Goal: Task Accomplishment & Management: Complete application form

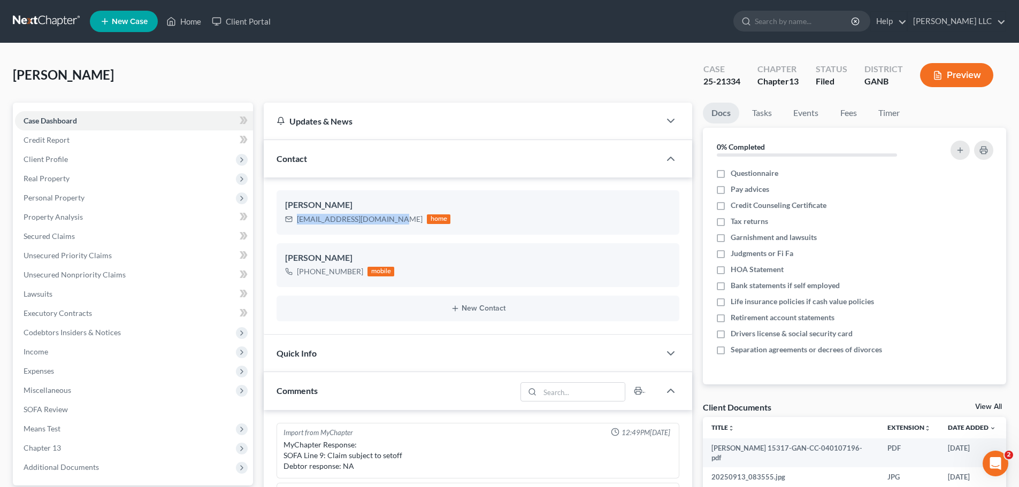
scroll to position [235, 0]
click at [191, 24] on link "Home" at bounding box center [183, 21] width 45 height 19
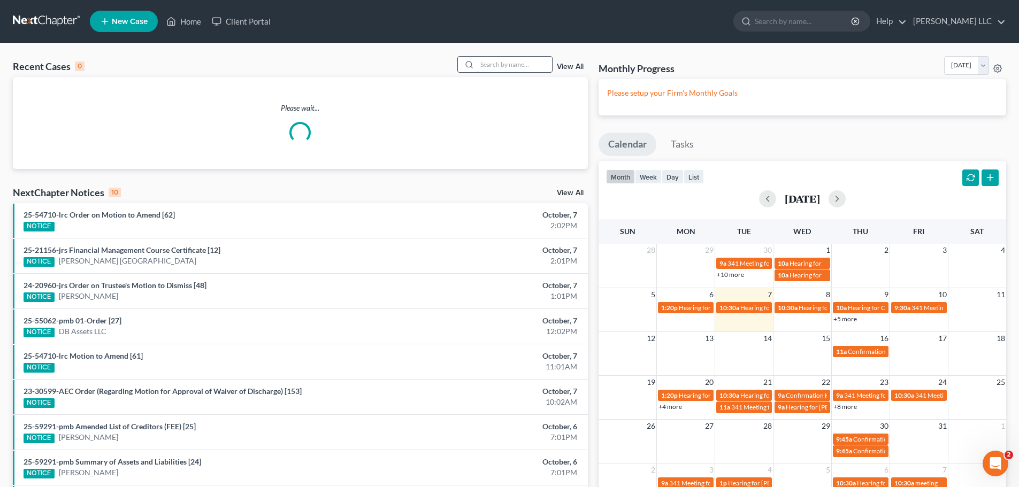
click at [533, 66] on input "search" at bounding box center [514, 65] width 75 height 16
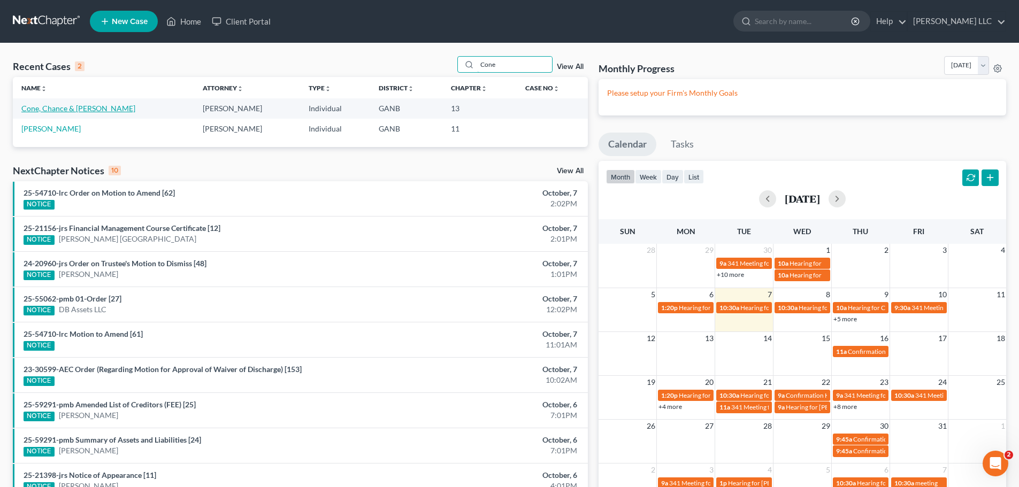
type input "Cone"
click at [71, 110] on link "Cone, Chance & [PERSON_NAME]" at bounding box center [78, 108] width 114 height 9
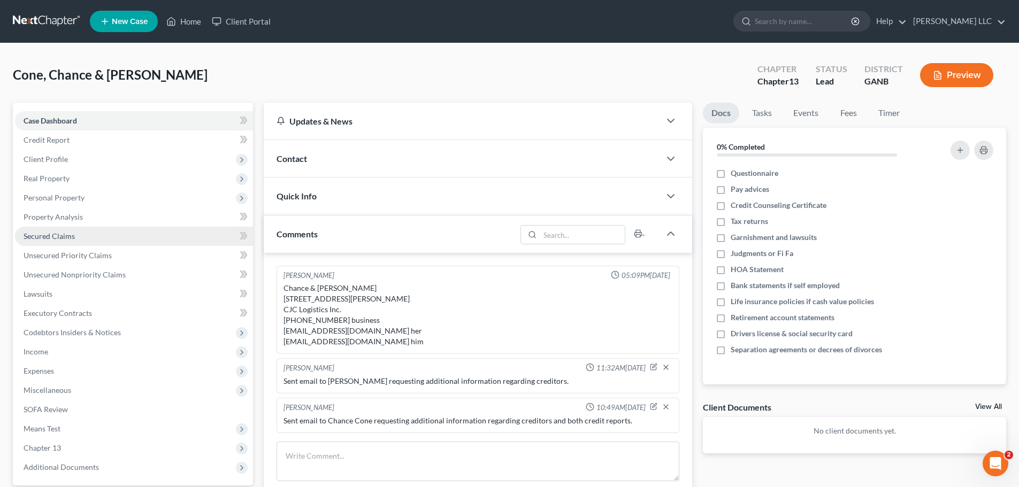
scroll to position [7, 0]
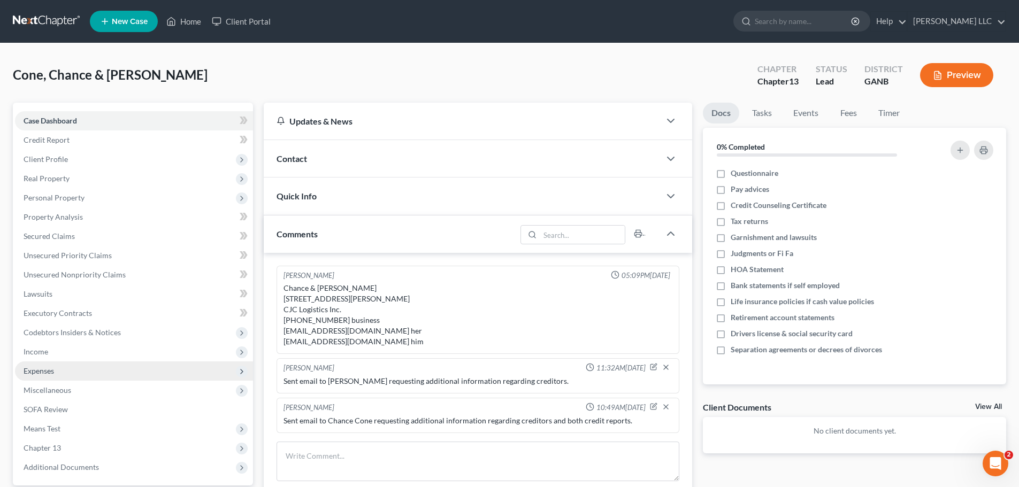
click at [39, 372] on span "Expenses" at bounding box center [39, 370] width 30 height 9
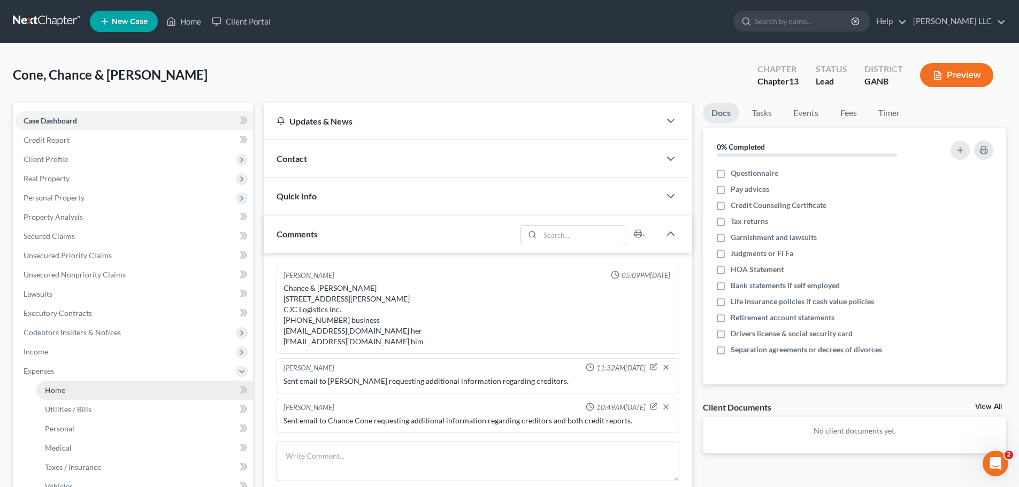
click at [76, 388] on link "Home" at bounding box center [144, 390] width 217 height 19
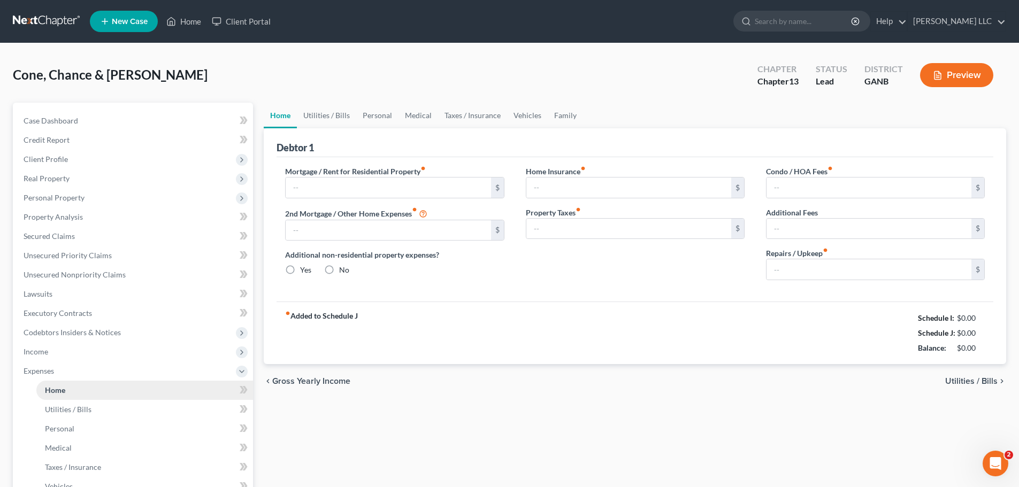
type input "2,550.00"
type input "0.00"
radio input "true"
type input "300.00"
type input "0.00"
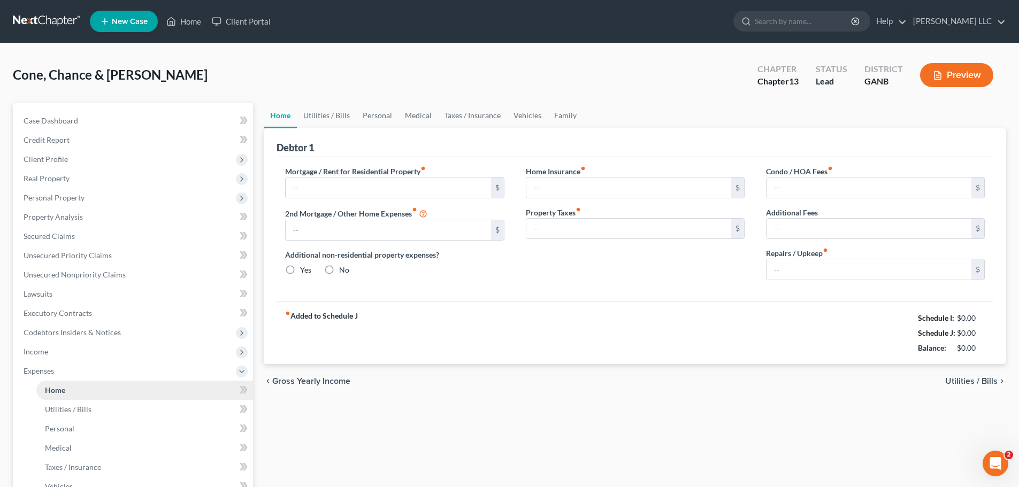
type input "0.00"
type input "500.00"
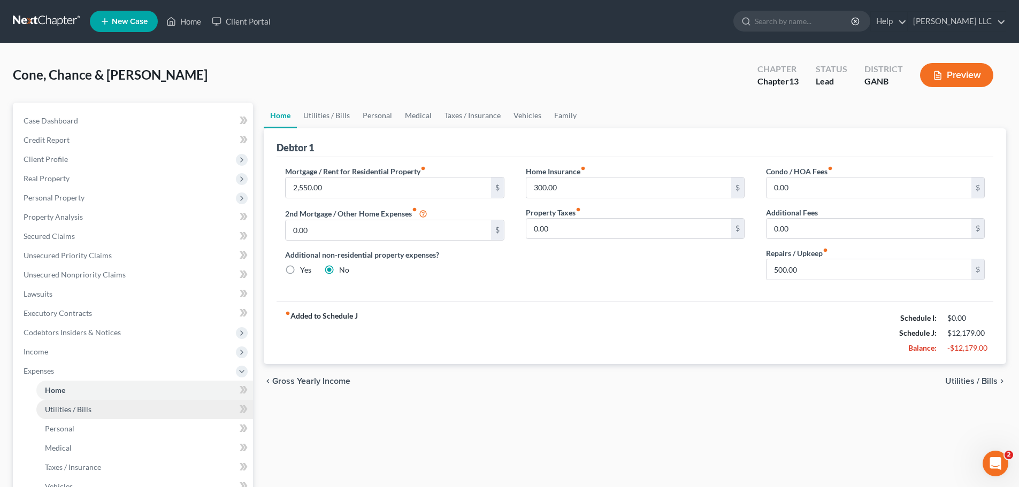
click at [79, 408] on span "Utilities / Bills" at bounding box center [68, 409] width 47 height 9
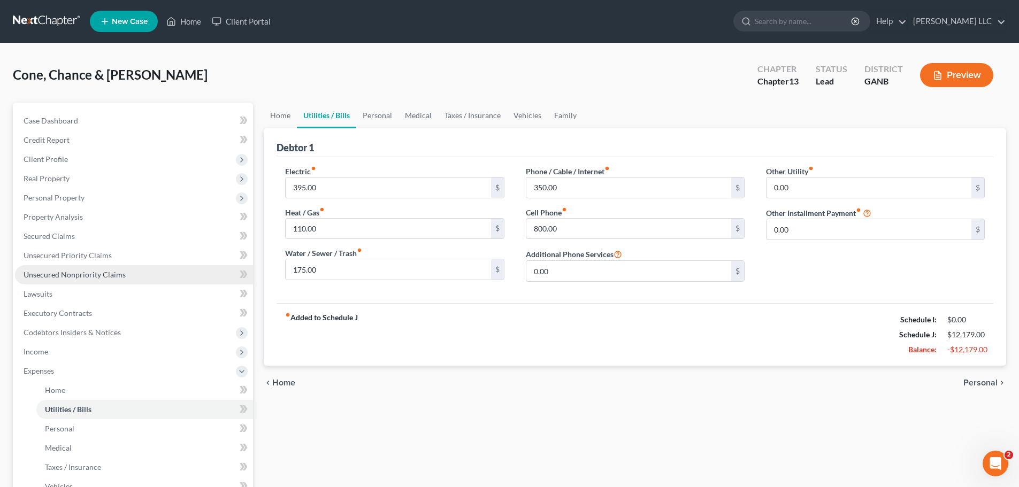
click at [90, 273] on span "Unsecured Nonpriority Claims" at bounding box center [75, 274] width 102 height 9
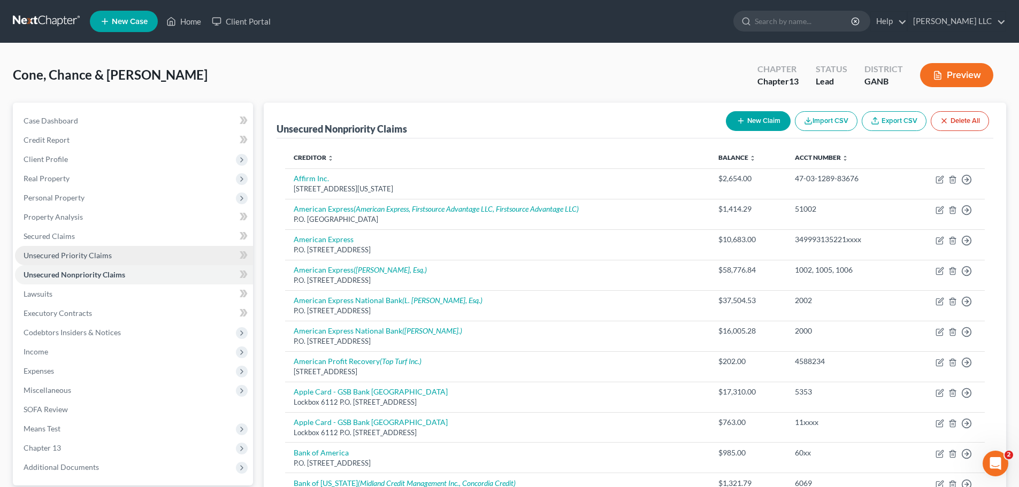
click at [85, 251] on span "Unsecured Priority Claims" at bounding box center [68, 255] width 88 height 9
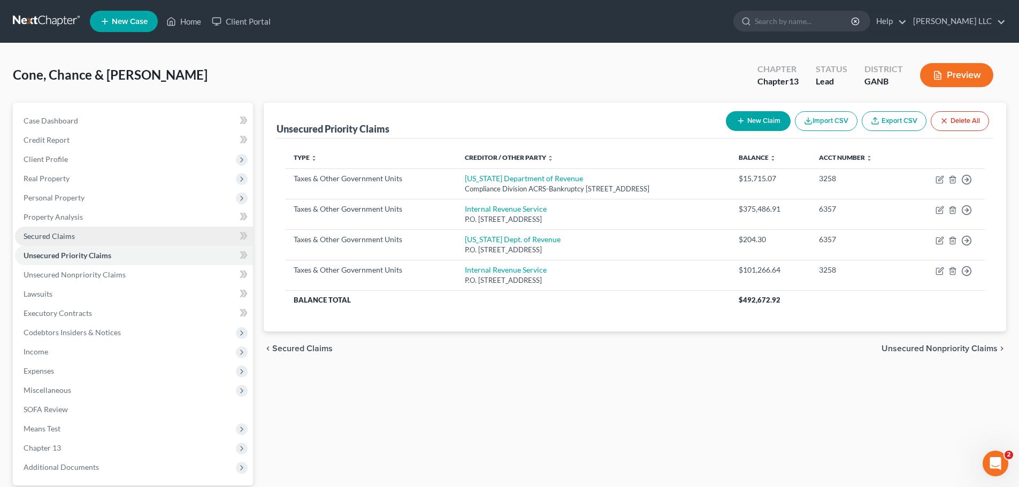
click at [67, 234] on span "Secured Claims" at bounding box center [49, 236] width 51 height 9
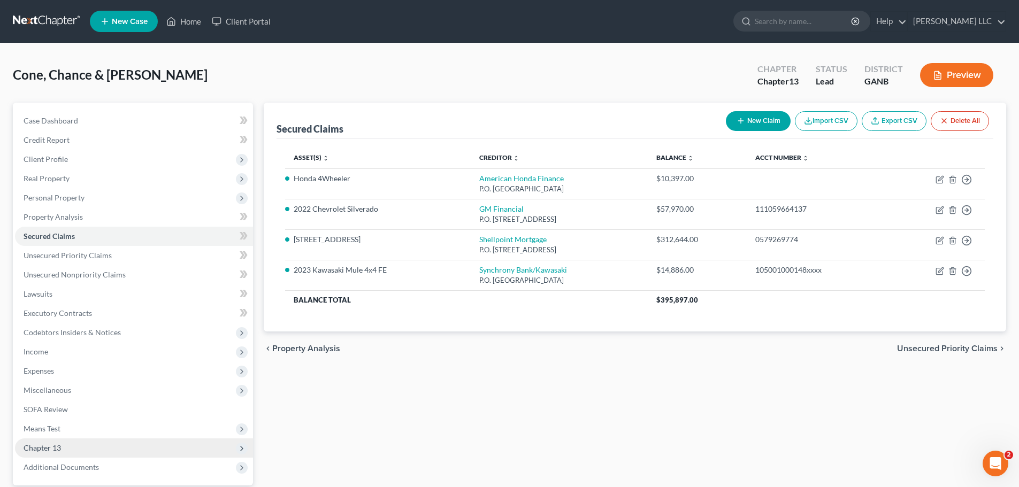
scroll to position [53, 0]
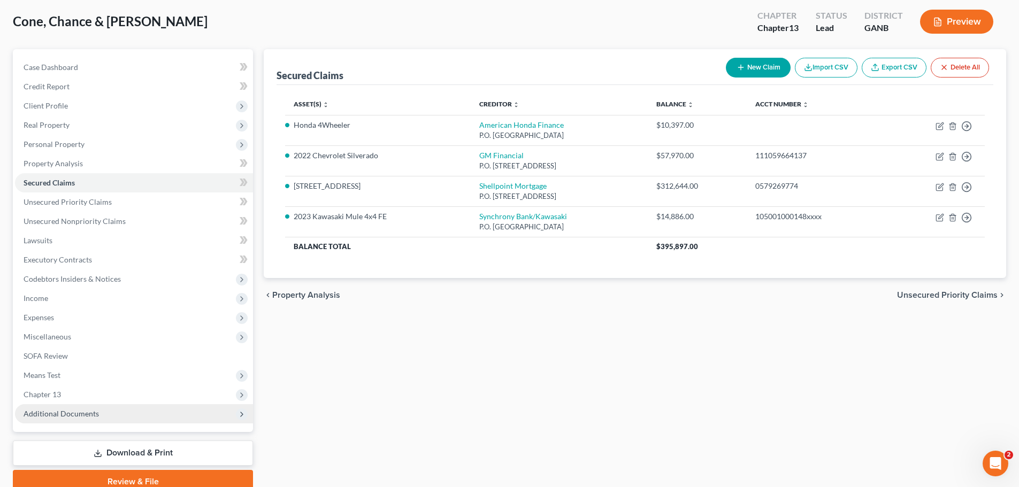
click at [96, 414] on span "Additional Documents" at bounding box center [61, 413] width 75 height 9
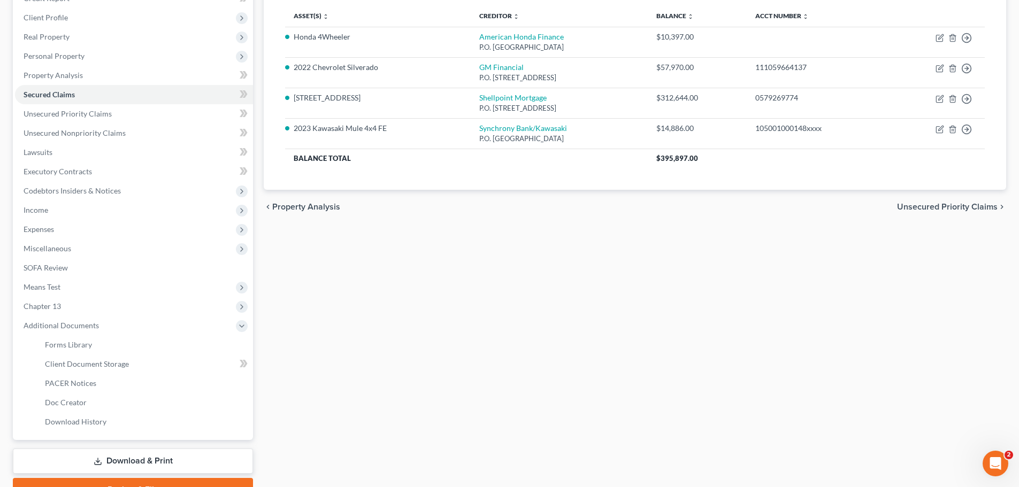
scroll to position [160, 0]
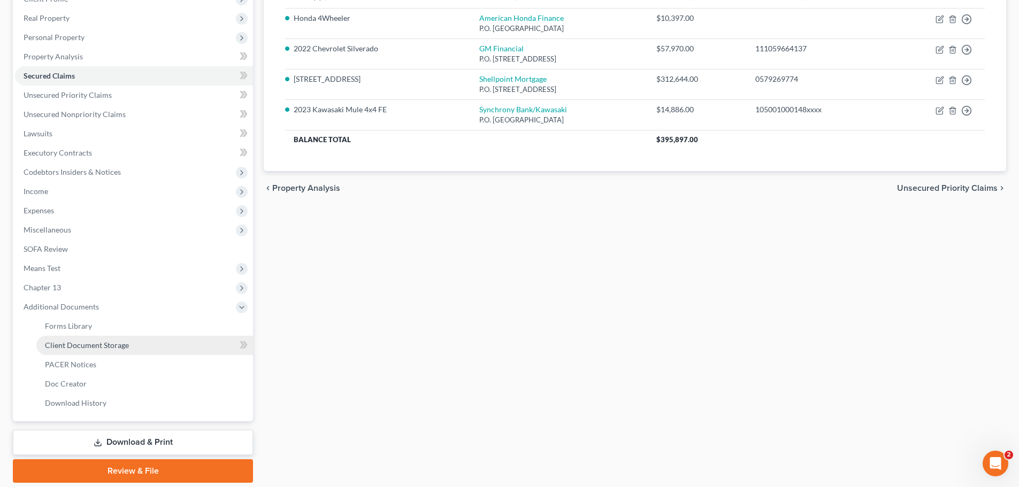
click at [117, 349] on span "Client Document Storage" at bounding box center [87, 345] width 84 height 9
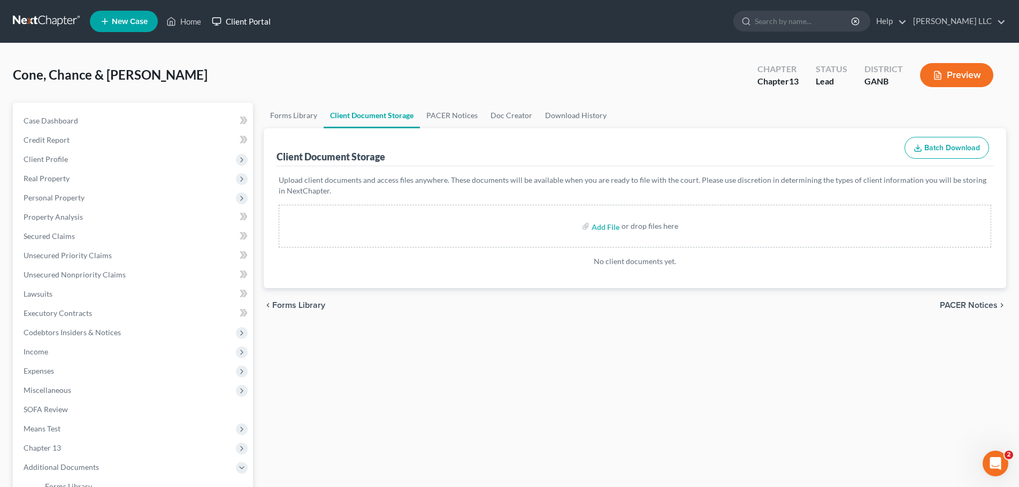
click at [262, 19] on link "Client Portal" at bounding box center [241, 21] width 70 height 19
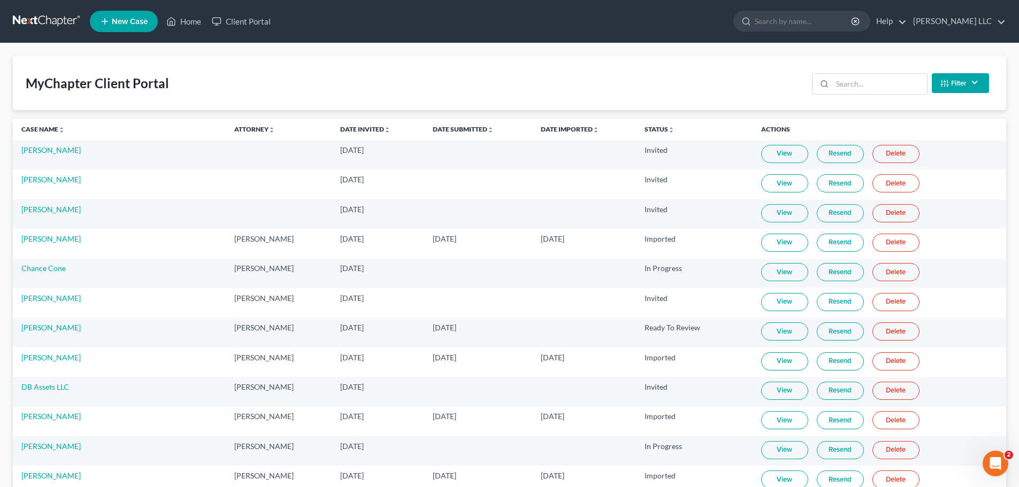
click at [781, 272] on link "View" at bounding box center [784, 272] width 47 height 18
click at [193, 22] on link "Home" at bounding box center [183, 21] width 45 height 19
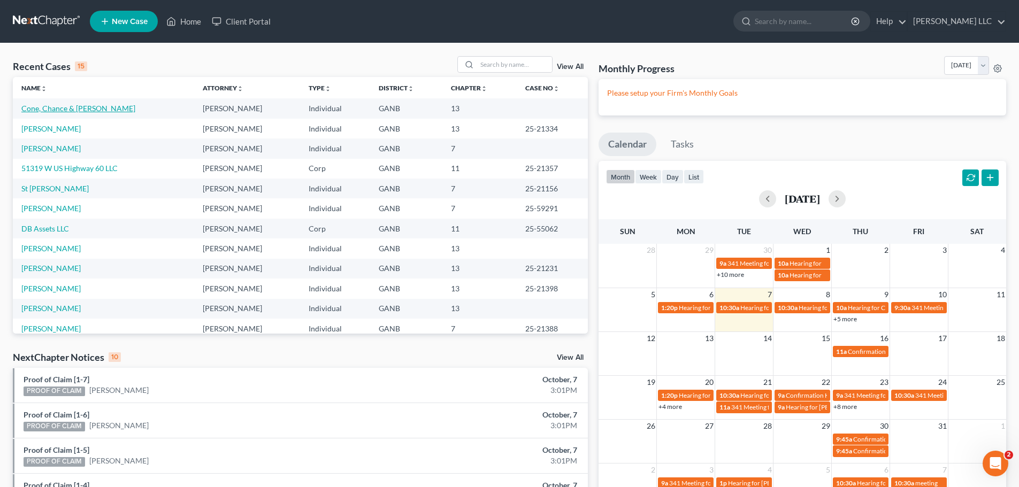
click at [54, 111] on link "Cone, Chance & [PERSON_NAME]" at bounding box center [78, 108] width 114 height 9
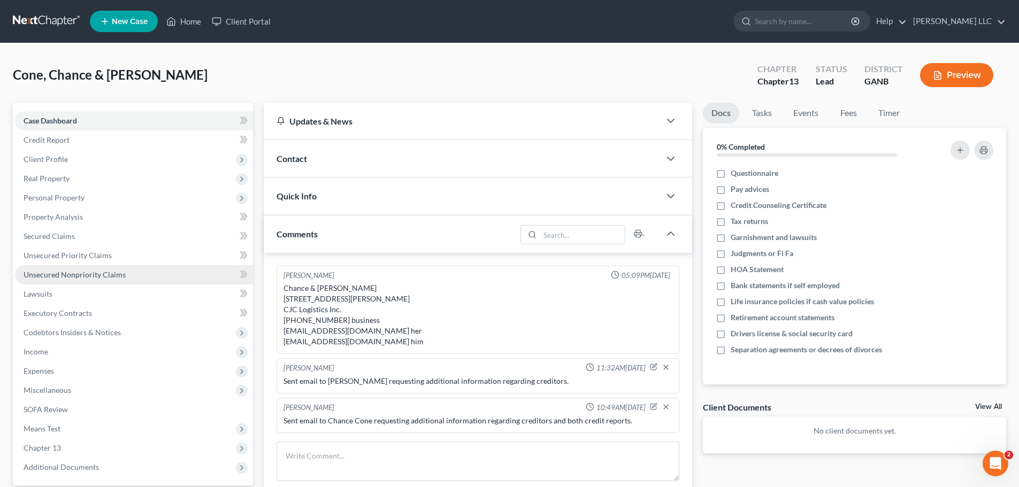
scroll to position [7, 0]
click at [100, 272] on span "Unsecured Nonpriority Claims" at bounding box center [75, 274] width 102 height 9
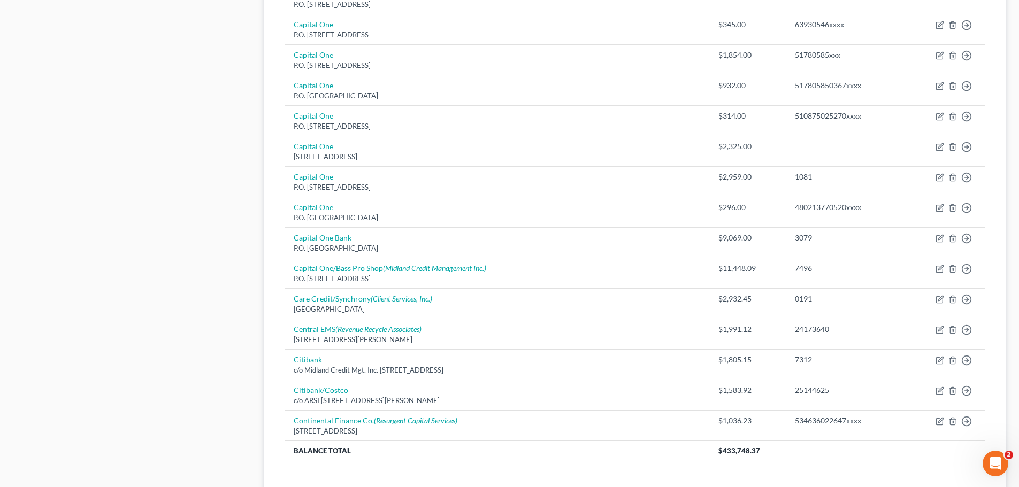
scroll to position [748, 0]
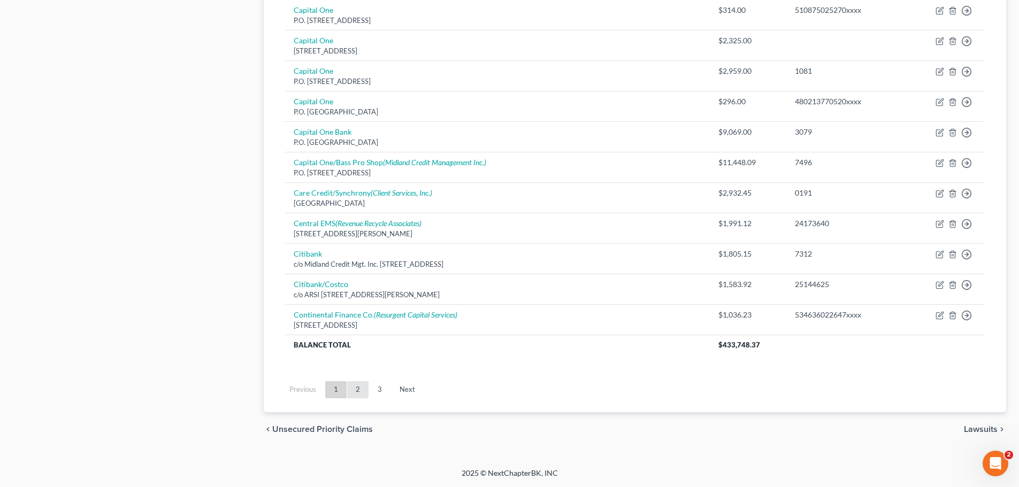
click at [362, 388] on link "2" at bounding box center [357, 389] width 21 height 17
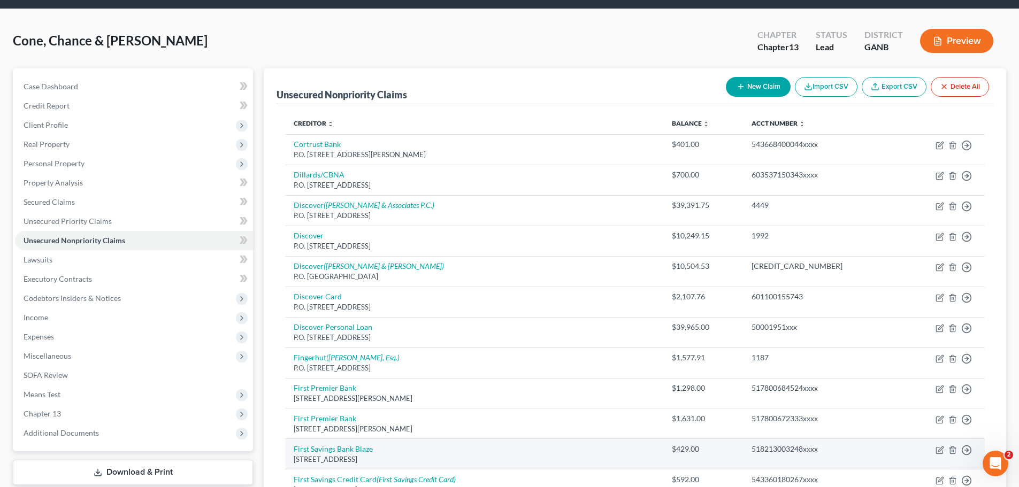
scroll to position [0, 0]
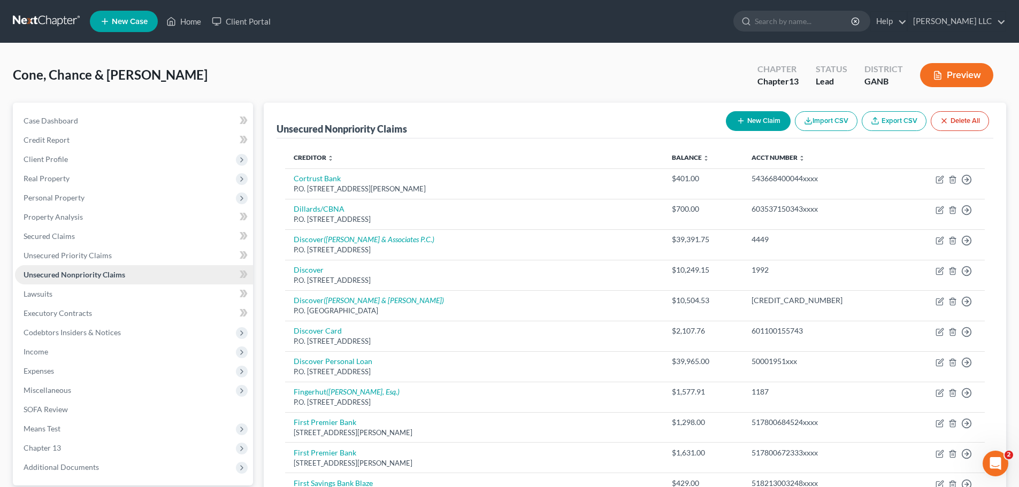
click at [95, 275] on span "Unsecured Nonpriority Claims" at bounding box center [75, 274] width 102 height 9
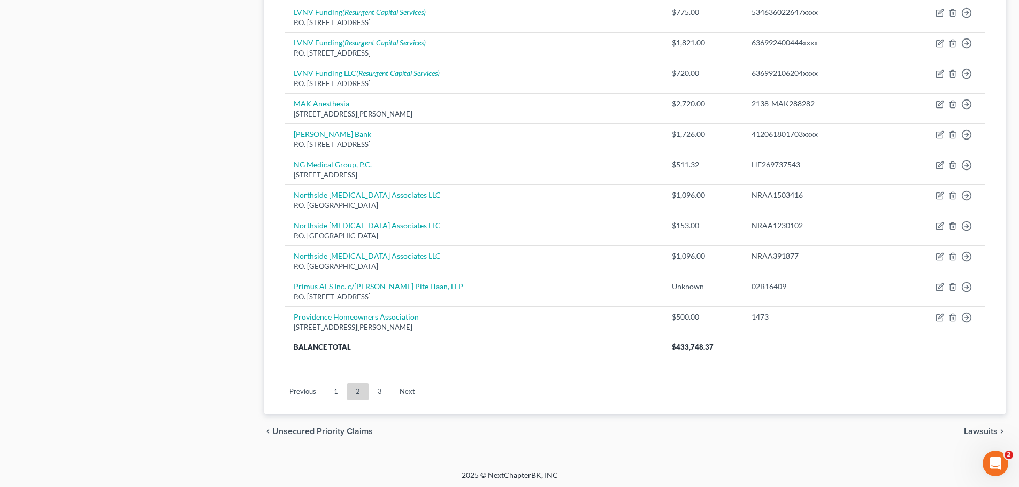
scroll to position [748, 0]
click at [335, 391] on link "1" at bounding box center [335, 389] width 21 height 17
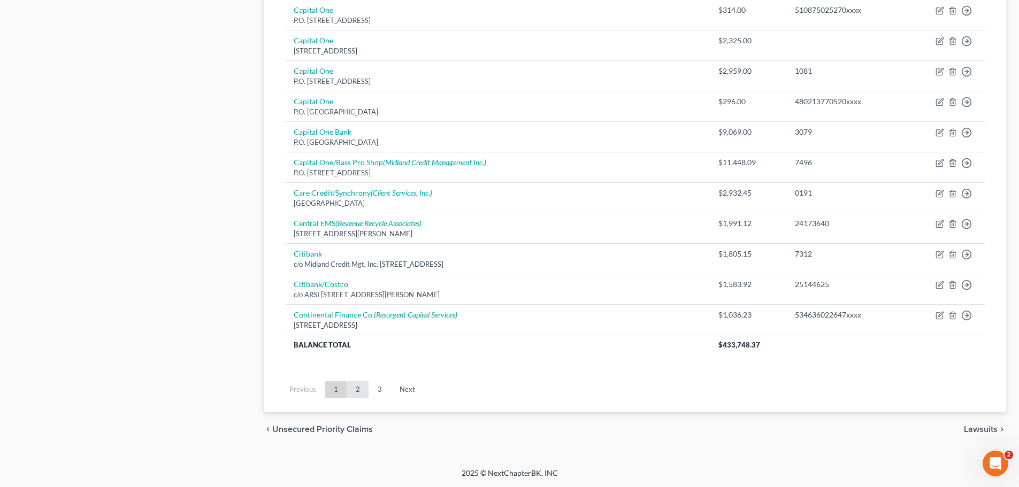
click at [356, 391] on link "2" at bounding box center [357, 389] width 21 height 17
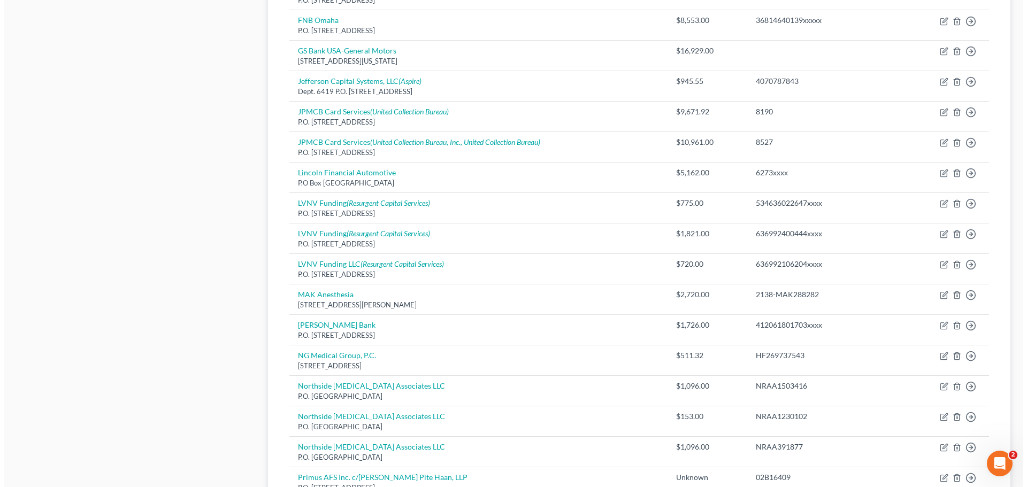
scroll to position [534, 0]
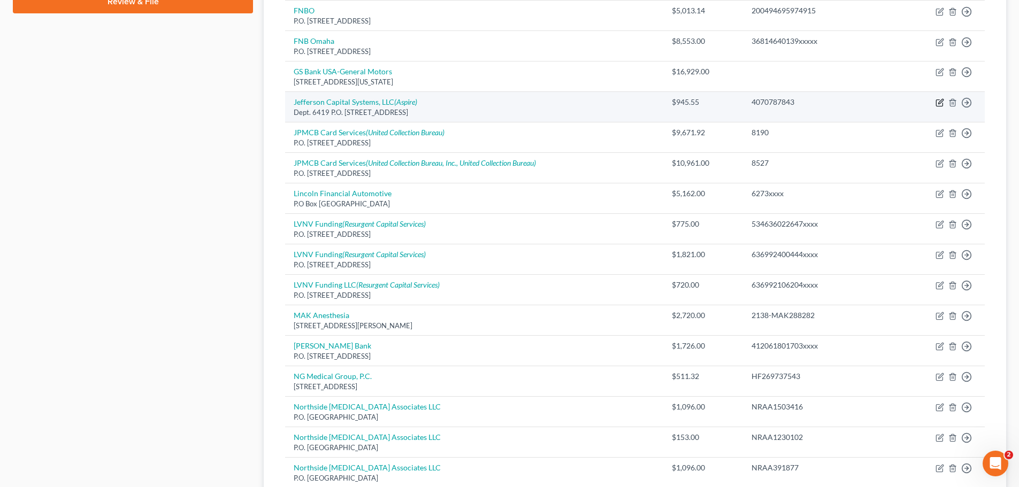
click at [938, 102] on icon "button" at bounding box center [939, 102] width 9 height 9
select select "0"
select select "2"
select select "0"
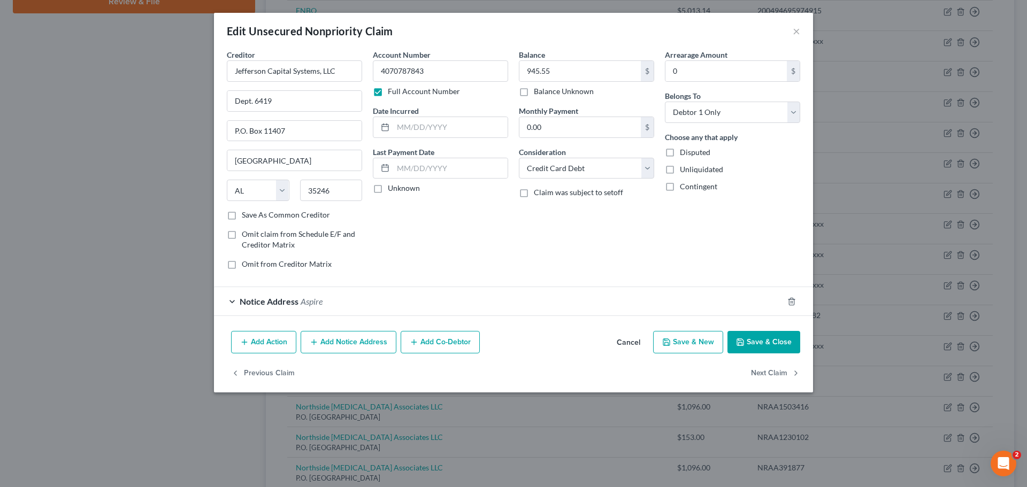
click at [317, 303] on span "Aspire" at bounding box center [312, 301] width 22 height 10
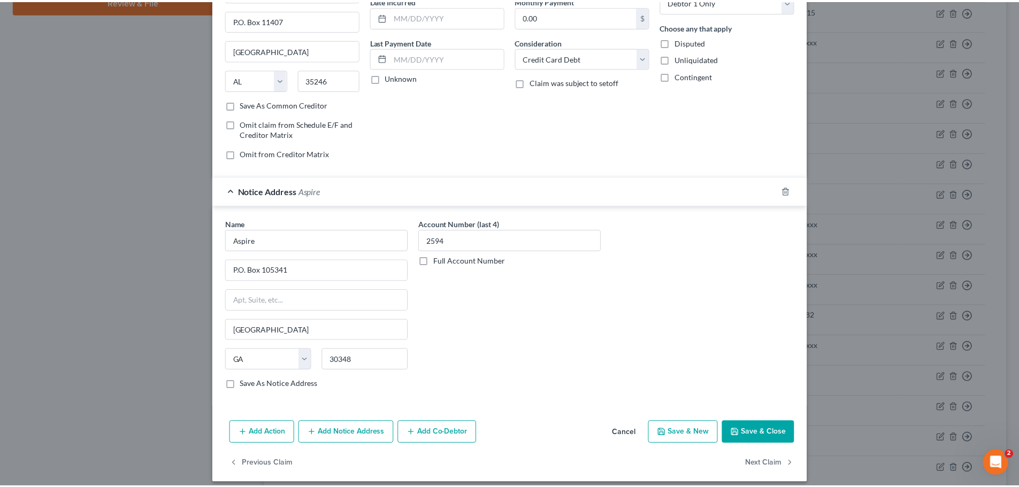
scroll to position [119, 0]
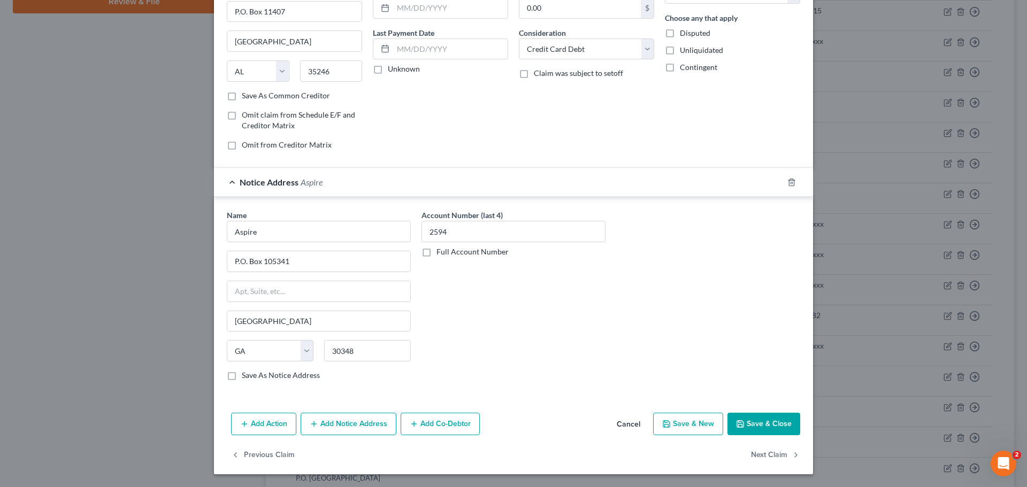
click at [749, 422] on button "Save & Close" at bounding box center [763, 424] width 73 height 22
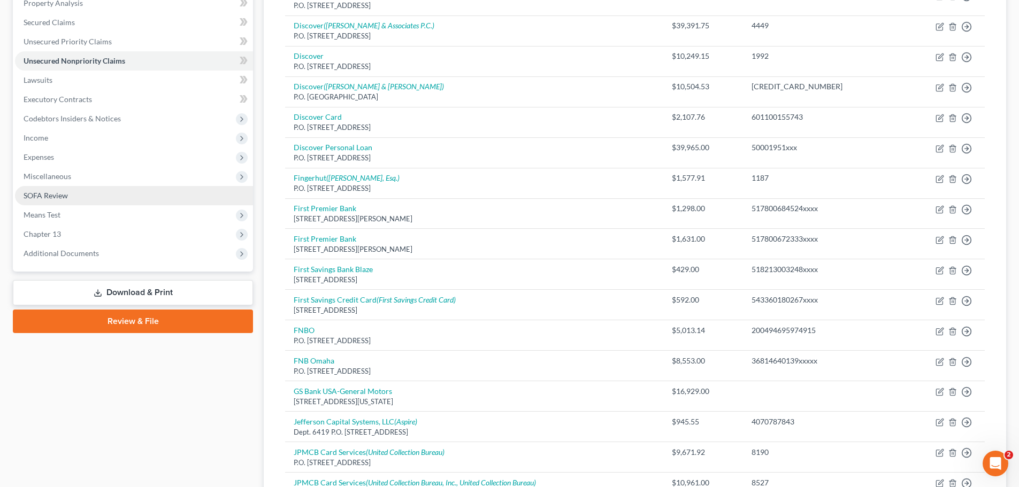
scroll to position [267, 0]
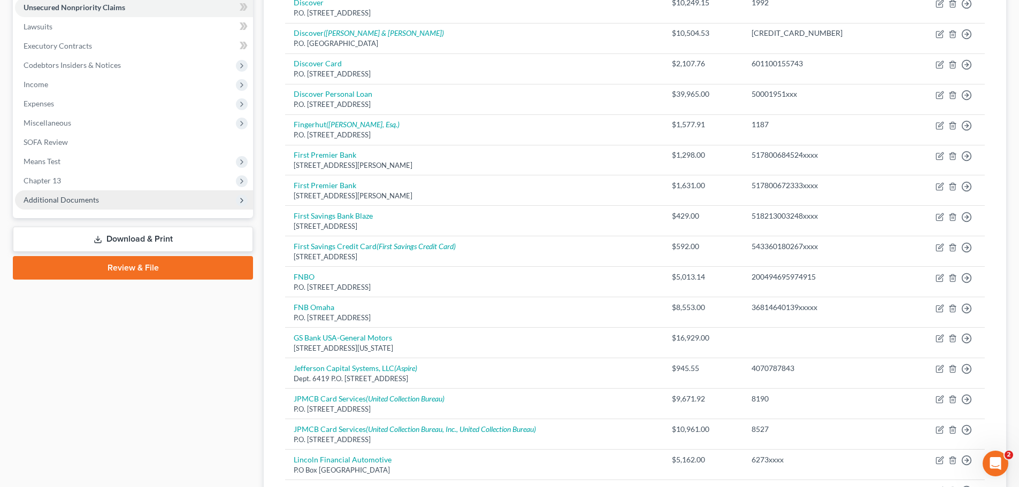
click at [80, 204] on span "Additional Documents" at bounding box center [61, 199] width 75 height 9
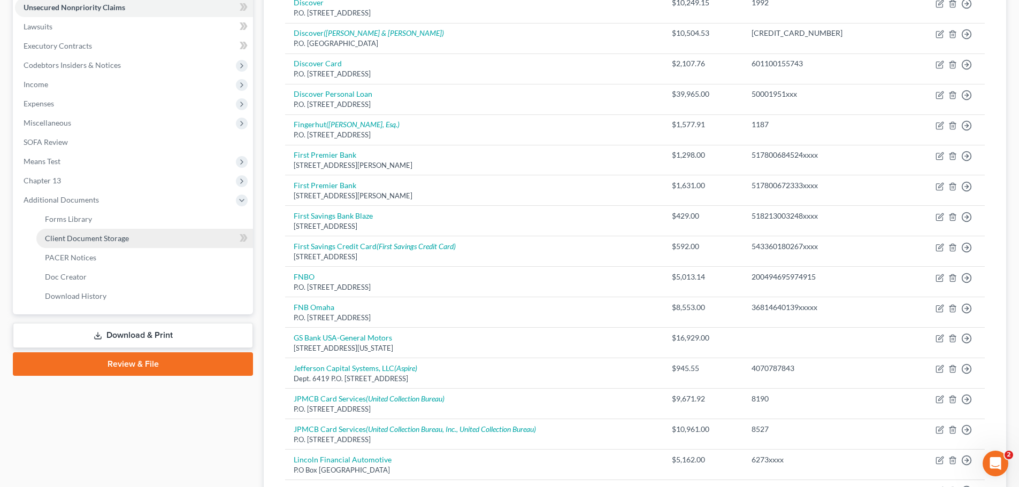
click at [105, 239] on span "Client Document Storage" at bounding box center [87, 238] width 84 height 9
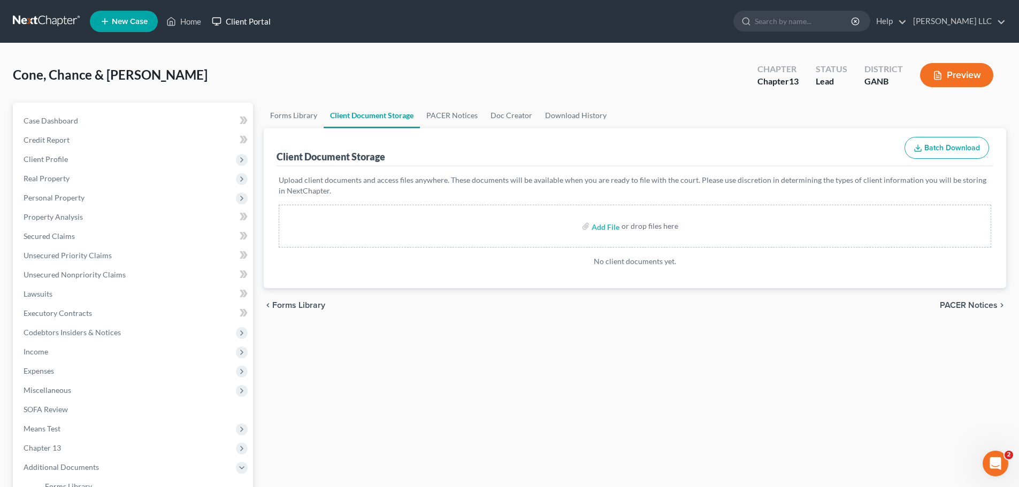
click at [249, 21] on link "Client Portal" at bounding box center [241, 21] width 70 height 19
click at [53, 118] on span "Case Dashboard" at bounding box center [51, 120] width 55 height 9
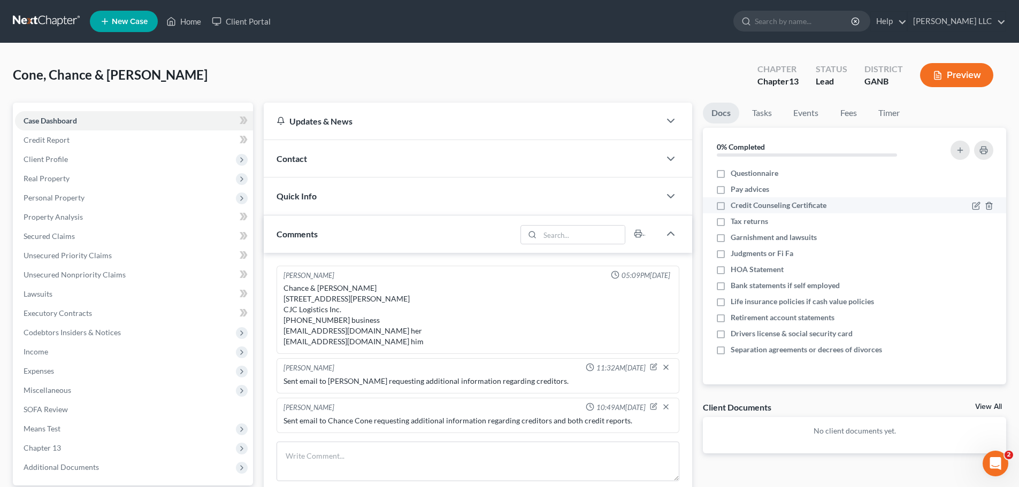
scroll to position [7, 0]
click at [731, 178] on label "Questionnaire" at bounding box center [755, 173] width 48 height 11
click at [735, 175] on input "Questionnaire" at bounding box center [738, 171] width 7 height 7
checkbox input "true"
click at [731, 209] on label "Credit Counseling Certificate" at bounding box center [779, 205] width 96 height 11
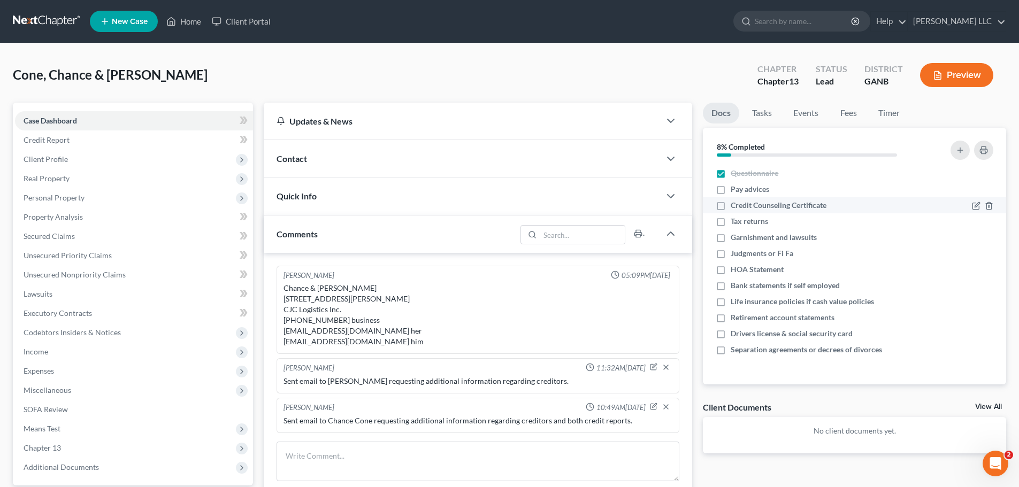
click at [735, 207] on input "Credit Counseling Certificate" at bounding box center [738, 203] width 7 height 7
checkbox input "true"
click at [731, 220] on label "Tax returns" at bounding box center [749, 221] width 37 height 11
click at [735, 220] on input "Tax returns" at bounding box center [738, 219] width 7 height 7
checkbox input "true"
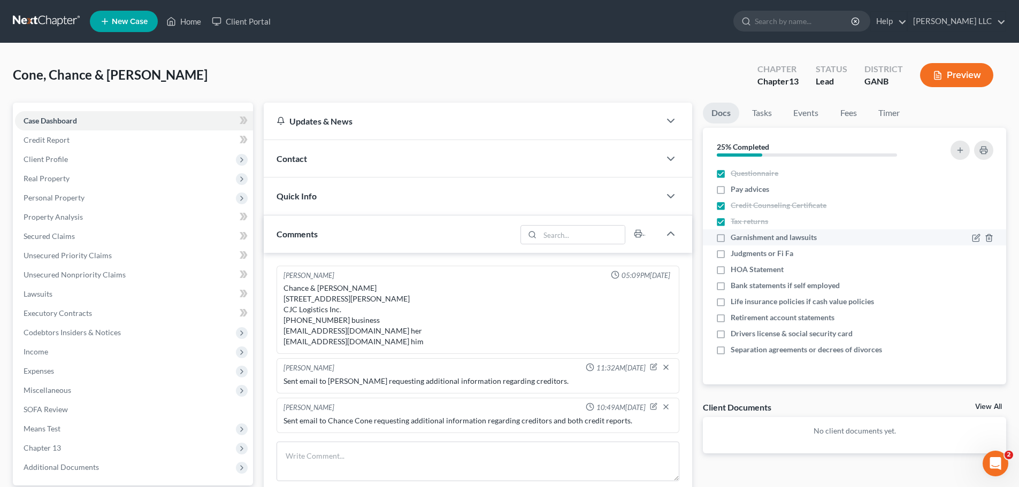
click at [731, 242] on label "Garnishment and lawsuits" at bounding box center [774, 237] width 86 height 11
click at [735, 239] on input "Garnishment and lawsuits" at bounding box center [738, 235] width 7 height 7
checkbox input "true"
click at [731, 285] on label "Bank statements if self employed" at bounding box center [785, 285] width 109 height 11
click at [735, 285] on input "Bank statements if self employed" at bounding box center [738, 283] width 7 height 7
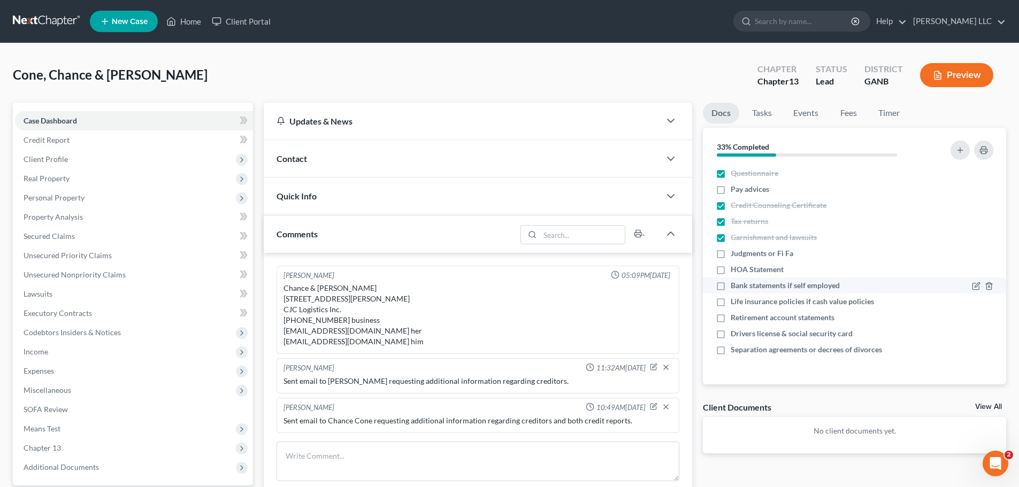
checkbox input "true"
click at [731, 320] on label "Retirement account statements" at bounding box center [783, 317] width 104 height 11
click at [735, 319] on input "Retirement account statements" at bounding box center [738, 315] width 7 height 7
checkbox input "true"
click at [731, 332] on label "Drivers license & social security card" at bounding box center [792, 333] width 122 height 11
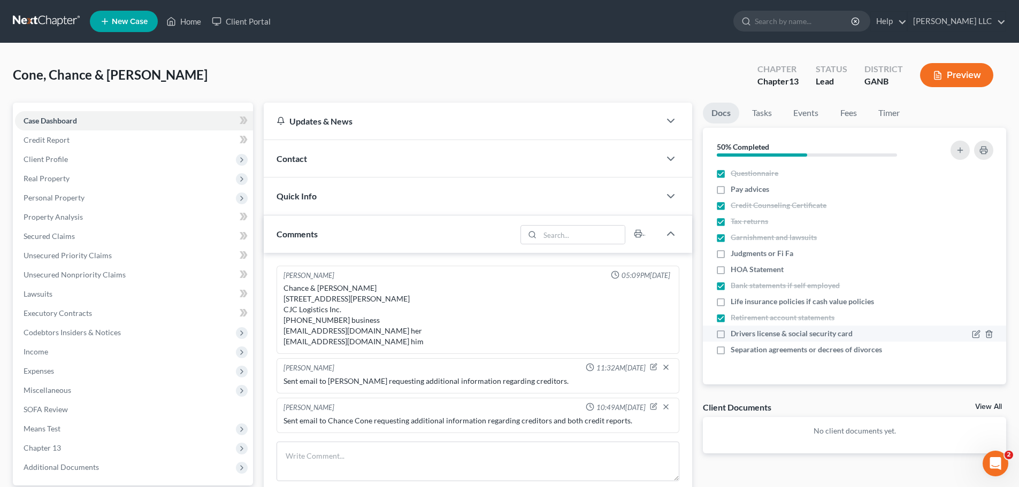
click at [735, 332] on input "Drivers license & social security card" at bounding box center [738, 331] width 7 height 7
checkbox input "true"
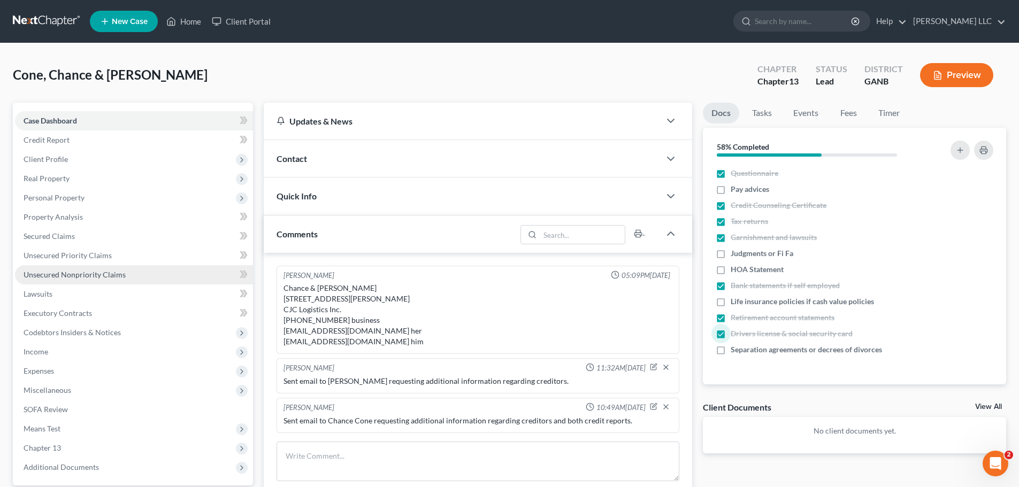
drag, startPoint x: 128, startPoint y: 273, endPoint x: 128, endPoint y: 280, distance: 7.0
click at [128, 273] on link "Unsecured Nonpriority Claims" at bounding box center [134, 274] width 238 height 19
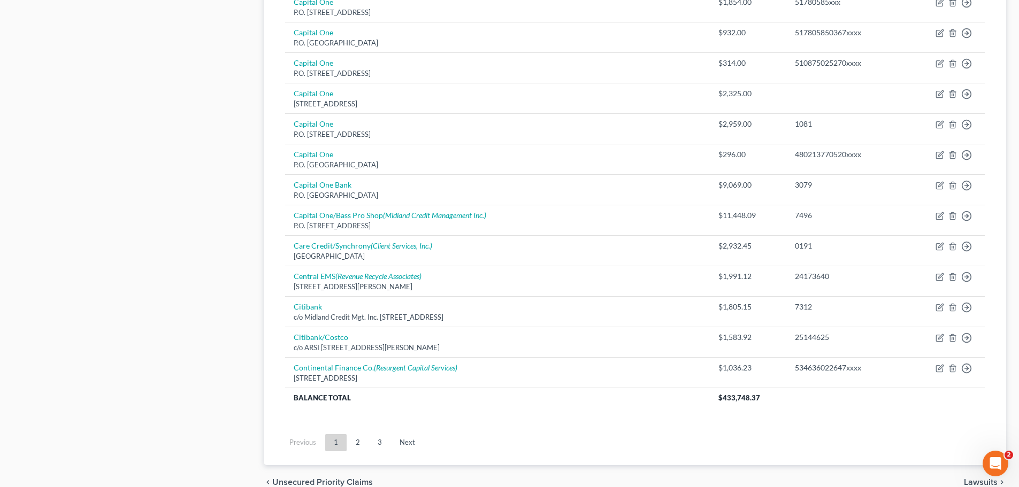
scroll to position [695, 0]
click at [355, 441] on link "2" at bounding box center [357, 442] width 21 height 17
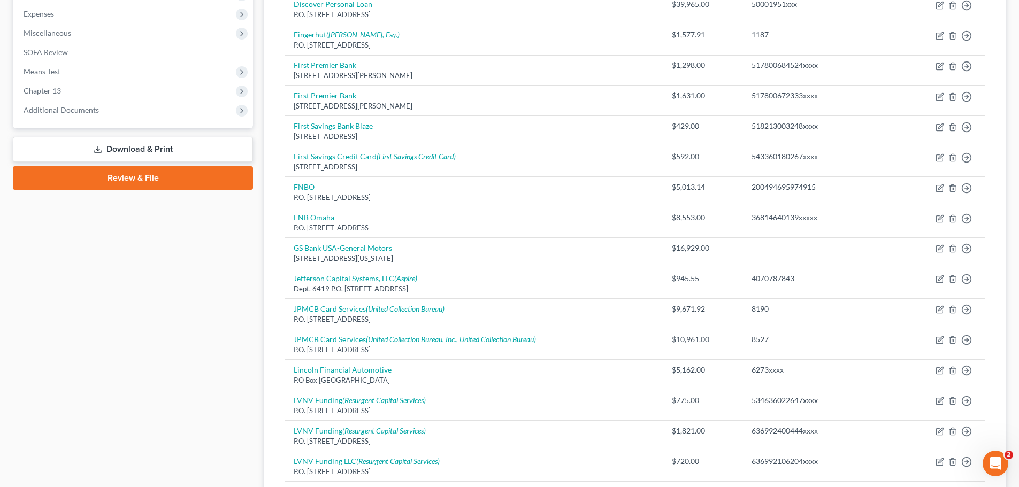
scroll to position [321, 0]
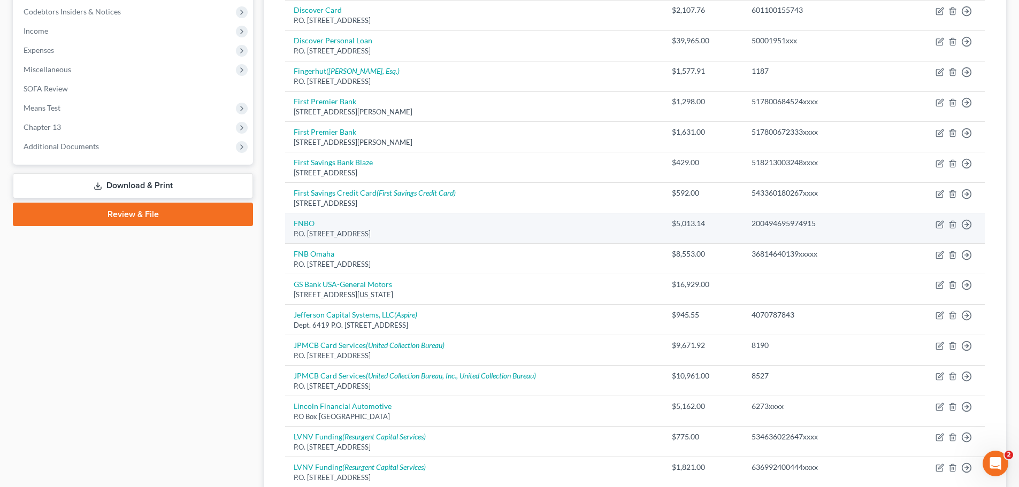
click at [394, 229] on div "P.O. [STREET_ADDRESS]" at bounding box center [474, 234] width 361 height 10
click at [939, 224] on icon "button" at bounding box center [940, 223] width 5 height 5
select select "30"
select select "2"
select select "1"
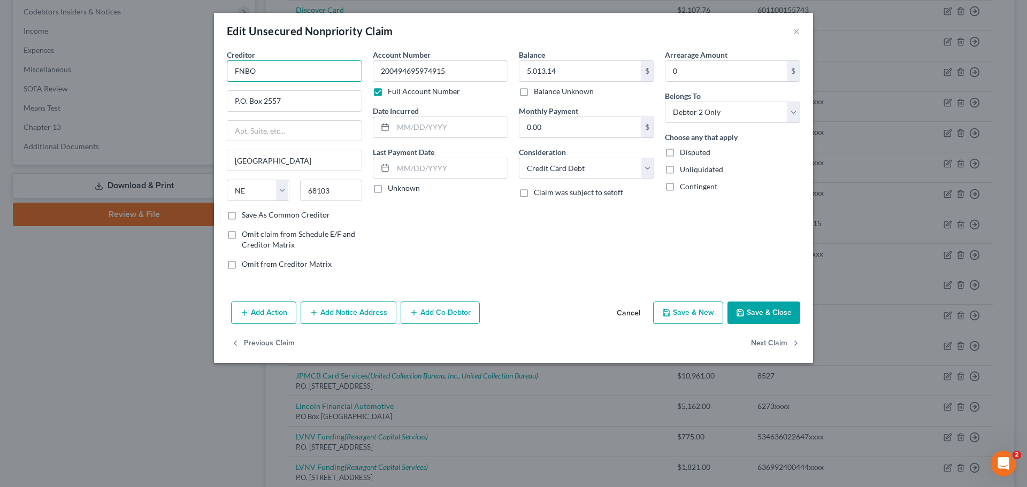
click at [232, 72] on input "FNBO" at bounding box center [294, 70] width 135 height 21
type input "Gear Up by FNBO"
click at [242, 214] on label "Save As Common Creditor" at bounding box center [286, 215] width 88 height 11
click at [246, 214] on input "Save As Common Creditor" at bounding box center [249, 213] width 7 height 7
checkbox input "true"
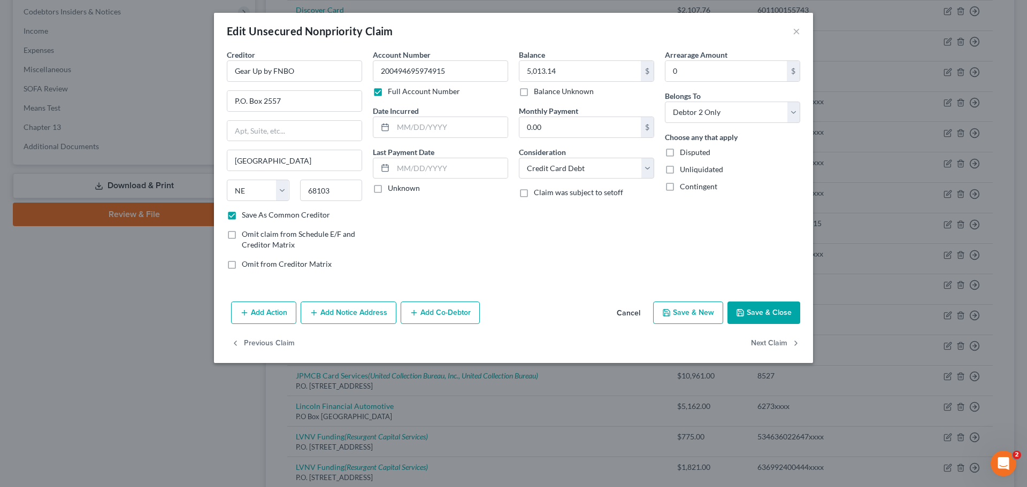
click at [754, 311] on button "Save & Close" at bounding box center [763, 313] width 73 height 22
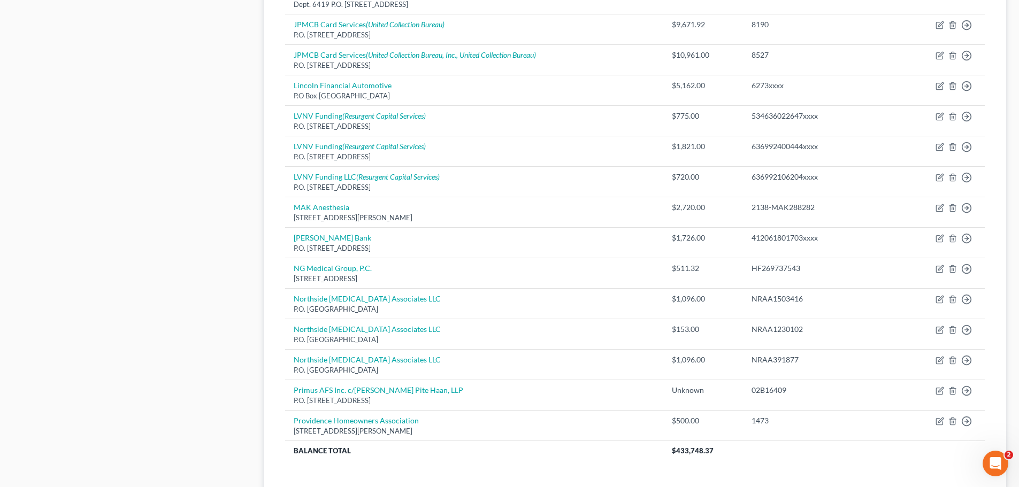
scroll to position [748, 0]
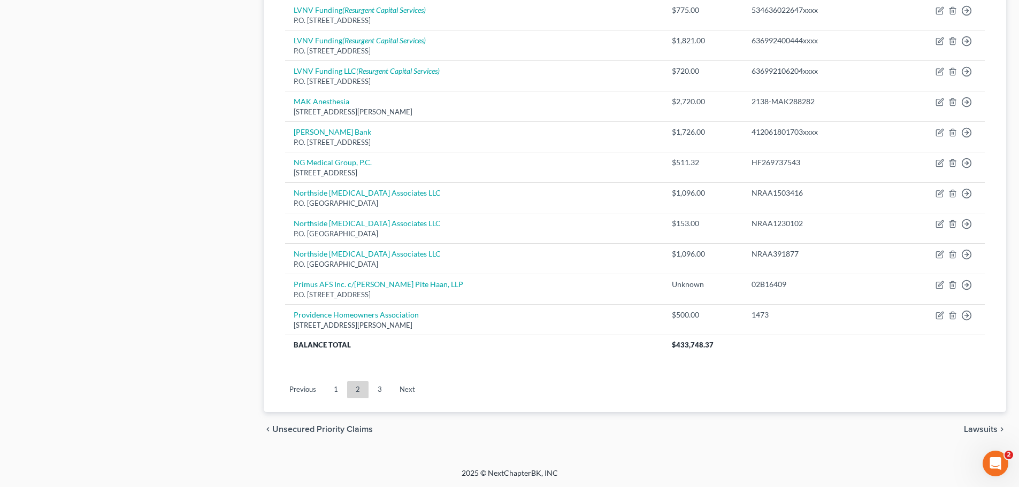
click at [341, 389] on link "1" at bounding box center [335, 389] width 21 height 17
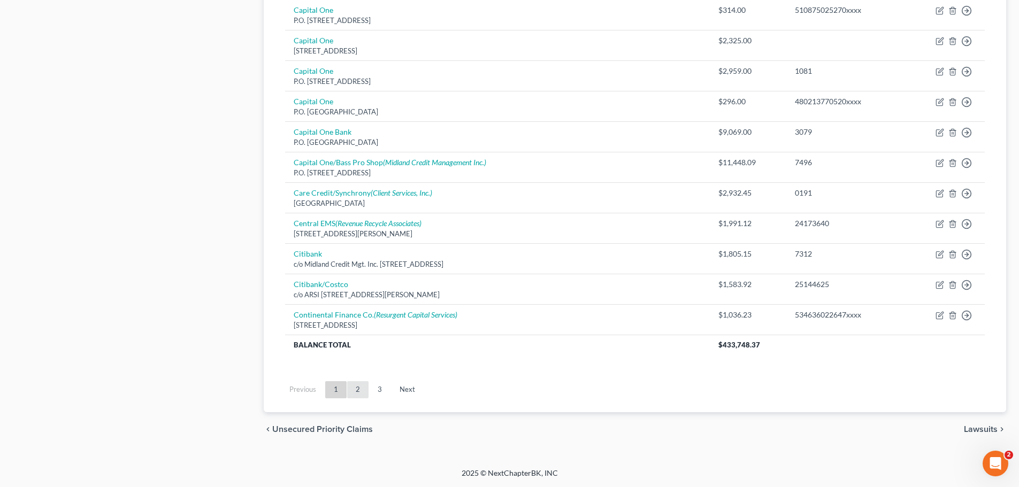
click at [363, 393] on link "2" at bounding box center [357, 389] width 21 height 17
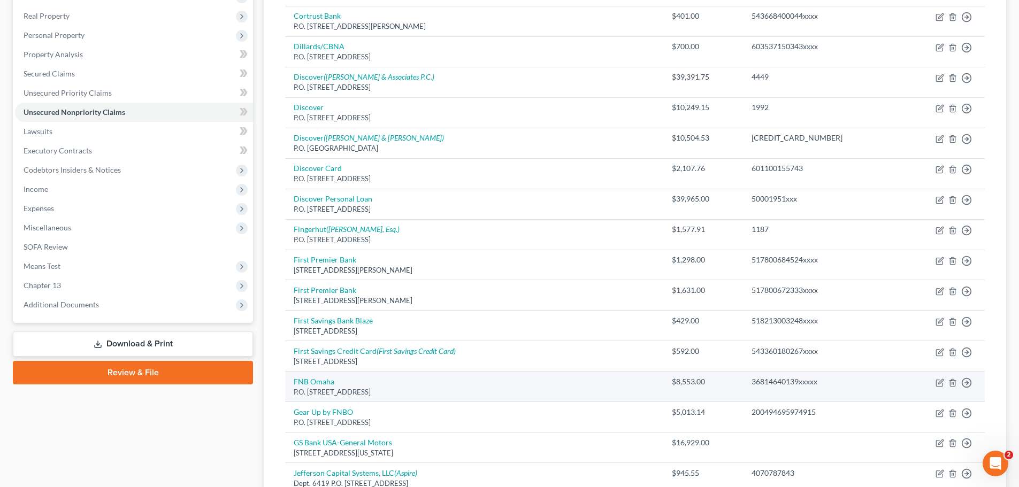
scroll to position [266, 0]
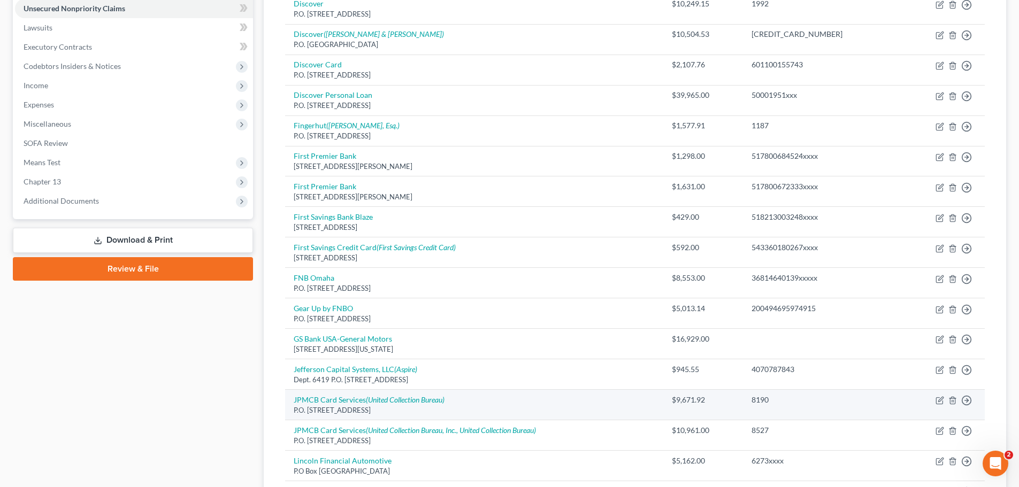
click at [508, 402] on td "JPMCB Card Services (United Collection Bureau) P.O. [STREET_ADDRESS]" at bounding box center [474, 405] width 378 height 30
click at [939, 402] on icon "button" at bounding box center [940, 399] width 5 height 5
select select "7"
select select "2"
select select "1"
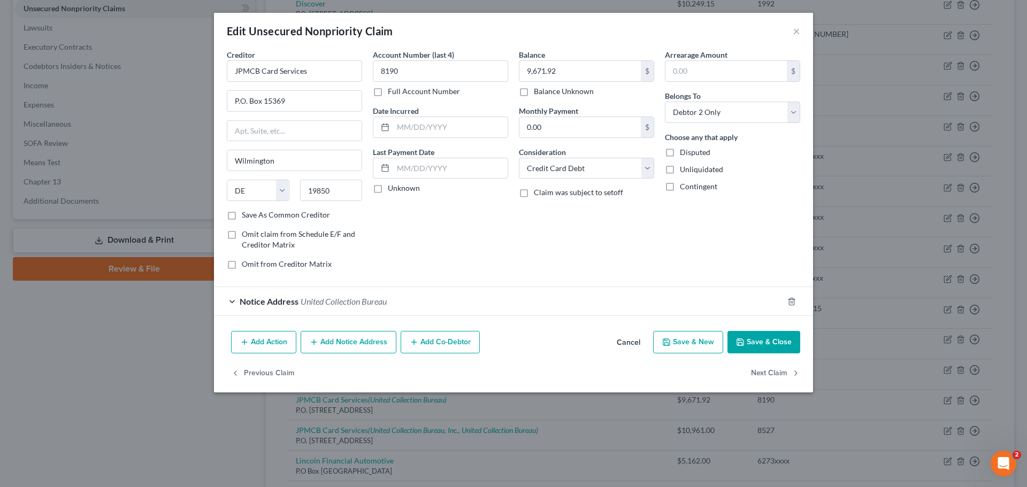
click at [743, 339] on icon "button" at bounding box center [740, 342] width 9 height 9
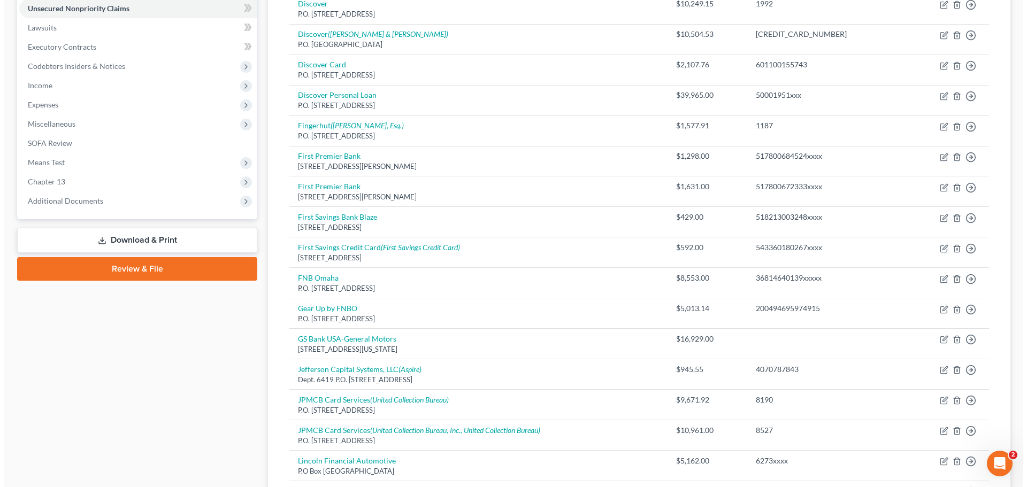
scroll to position [0, 0]
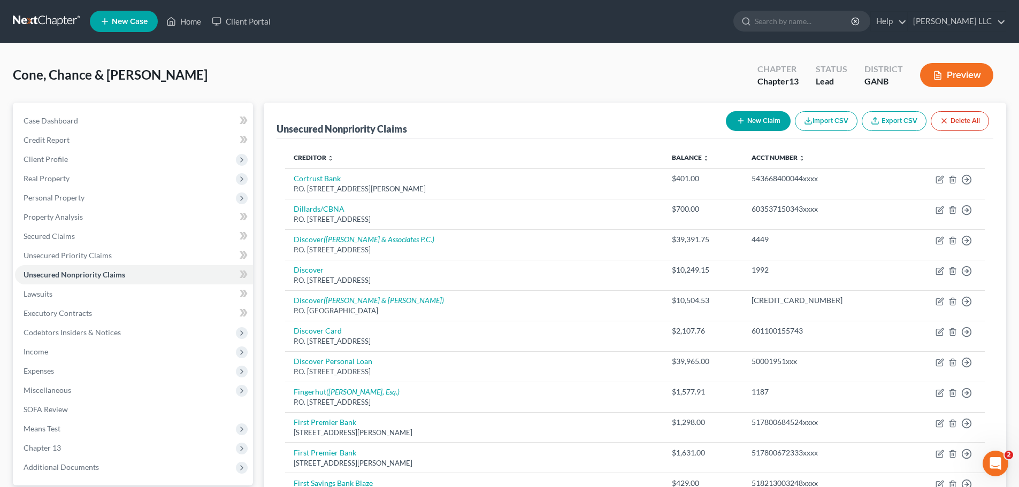
click at [758, 125] on button "New Claim" at bounding box center [758, 121] width 65 height 20
select select "2"
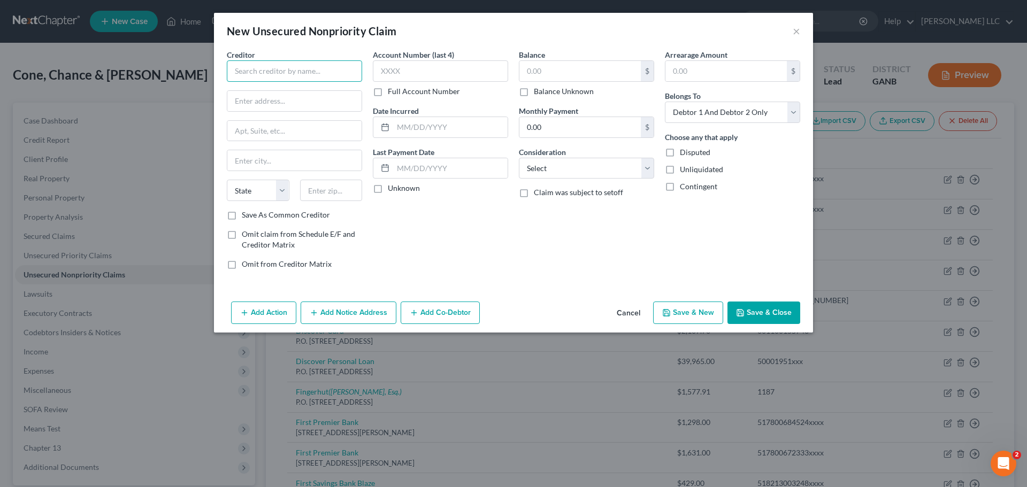
click at [335, 70] on input "text" at bounding box center [294, 70] width 135 height 21
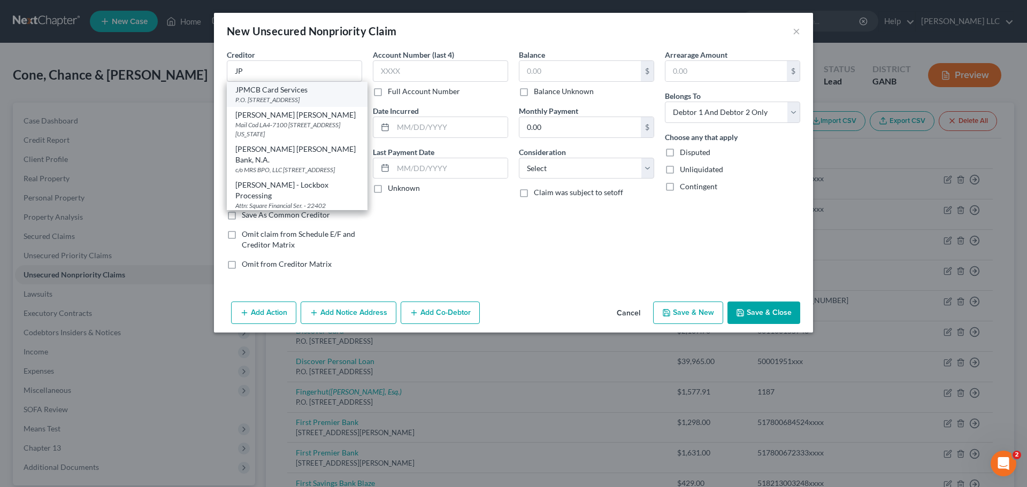
click at [282, 98] on div "P.O. [STREET_ADDRESS]" at bounding box center [297, 99] width 124 height 9
type input "JPMCB Card Services"
type input "P.O. Box 15369"
type input "Wilmington"
select select "7"
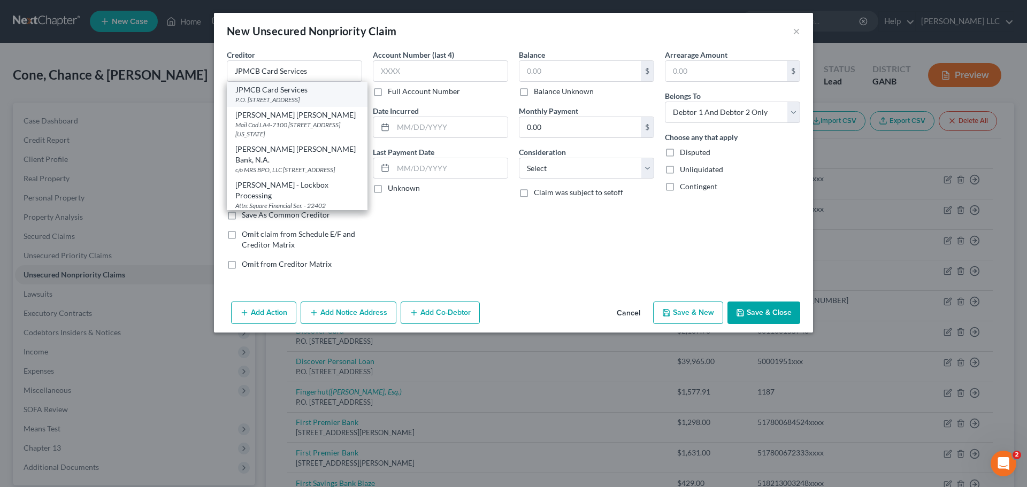
type input "19850"
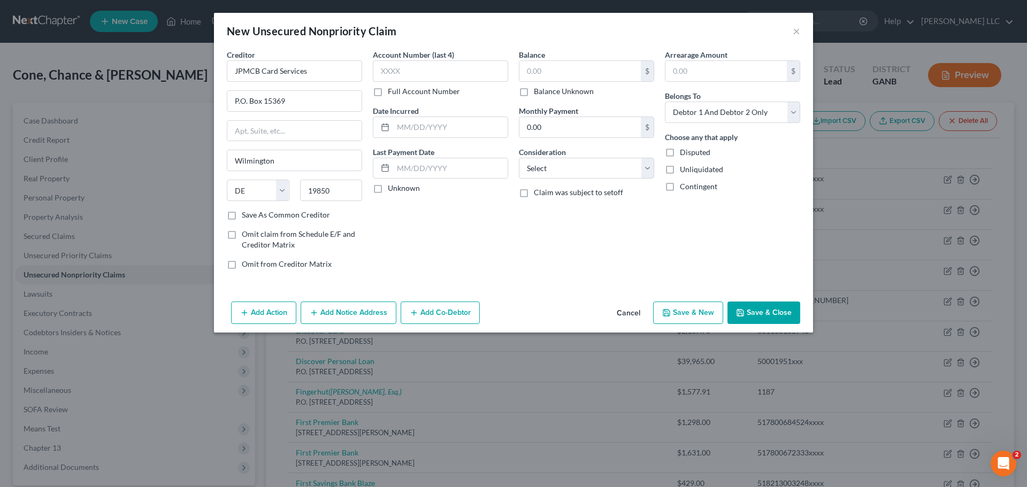
click at [242, 217] on label "Save As Common Creditor" at bounding box center [286, 215] width 88 height 11
click at [246, 217] on input "Save As Common Creditor" at bounding box center [249, 213] width 7 height 7
checkbox input "true"
click at [385, 73] on input "text" at bounding box center [440, 70] width 135 height 21
type input "4899"
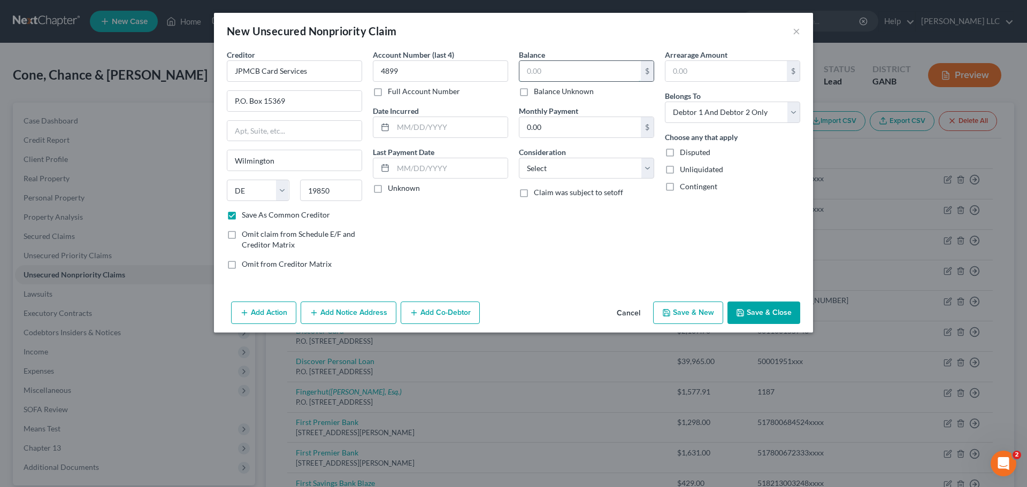
click at [597, 68] on input "text" at bounding box center [579, 71] width 121 height 20
type input "10,961.51"
click at [651, 169] on select "Select Cable / Satellite Services Collection Agency Credit Card Debt Debt Couns…" at bounding box center [586, 168] width 135 height 21
select select "2"
click at [519, 158] on select "Select Cable / Satellite Services Collection Agency Credit Card Debt Debt Couns…" at bounding box center [586, 168] width 135 height 21
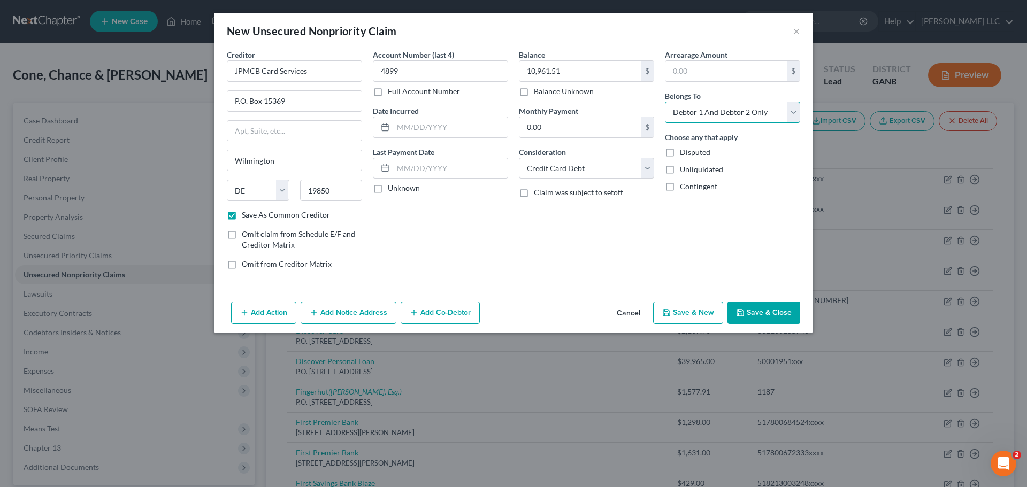
click at [794, 113] on select "Select Debtor 1 Only Debtor 2 Only Debtor 1 And Debtor 2 Only At Least One Of T…" at bounding box center [732, 112] width 135 height 21
select select "1"
click at [665, 102] on select "Select Debtor 1 Only Debtor 2 Only Debtor 1 And Debtor 2 Only At Least One Of T…" at bounding box center [732, 112] width 135 height 21
click at [374, 308] on button "Add Notice Address" at bounding box center [349, 313] width 96 height 22
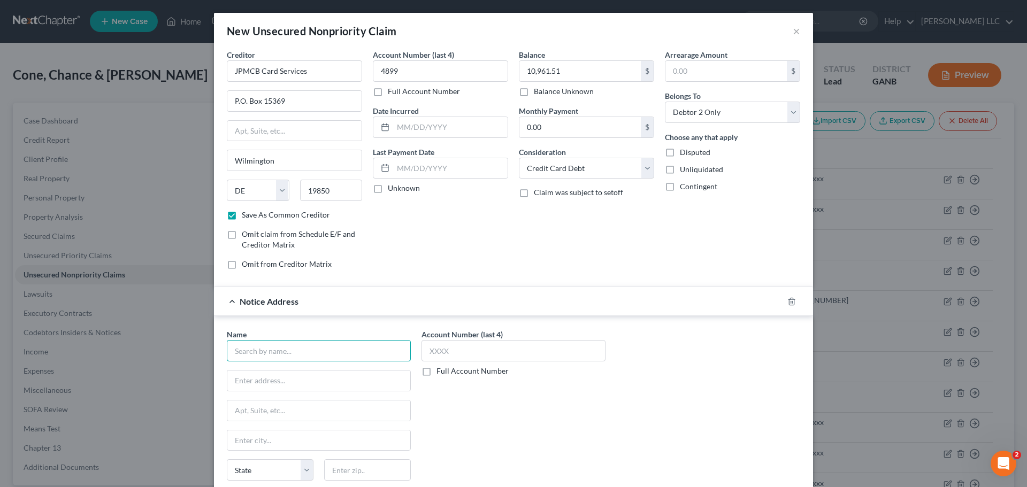
click at [343, 348] on input "text" at bounding box center [319, 350] width 184 height 21
type input "United Collections Bureau"
type input "P.O. Box 1418"
type input "Maumee"
select select "36"
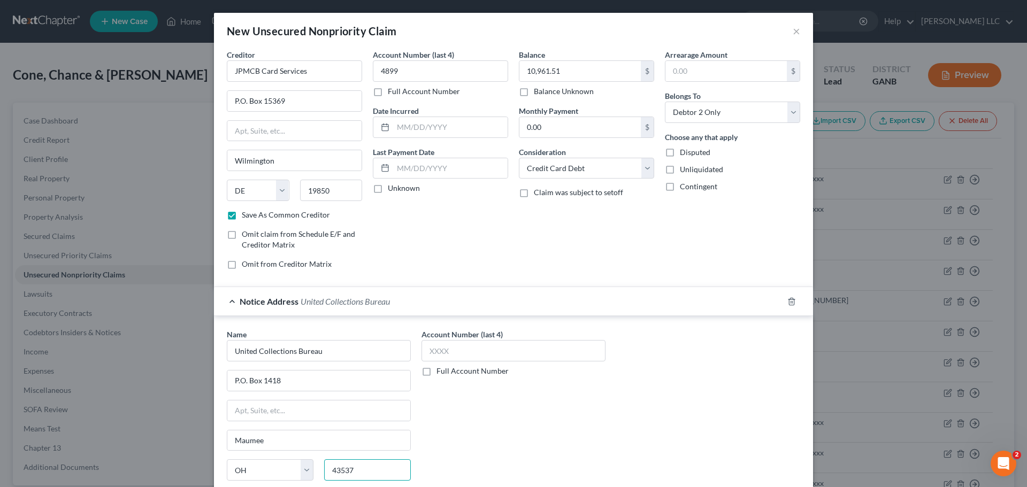
type input "43537"
click at [436, 373] on label "Full Account Number" at bounding box center [472, 371] width 72 height 11
click at [441, 373] on input "Full Account Number" at bounding box center [444, 369] width 7 height 7
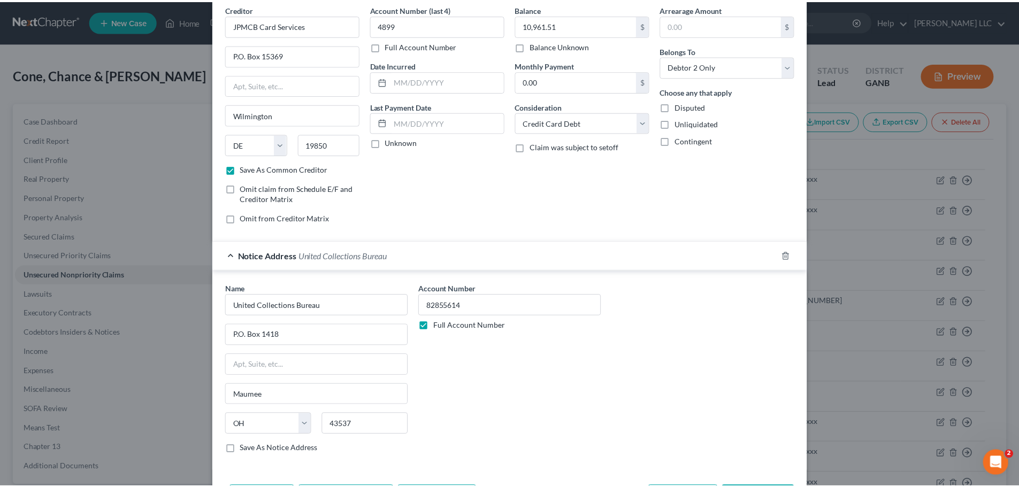
scroll to position [89, 0]
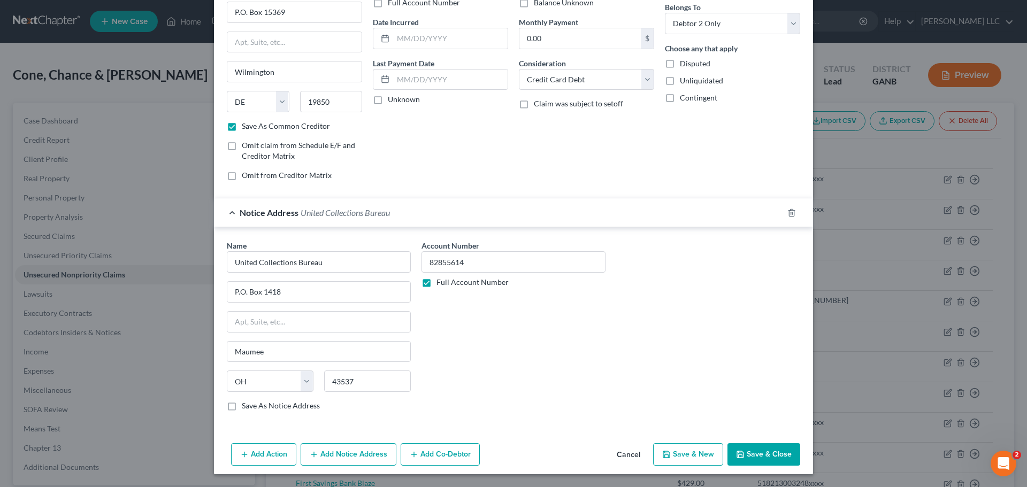
type input "82855614"
click at [778, 455] on button "Save & Close" at bounding box center [763, 454] width 73 height 22
checkbox input "false"
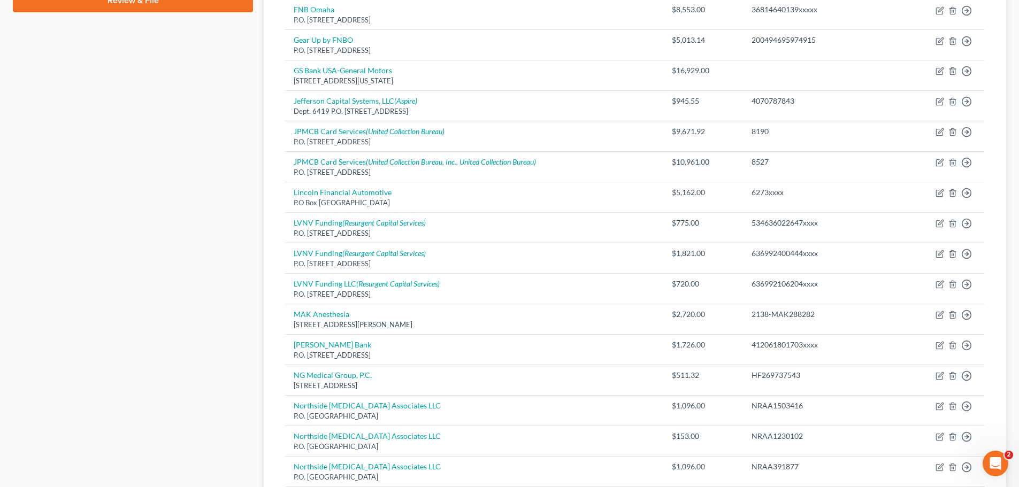
scroll to position [749, 0]
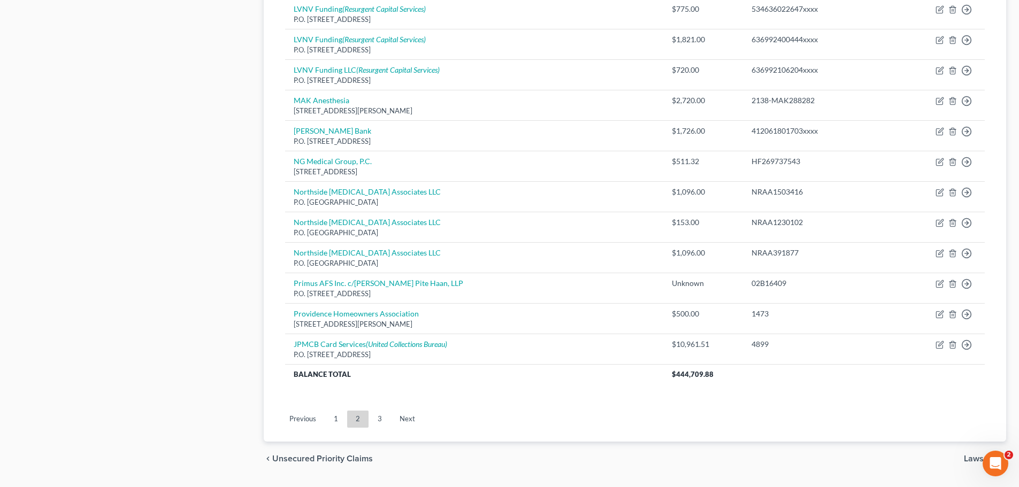
drag, startPoint x: 335, startPoint y: 416, endPoint x: 413, endPoint y: 340, distance: 108.9
click at [335, 416] on link "1" at bounding box center [335, 419] width 21 height 17
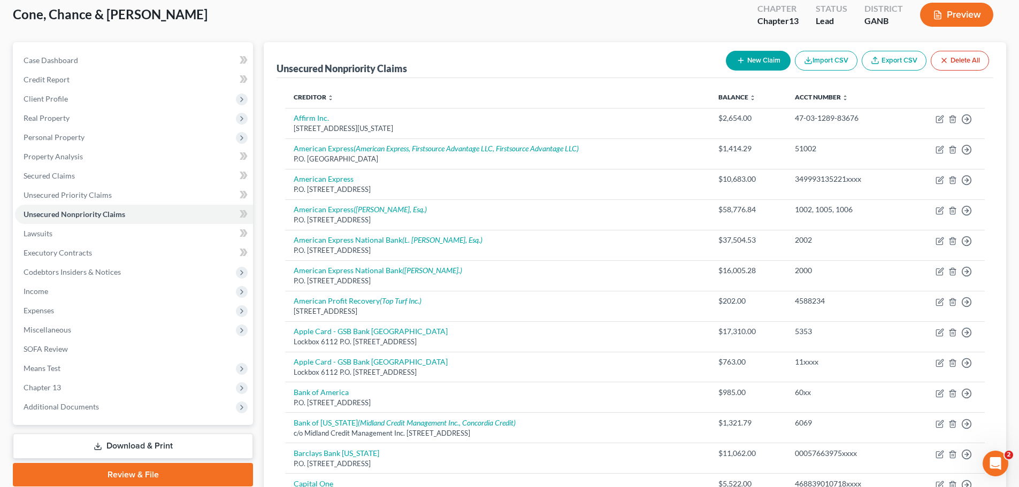
scroll to position [52, 0]
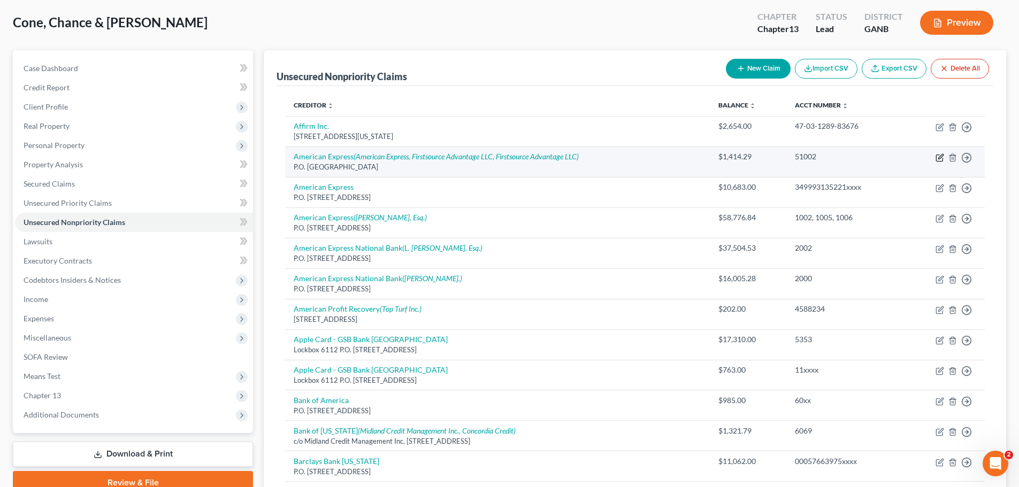
click at [940, 157] on icon "button" at bounding box center [939, 157] width 9 height 9
select select "45"
select select "2"
select select "0"
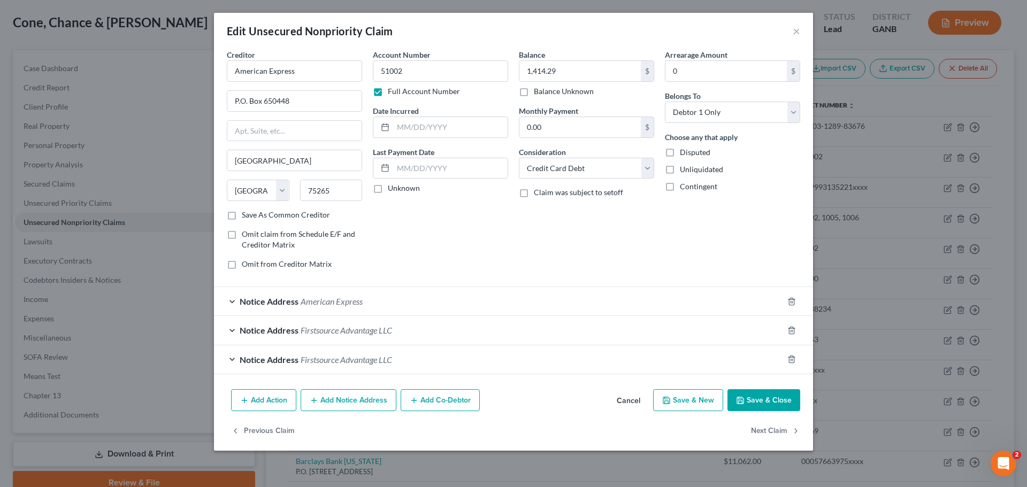
click at [242, 216] on label "Save As Common Creditor" at bounding box center [286, 215] width 88 height 11
click at [246, 216] on input "Save As Common Creditor" at bounding box center [249, 213] width 7 height 7
checkbox input "true"
click at [750, 395] on button "Save & Close" at bounding box center [763, 400] width 73 height 22
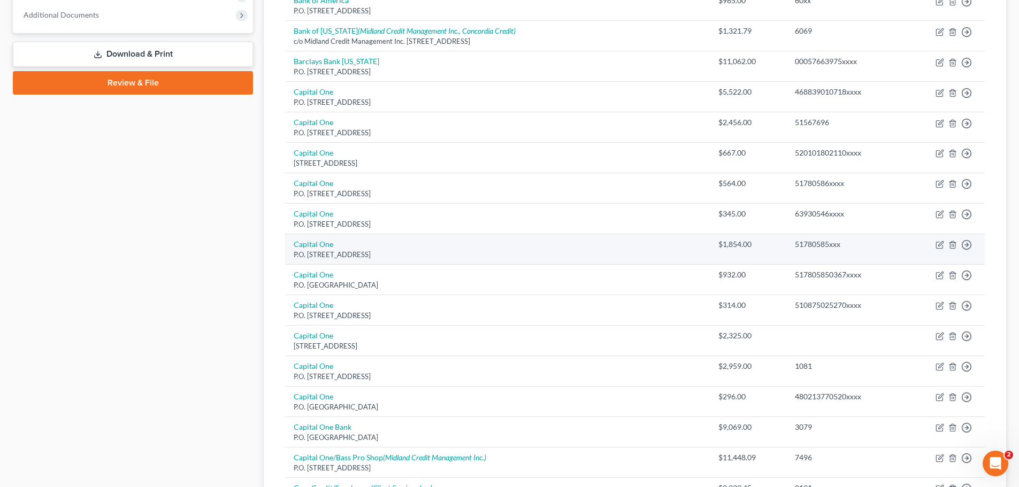
scroll to position [534, 0]
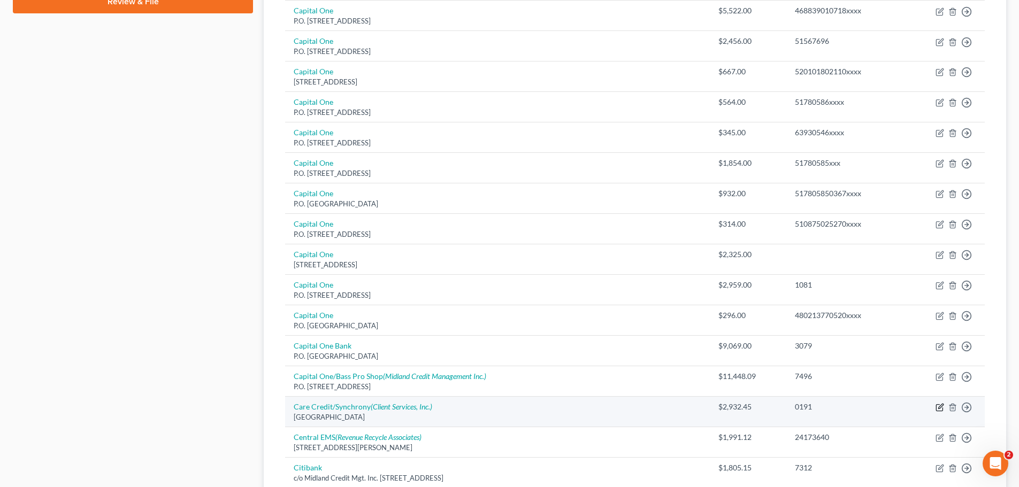
click at [938, 409] on icon "button" at bounding box center [940, 406] width 5 height 5
select select "9"
select select "2"
select select "1"
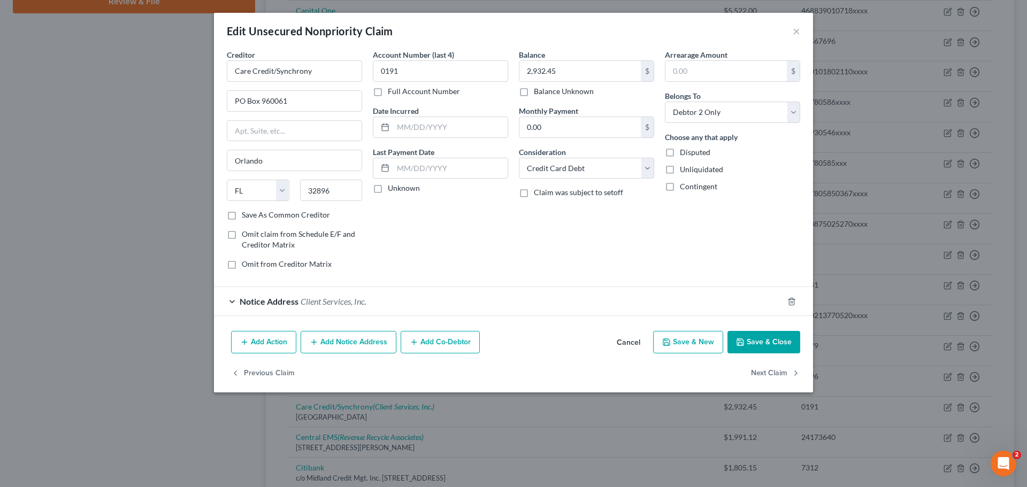
click at [242, 218] on label "Save As Common Creditor" at bounding box center [286, 215] width 88 height 11
click at [246, 217] on input "Save As Common Creditor" at bounding box center [249, 213] width 7 height 7
checkbox input "true"
click at [775, 351] on button "Save & Close" at bounding box center [763, 342] width 73 height 22
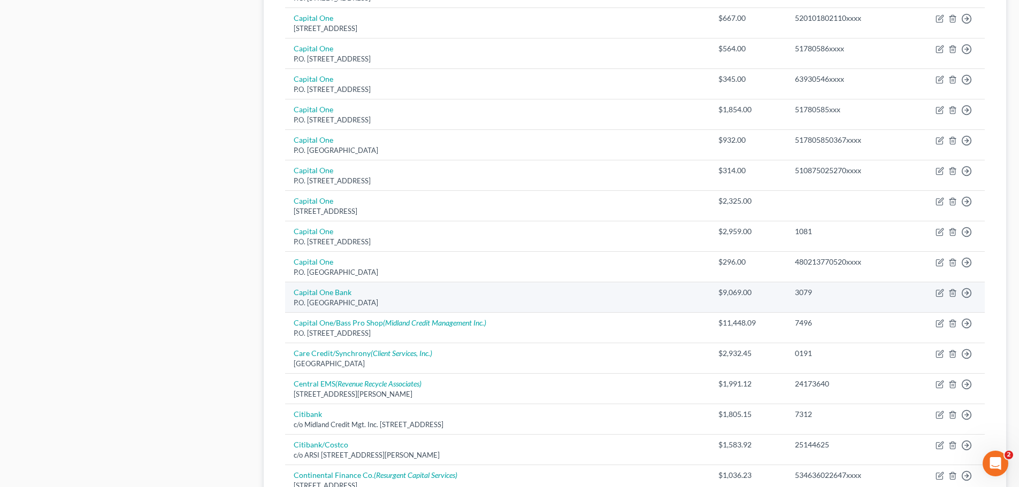
scroll to position [748, 0]
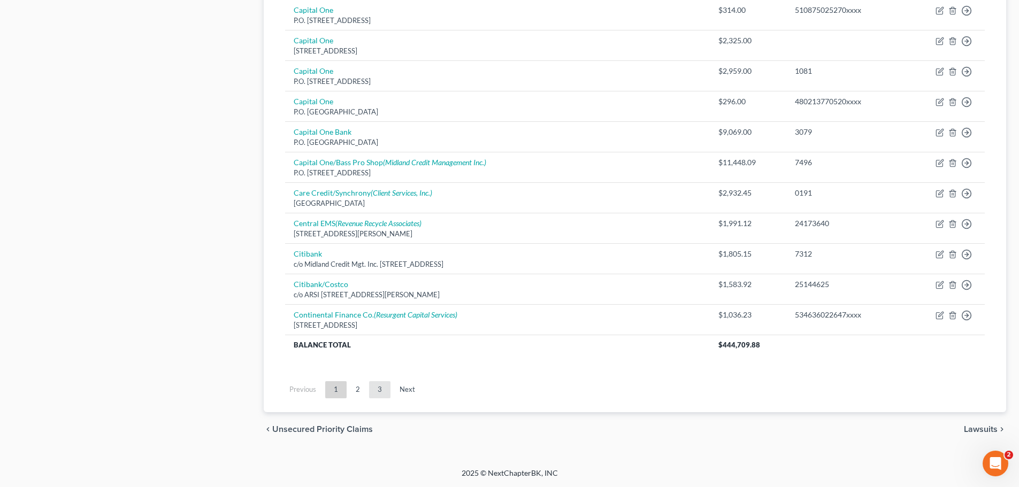
click at [377, 390] on link "3" at bounding box center [379, 389] width 21 height 17
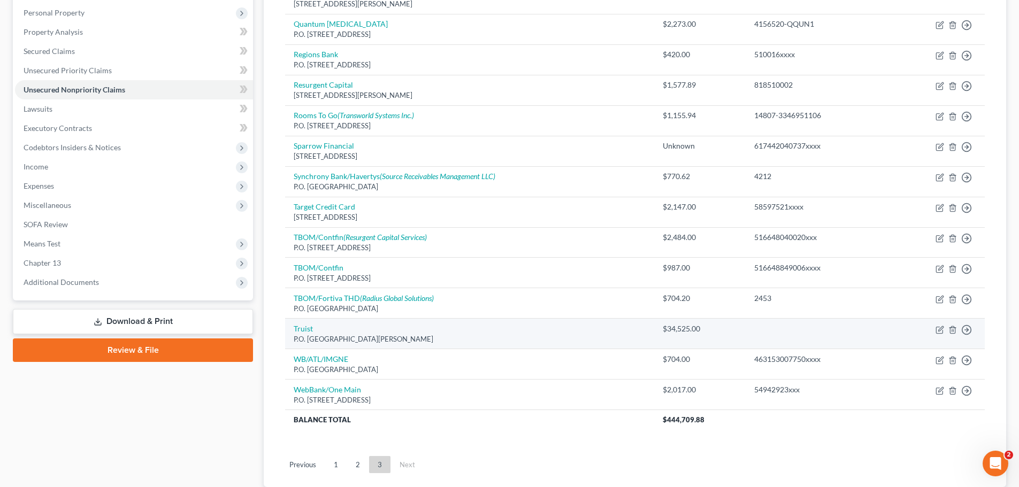
scroll to position [260, 0]
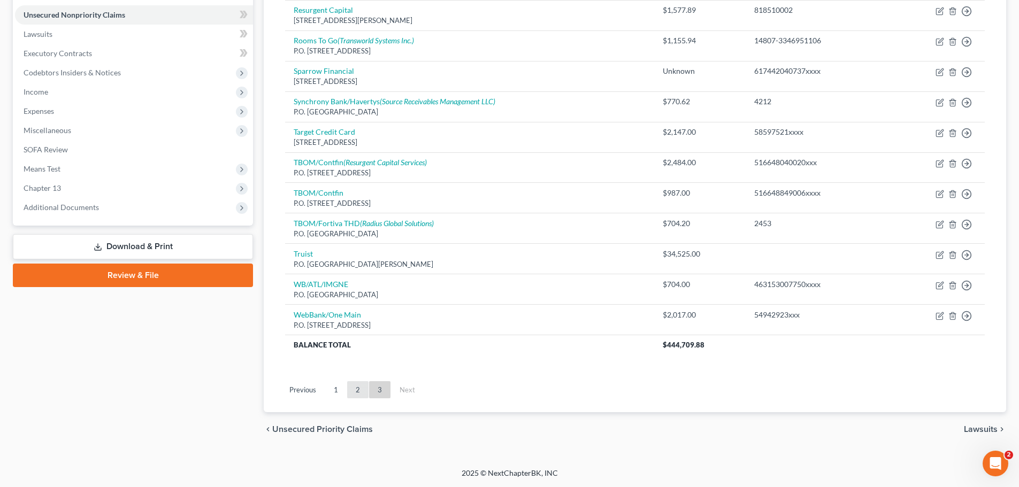
click at [361, 386] on link "2" at bounding box center [357, 389] width 21 height 17
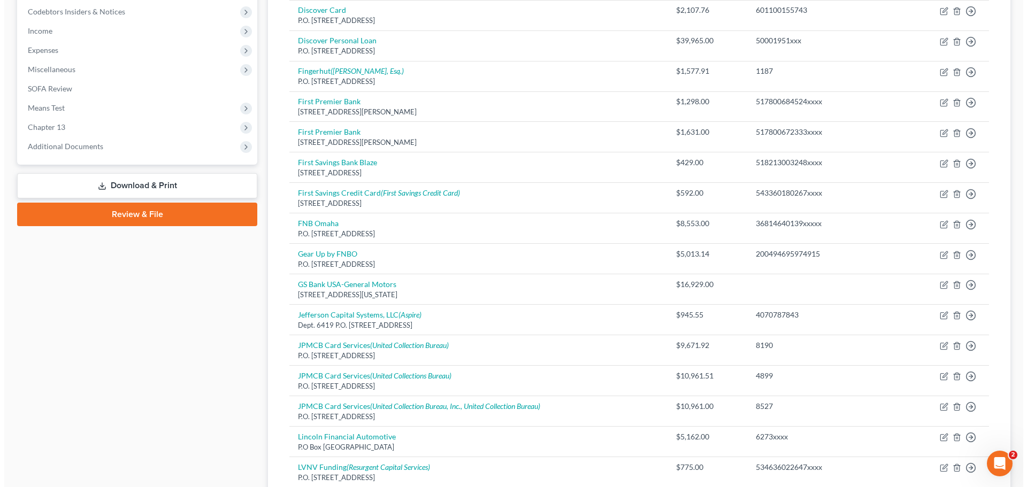
scroll to position [53, 0]
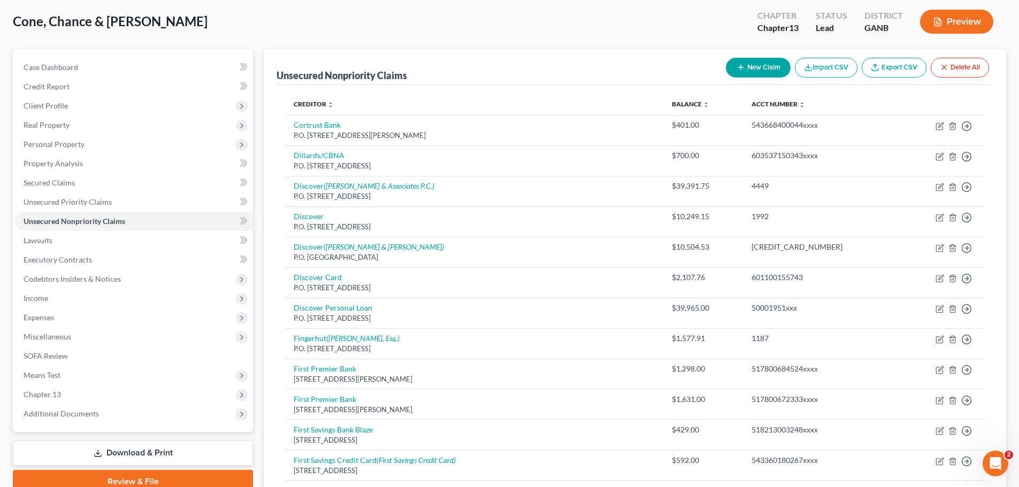
click at [764, 65] on button "New Claim" at bounding box center [758, 68] width 65 height 20
select select "2"
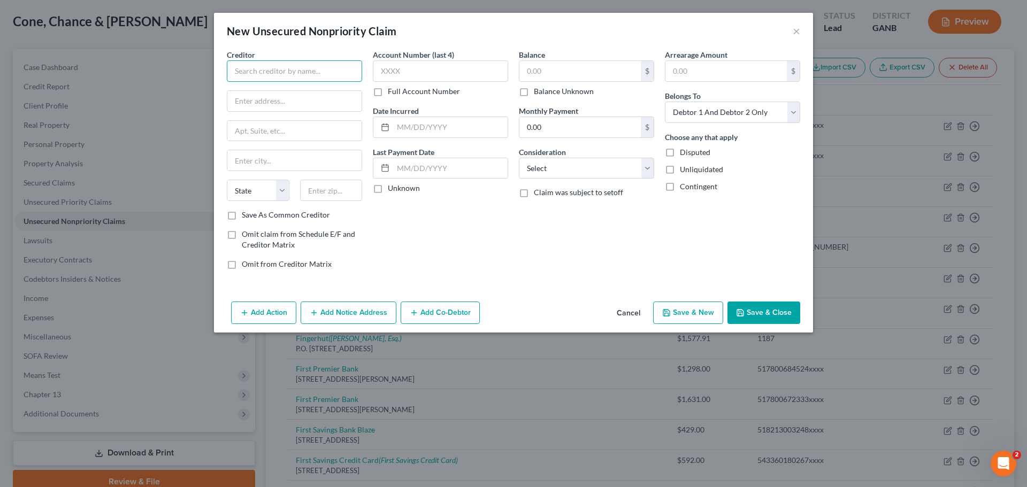
click at [349, 74] on input "text" at bounding box center [294, 70] width 135 height 21
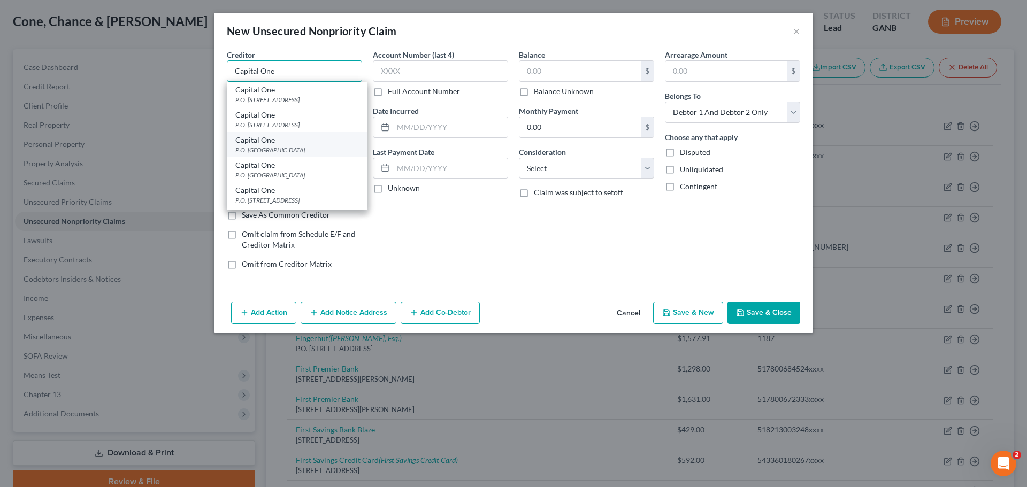
type input "Capital One"
click at [252, 140] on div "Capital One" at bounding box center [297, 140] width 124 height 11
type input "P.O. Box 71087"
type input "Charlotte"
select select "28"
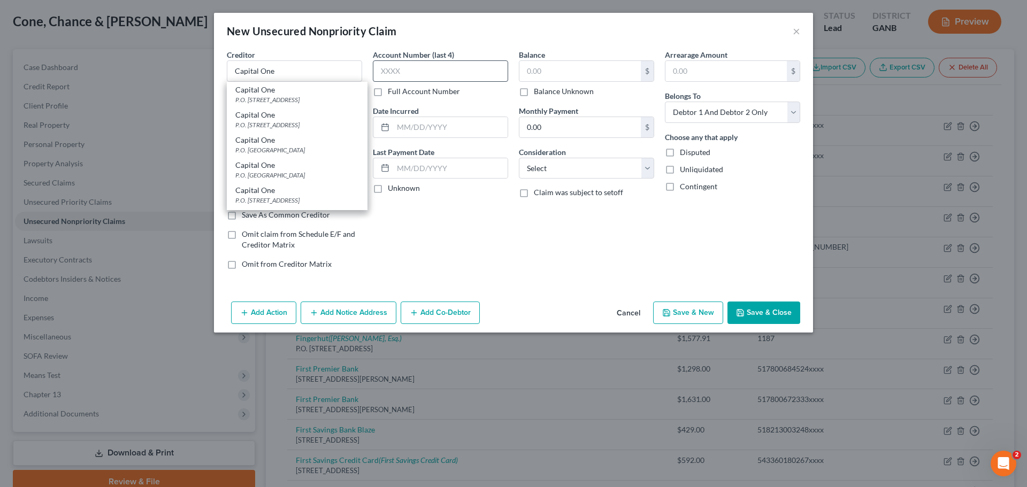
type input "28272"
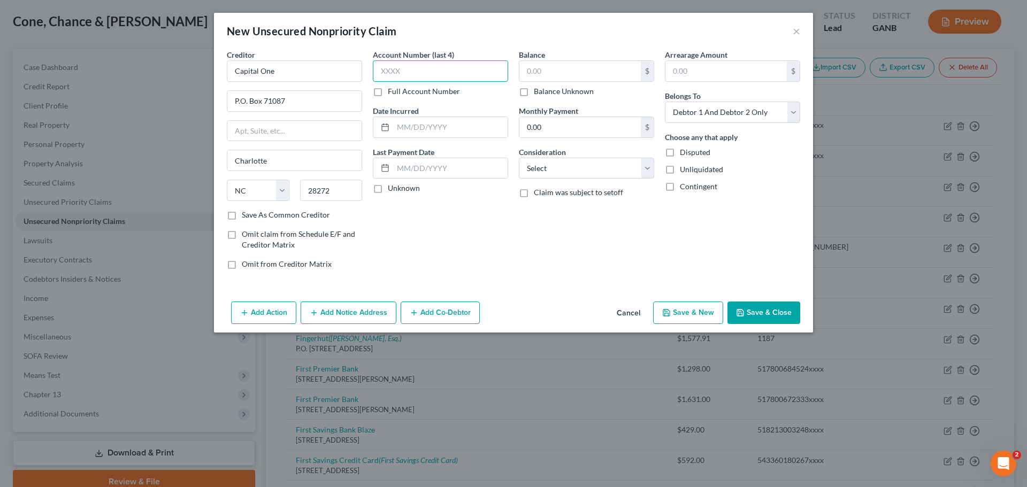
click at [407, 77] on input "text" at bounding box center [440, 70] width 135 height 21
type input "4449"
click at [597, 73] on input "text" at bounding box center [579, 71] width 121 height 20
type input "39,391.75"
drag, startPoint x: 642, startPoint y: 168, endPoint x: 638, endPoint y: 173, distance: 6.8
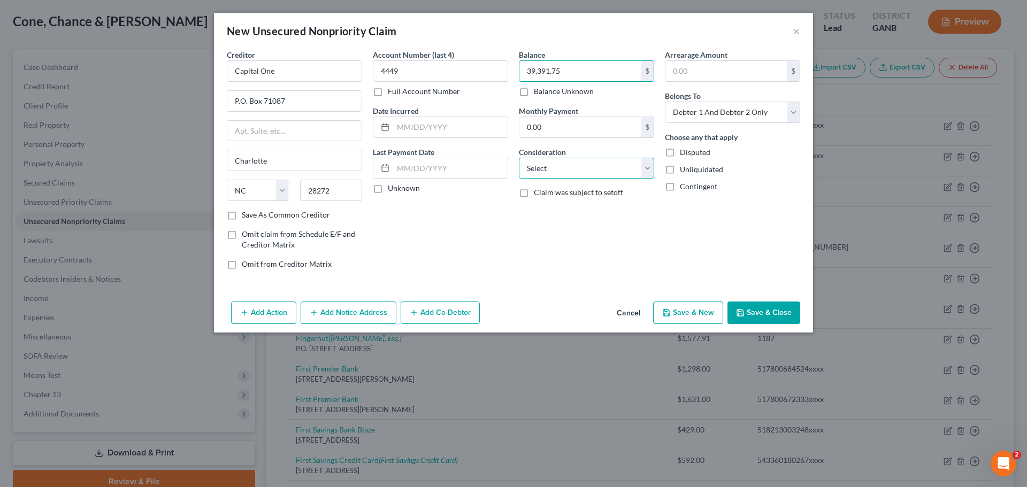
click at [642, 168] on select "Select Cable / Satellite Services Collection Agency Credit Card Debt Debt Couns…" at bounding box center [586, 168] width 135 height 21
select select "2"
click at [519, 158] on select "Select Cable / Satellite Services Collection Agency Credit Card Debt Debt Couns…" at bounding box center [586, 168] width 135 height 21
drag, startPoint x: 794, startPoint y: 116, endPoint x: 757, endPoint y: 122, distance: 36.9
click at [794, 116] on select "Select Debtor 1 Only Debtor 2 Only Debtor 1 And Debtor 2 Only At Least One Of T…" at bounding box center [732, 112] width 135 height 21
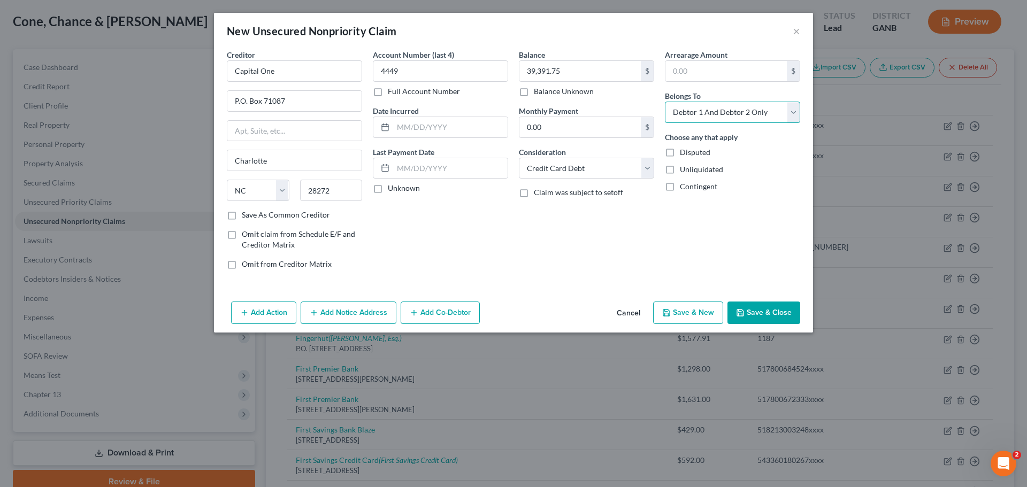
select select "1"
click at [665, 102] on select "Select Debtor 1 Only Debtor 2 Only Debtor 1 And Debtor 2 Only At Least One Of T…" at bounding box center [732, 112] width 135 height 21
click at [356, 313] on button "Add Notice Address" at bounding box center [349, 313] width 96 height 22
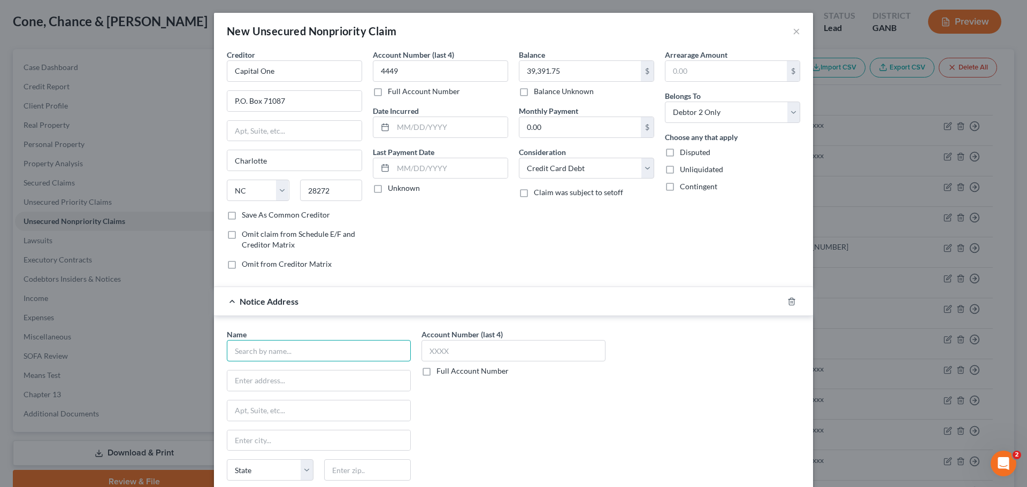
click at [286, 350] on input "text" at bounding box center [319, 350] width 184 height 21
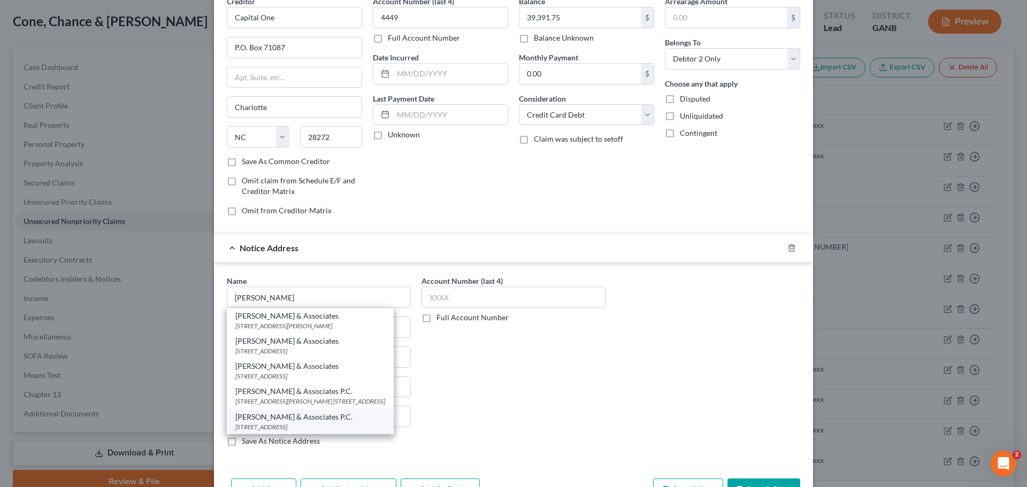
click at [294, 417] on div "[PERSON_NAME] & Associates P.C." at bounding box center [310, 417] width 150 height 11
type input "[PERSON_NAME] & Associates P.C."
type input "[STREET_ADDRESS]"
type input "Andover"
select select "22"
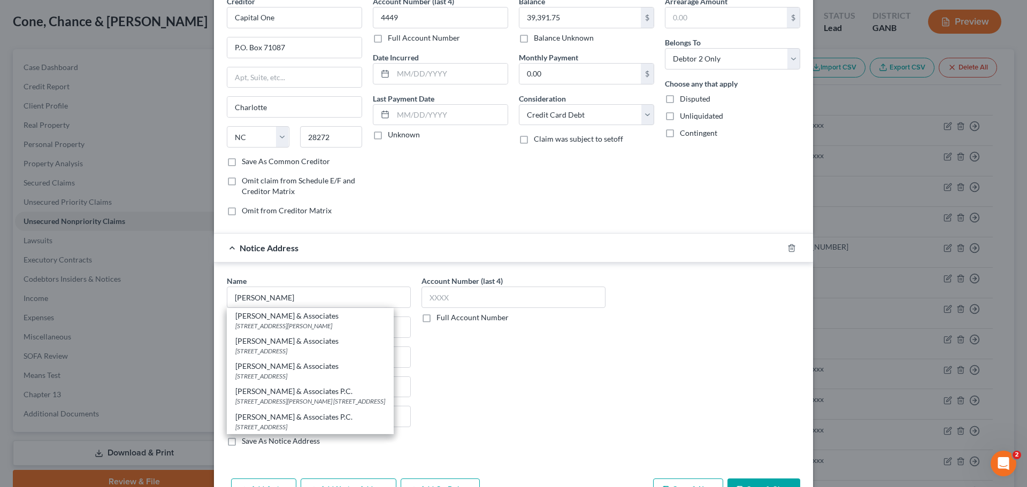
type input "01810"
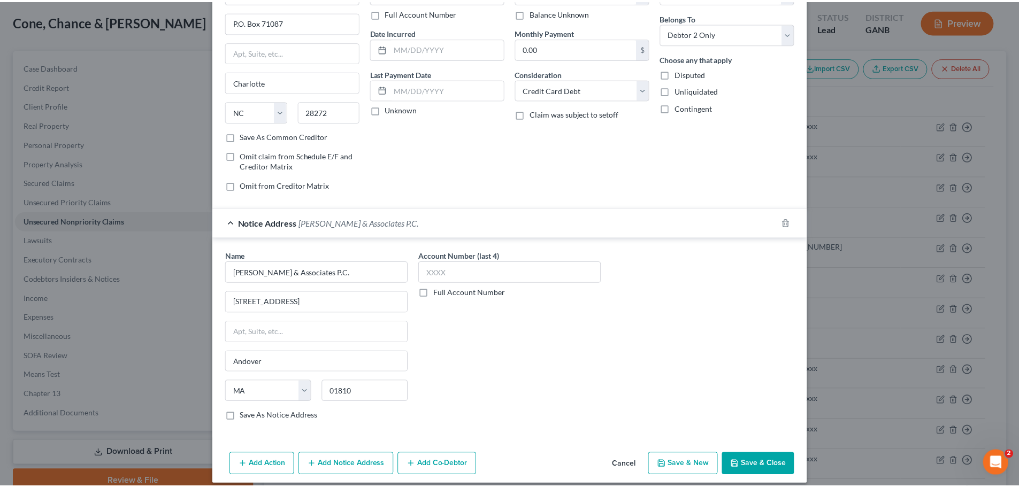
scroll to position [89, 0]
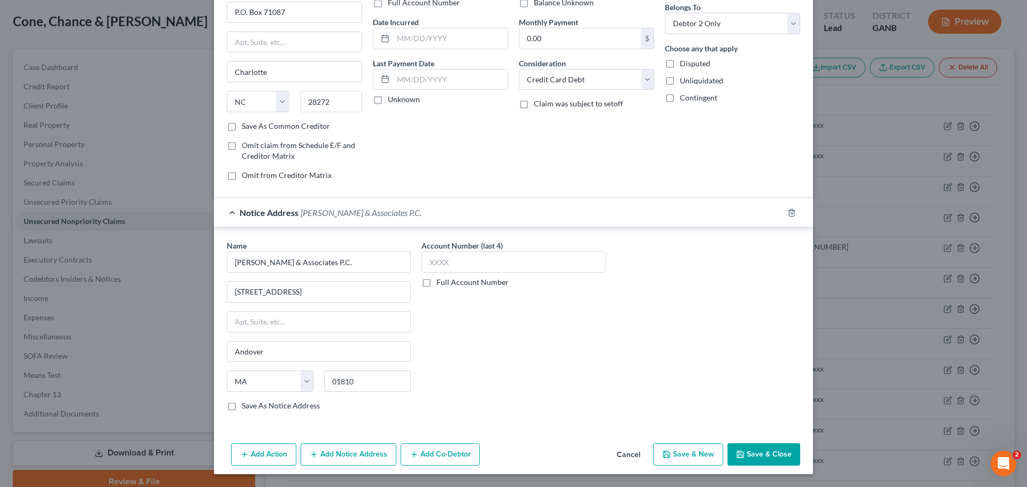
click at [242, 407] on label "Save As Notice Address" at bounding box center [281, 406] width 78 height 11
click at [246, 407] on input "Save As Notice Address" at bounding box center [249, 404] width 7 height 7
click at [751, 458] on button "Save & Close" at bounding box center [763, 454] width 73 height 22
checkbox input "false"
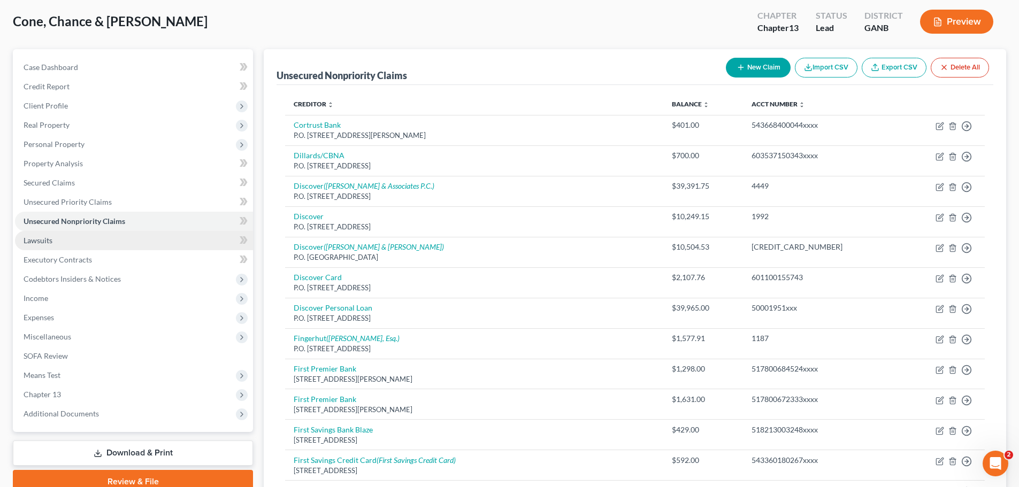
click at [32, 245] on link "Lawsuits" at bounding box center [134, 240] width 238 height 19
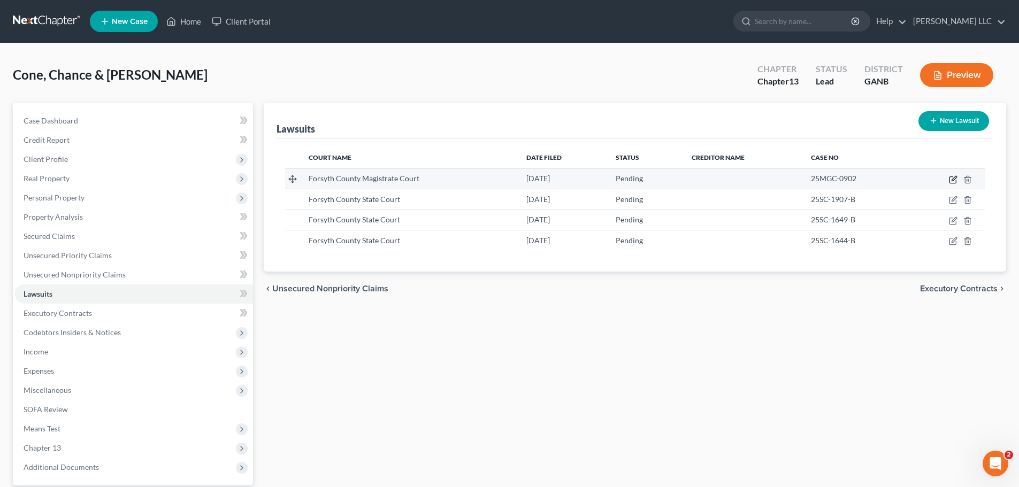
click at [957, 180] on icon "button" at bounding box center [953, 179] width 9 height 9
select select "10"
select select "0"
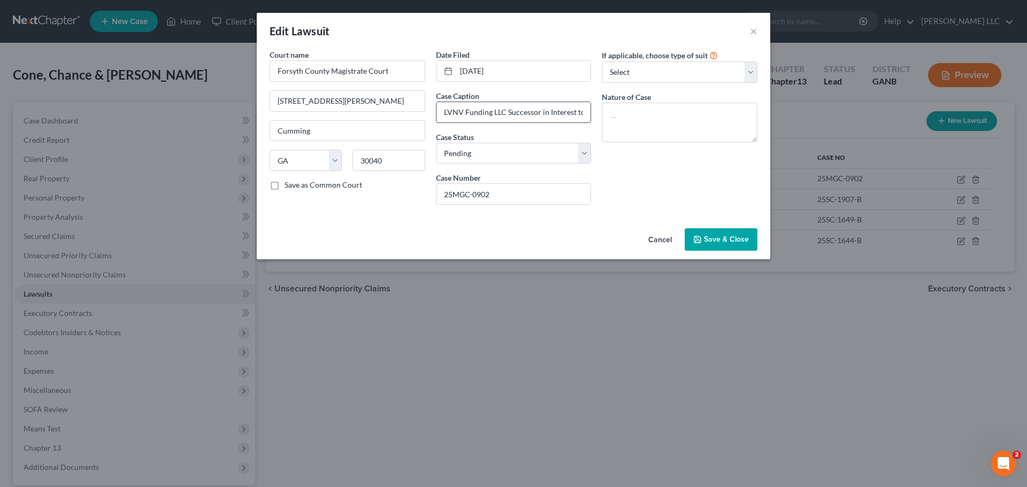
click at [552, 116] on input "LVNV Funding LLC Successor in Interest to WebBank v. Chance Cone" at bounding box center [513, 112] width 155 height 20
click at [712, 244] on span "Save & Close" at bounding box center [726, 239] width 45 height 9
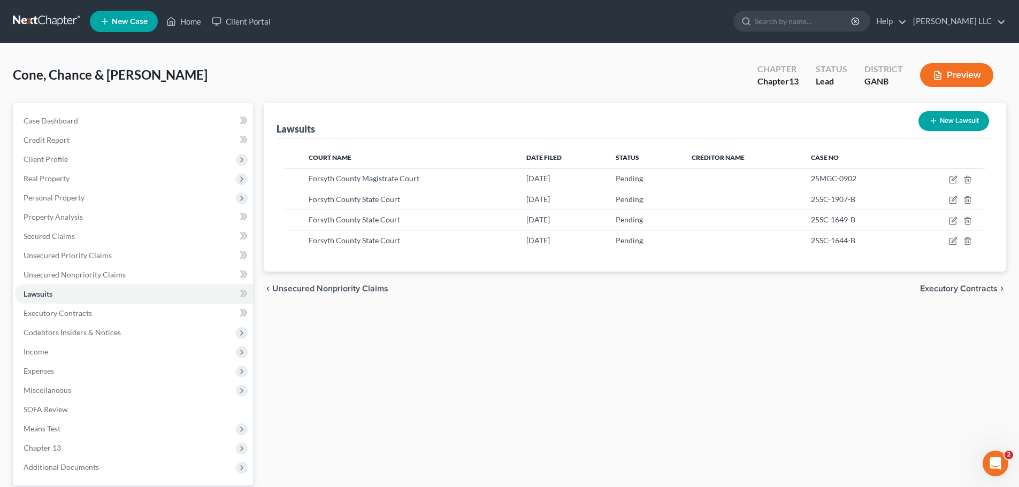
click at [959, 122] on button "New Lawsuit" at bounding box center [953, 121] width 71 height 20
select select "0"
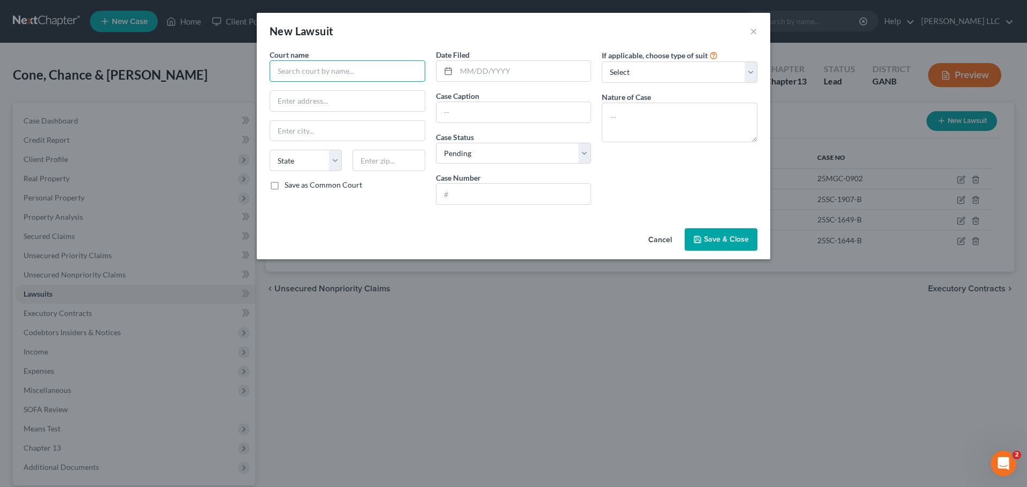
click at [370, 65] on input "text" at bounding box center [348, 70] width 156 height 21
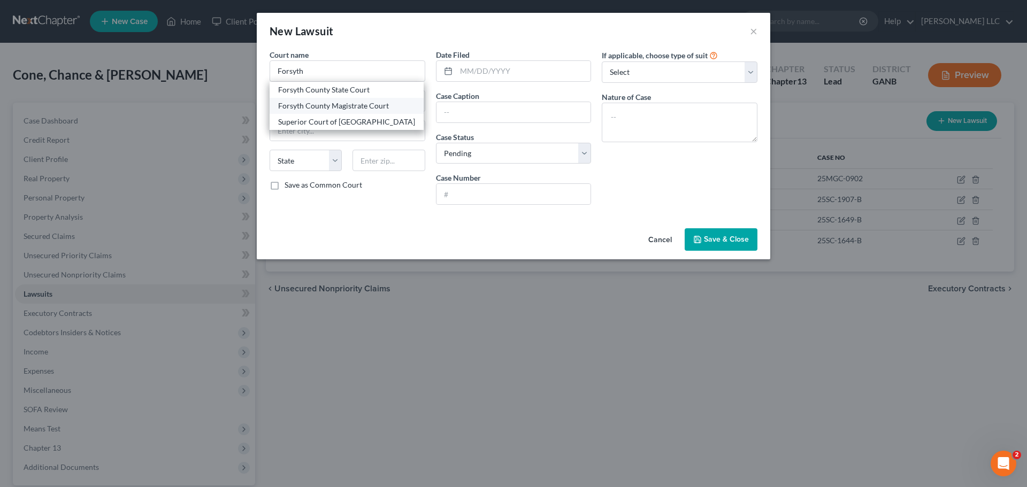
click at [373, 109] on div "Forsyth County Magistrate Court" at bounding box center [346, 106] width 137 height 11
type input "Forsyth County Magistrate Court"
type input "[STREET_ADDRESS][PERSON_NAME]"
type input "Cumming"
select select "10"
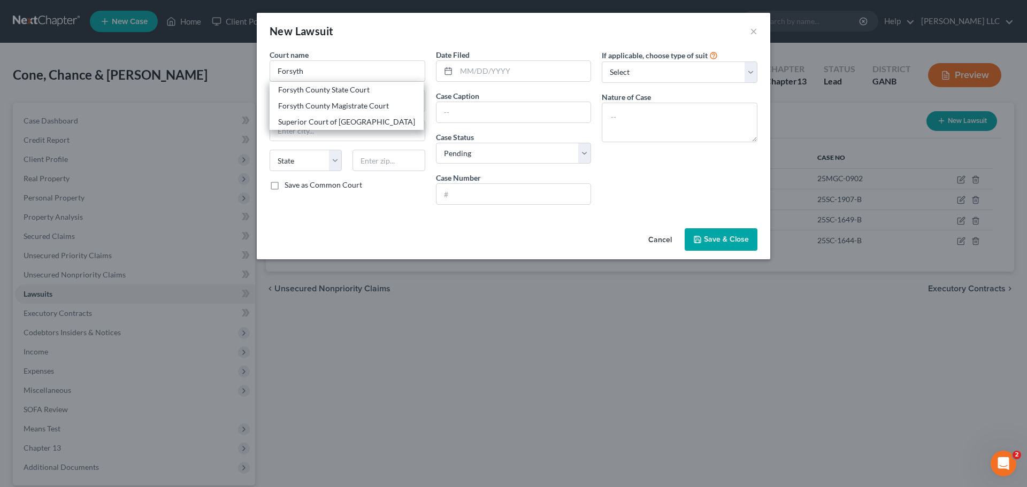
type input "30040"
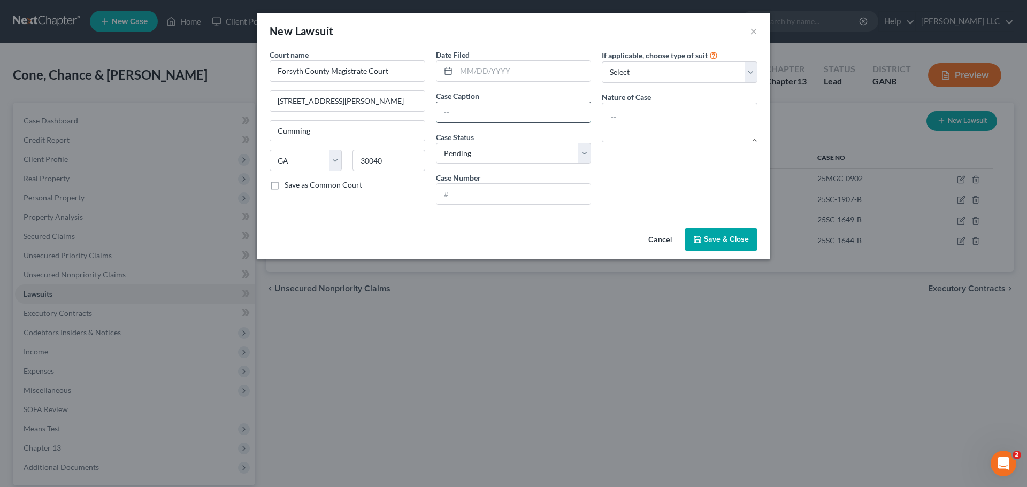
click at [519, 112] on input "text" at bounding box center [513, 112] width 155 height 20
type input "LVNV Funding LLC as successor in interest to WebBank v, Chance Cone"
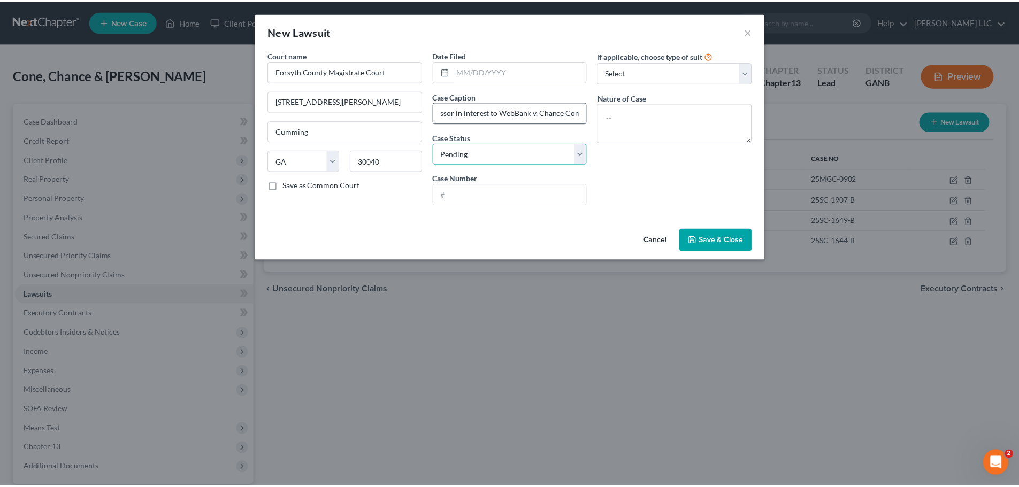
scroll to position [0, 0]
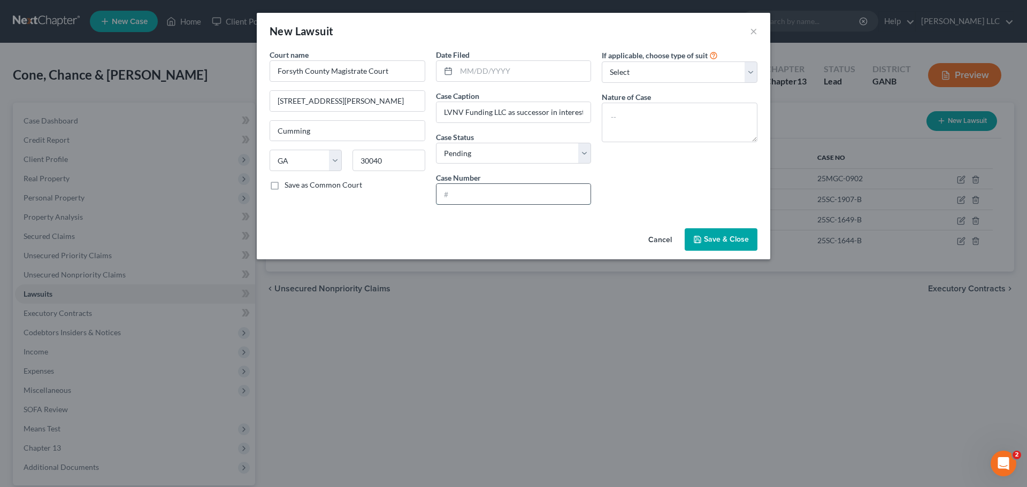
click at [550, 187] on input "text" at bounding box center [513, 194] width 155 height 20
type input "24MGC-3308"
click at [726, 228] on div "Cancel Save & Close" at bounding box center [513, 241] width 513 height 35
click at [727, 245] on button "Save & Close" at bounding box center [721, 239] width 73 height 22
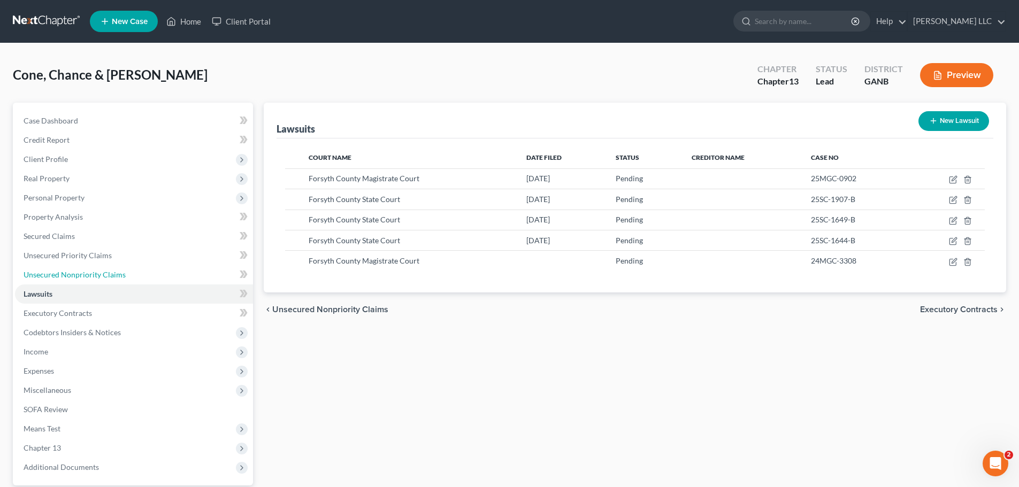
drag, startPoint x: 77, startPoint y: 273, endPoint x: 359, endPoint y: 293, distance: 283.1
click at [77, 273] on span "Unsecured Nonpriority Claims" at bounding box center [75, 274] width 102 height 9
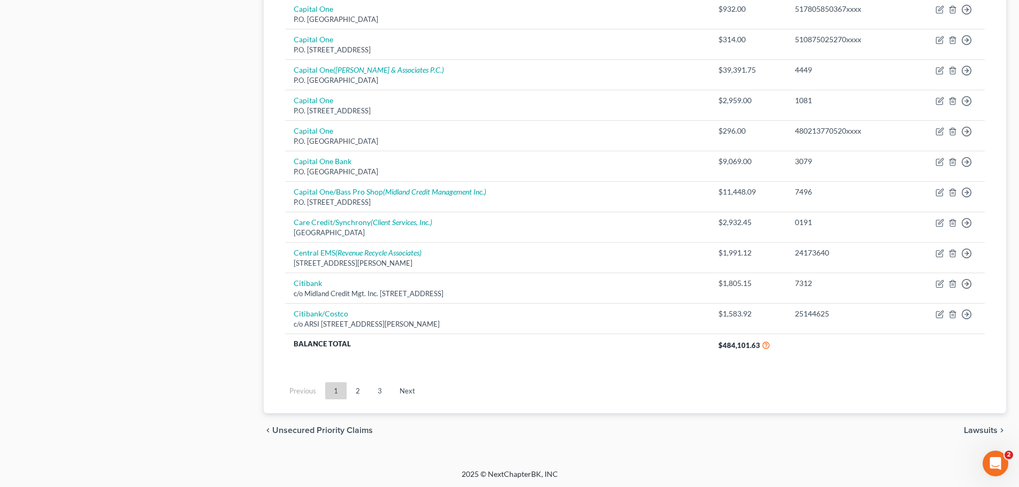
scroll to position [750, 0]
click at [381, 393] on link "3" at bounding box center [379, 389] width 21 height 17
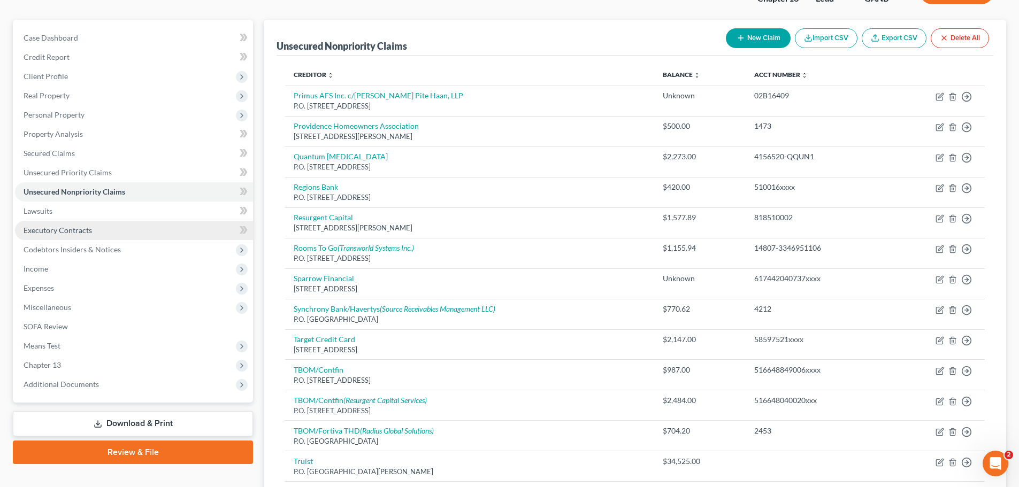
scroll to position [79, 0]
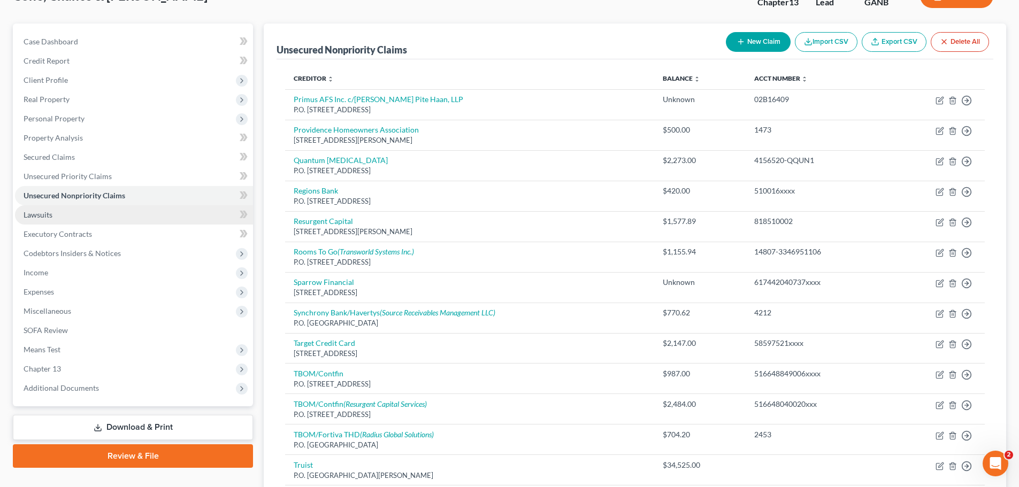
click at [51, 212] on span "Lawsuits" at bounding box center [38, 214] width 29 height 9
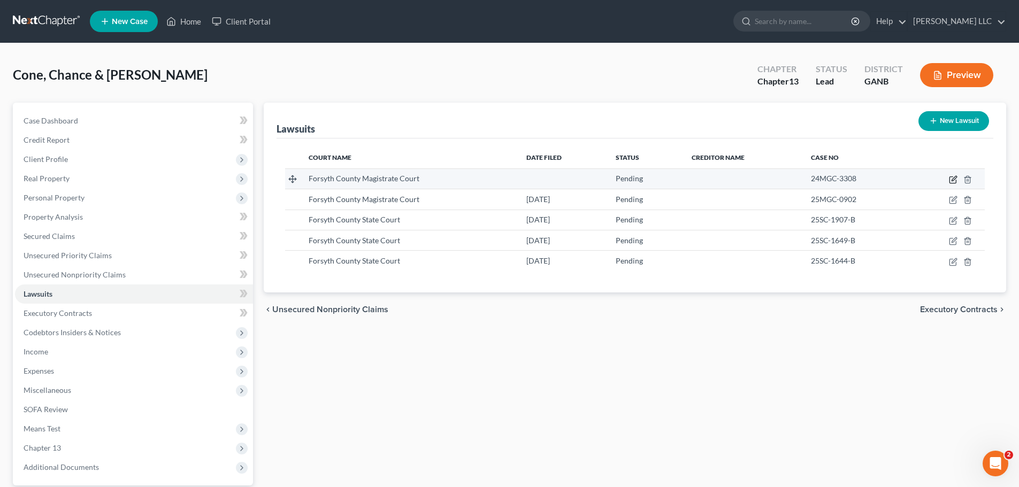
click at [954, 179] on icon "button" at bounding box center [953, 179] width 9 height 9
select select "10"
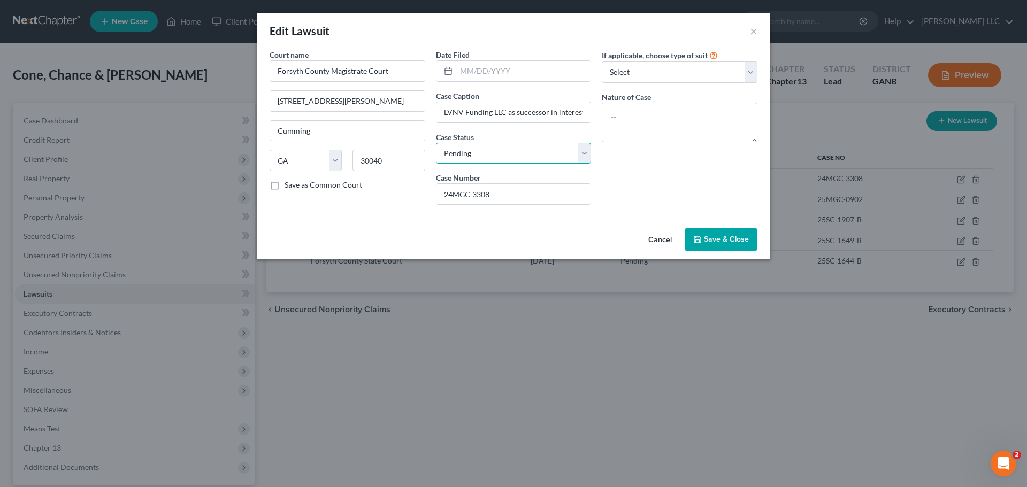
click at [587, 154] on select "Select Pending On Appeal Concluded" at bounding box center [514, 153] width 156 height 21
select select "2"
click at [436, 143] on select "Select Pending On Appeal Concluded" at bounding box center [514, 153] width 156 height 21
click at [708, 236] on span "Save & Close" at bounding box center [726, 239] width 45 height 9
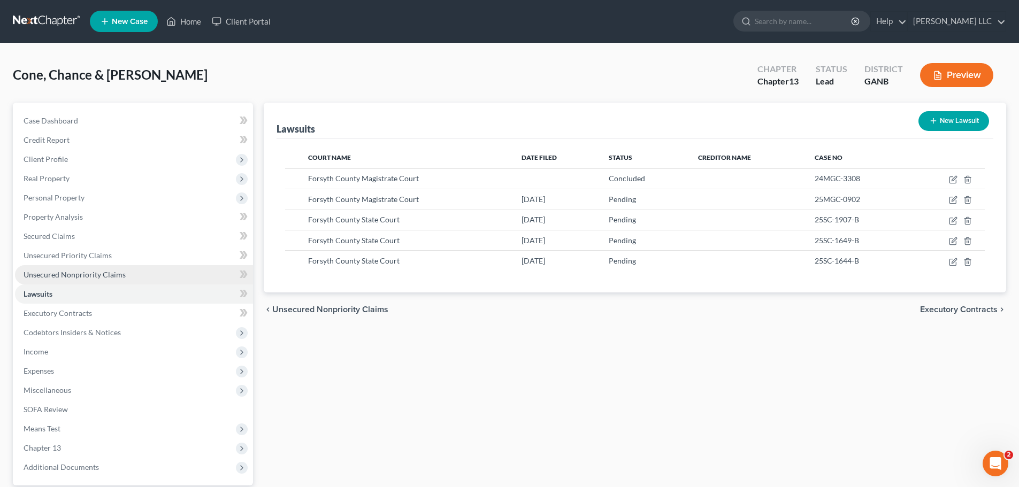
click at [66, 272] on span "Unsecured Nonpriority Claims" at bounding box center [75, 274] width 102 height 9
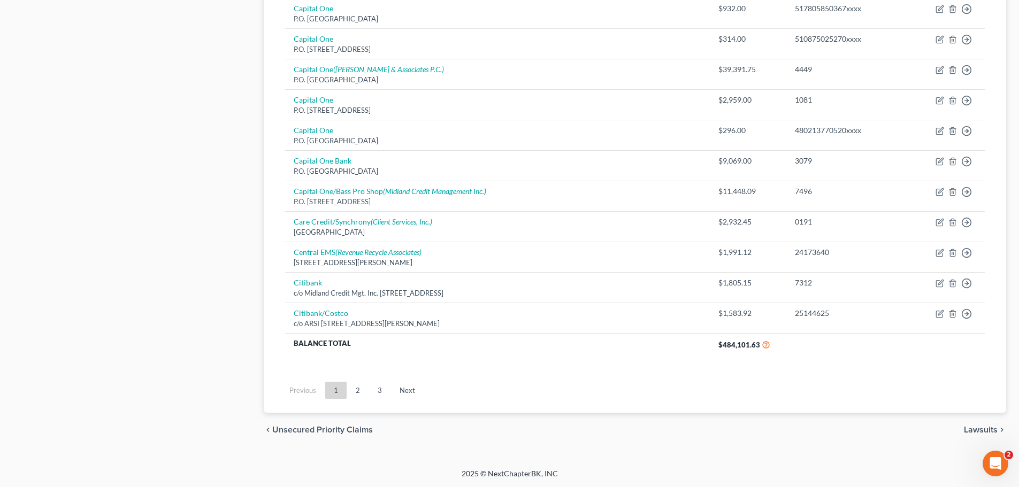
scroll to position [750, 0]
click at [359, 389] on link "2" at bounding box center [357, 389] width 21 height 17
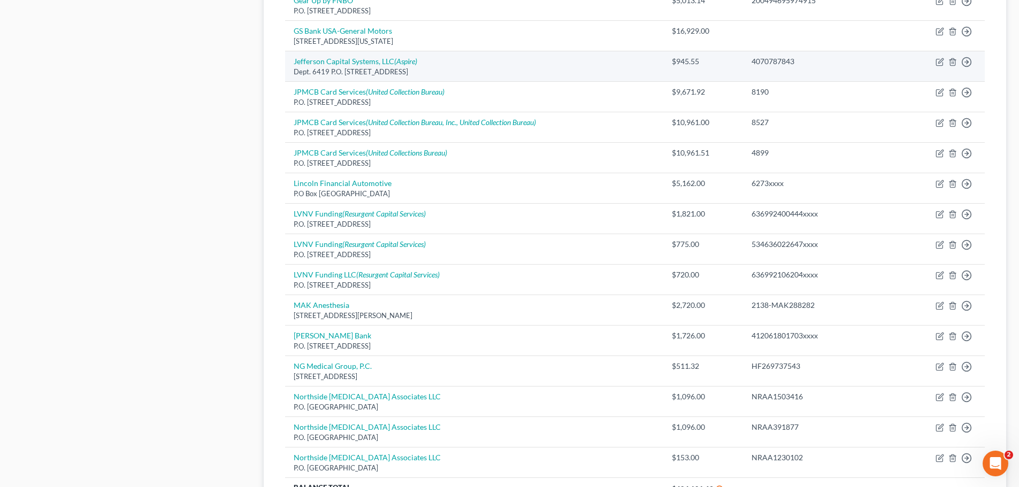
scroll to position [696, 0]
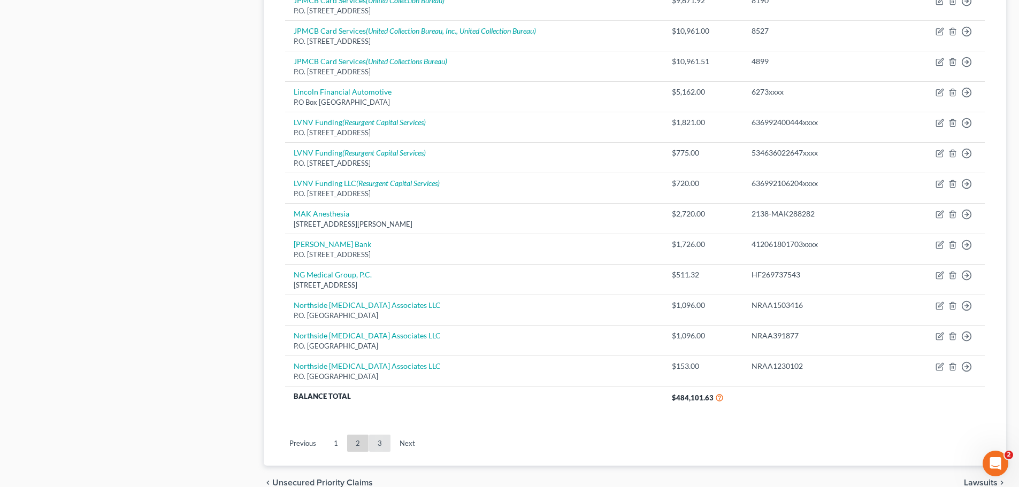
click at [385, 440] on link "3" at bounding box center [379, 443] width 21 height 17
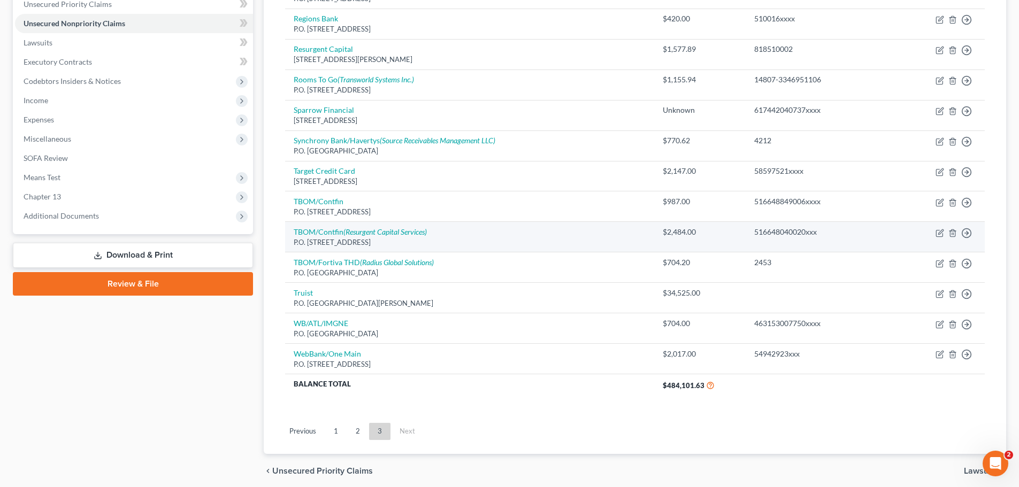
scroll to position [240, 0]
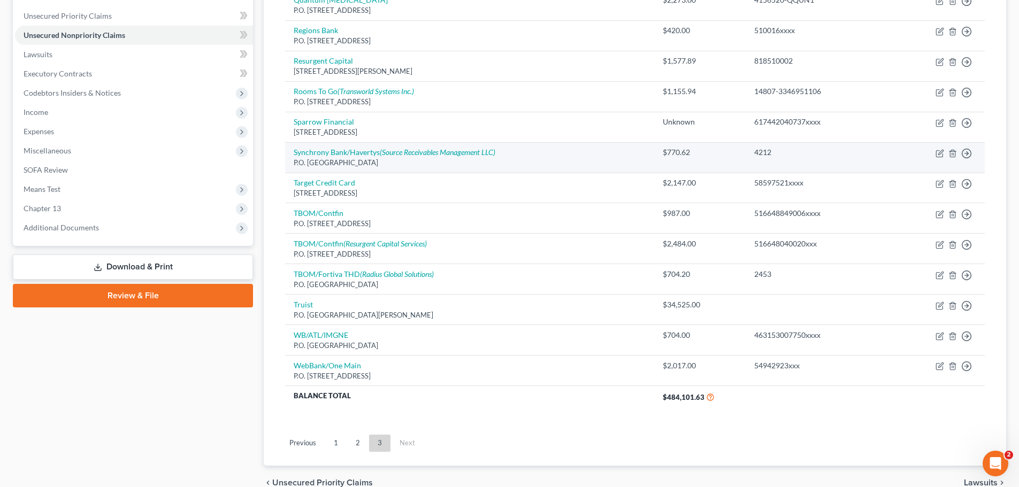
click at [946, 149] on td "Move to D Move to E Move to G Move to Notice Only" at bounding box center [935, 157] width 97 height 30
click at [941, 153] on icon "button" at bounding box center [940, 152] width 5 height 5
select select "9"
select select "2"
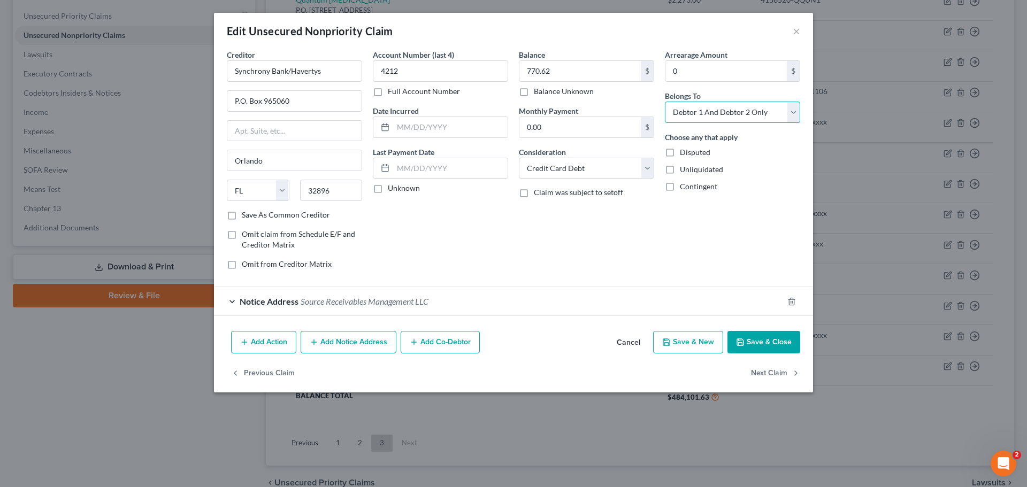
drag, startPoint x: 794, startPoint y: 115, endPoint x: 786, endPoint y: 117, distance: 7.7
click at [794, 115] on select "Select Debtor 1 Only Debtor 2 Only Debtor 1 And Debtor 2 Only At Least One Of T…" at bounding box center [732, 112] width 135 height 21
select select "1"
click at [665, 102] on select "Select Debtor 1 Only Debtor 2 Only Debtor 1 And Debtor 2 Only At Least One Of T…" at bounding box center [732, 112] width 135 height 21
click at [242, 214] on label "Save As Common Creditor" at bounding box center [286, 215] width 88 height 11
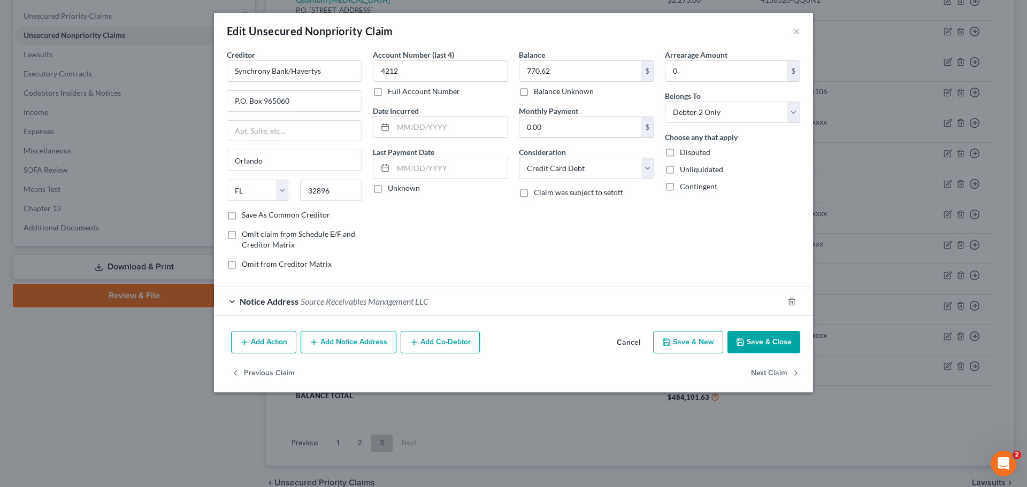
click at [246, 214] on input "Save As Common Creditor" at bounding box center [249, 213] width 7 height 7
checkbox input "true"
click at [764, 338] on button "Save & Close" at bounding box center [763, 342] width 73 height 22
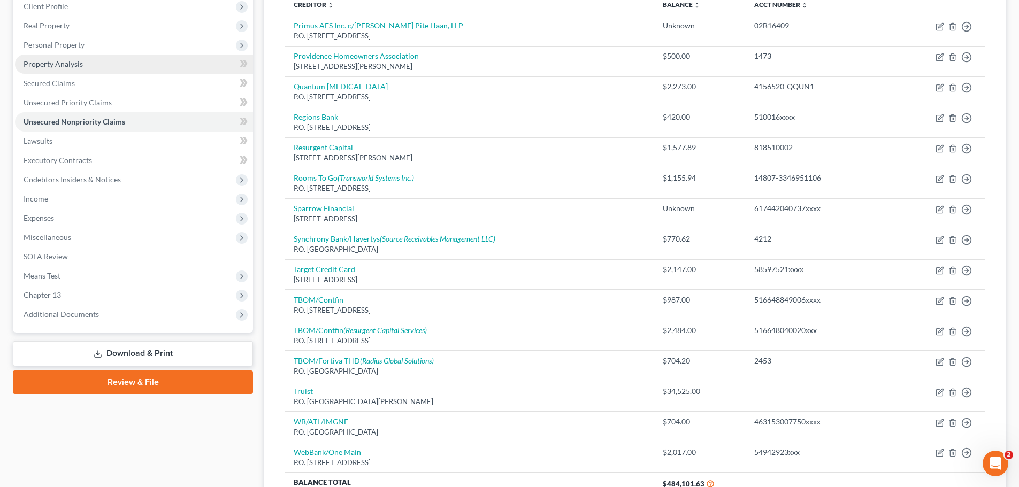
scroll to position [133, 0]
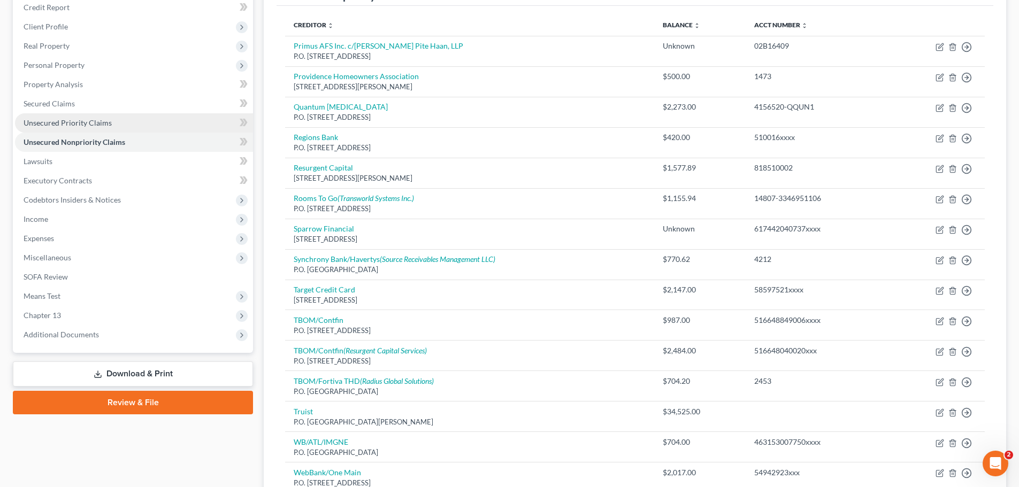
click at [116, 126] on link "Unsecured Priority Claims" at bounding box center [134, 122] width 238 height 19
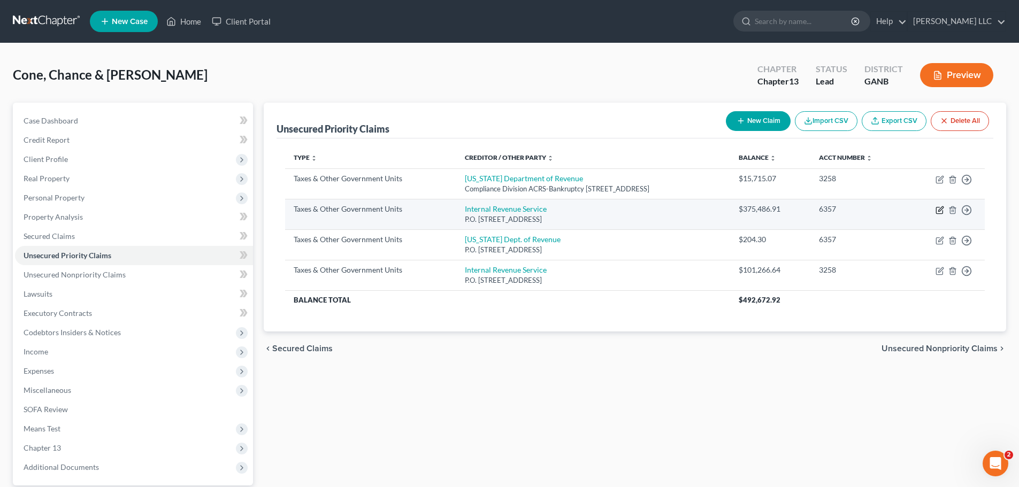
click at [939, 212] on icon "button" at bounding box center [939, 210] width 9 height 9
select select "0"
select select "39"
select select "1"
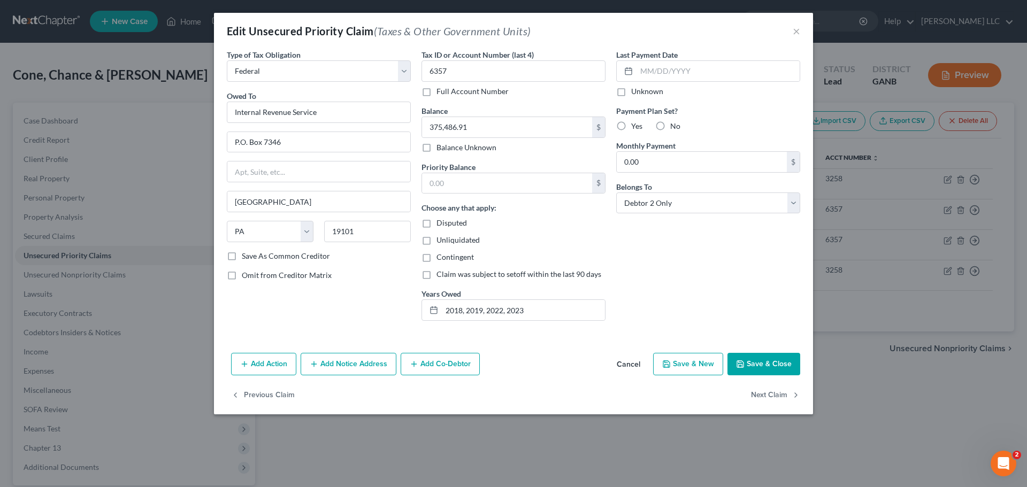
click at [670, 127] on label "No" at bounding box center [675, 126] width 10 height 11
click at [674, 127] on input "No" at bounding box center [677, 124] width 7 height 7
radio input "true"
click at [242, 257] on label "Save As Common Creditor" at bounding box center [286, 256] width 88 height 11
click at [246, 257] on input "Save As Common Creditor" at bounding box center [249, 254] width 7 height 7
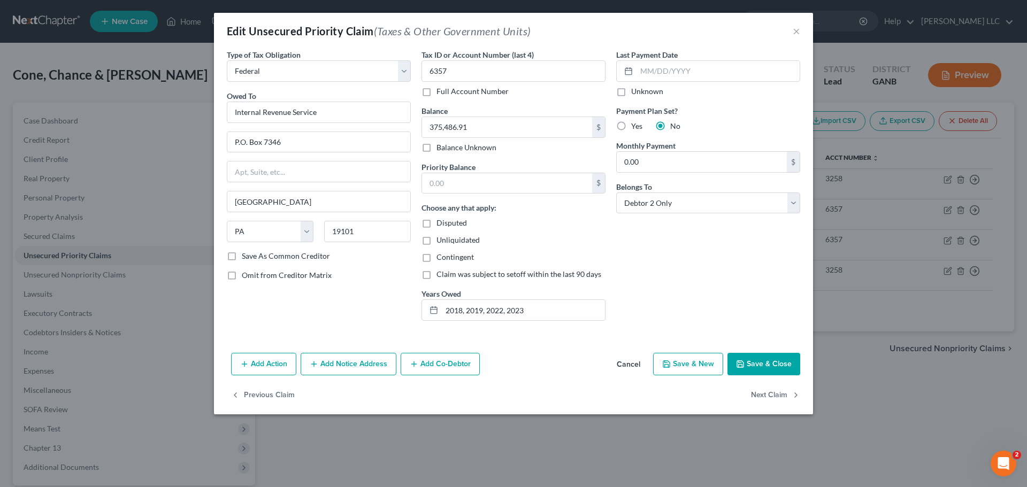
checkbox input "true"
drag, startPoint x: 463, startPoint y: 310, endPoint x: 503, endPoint y: 288, distance: 46.0
click at [464, 310] on input "2018, 2019, 2022, 2023" at bounding box center [523, 310] width 163 height 20
drag, startPoint x: 520, startPoint y: 309, endPoint x: 529, endPoint y: 310, distance: 9.7
click at [521, 310] on input "2018 - 47,244.40, 2019, 2022, 2023" at bounding box center [523, 310] width 163 height 20
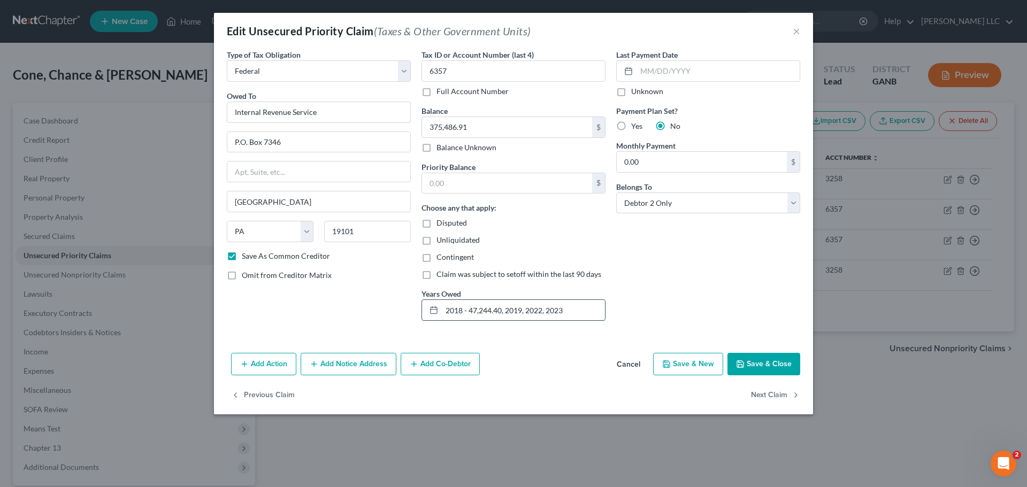
click at [524, 311] on input "2018 - 47,244.40, 2019, 2022, 2023" at bounding box center [523, 310] width 163 height 20
click at [581, 312] on input "2018 - 47,244.40, 2019 -40,924.36, 2022, 2023" at bounding box center [523, 310] width 163 height 20
type input "2018 - 47,244.40, 2019 -40,924.36, 2022 -172551.87, 2023 - 114766.28"
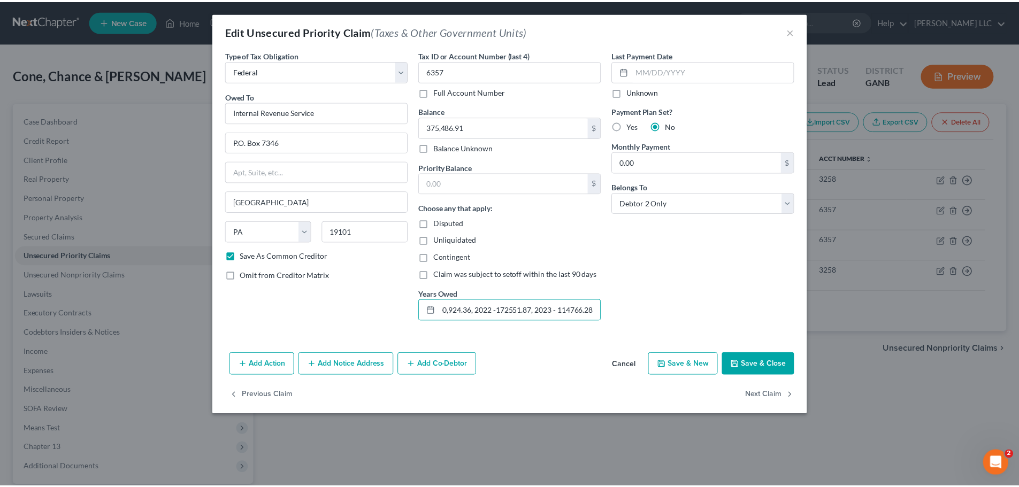
scroll to position [0, 0]
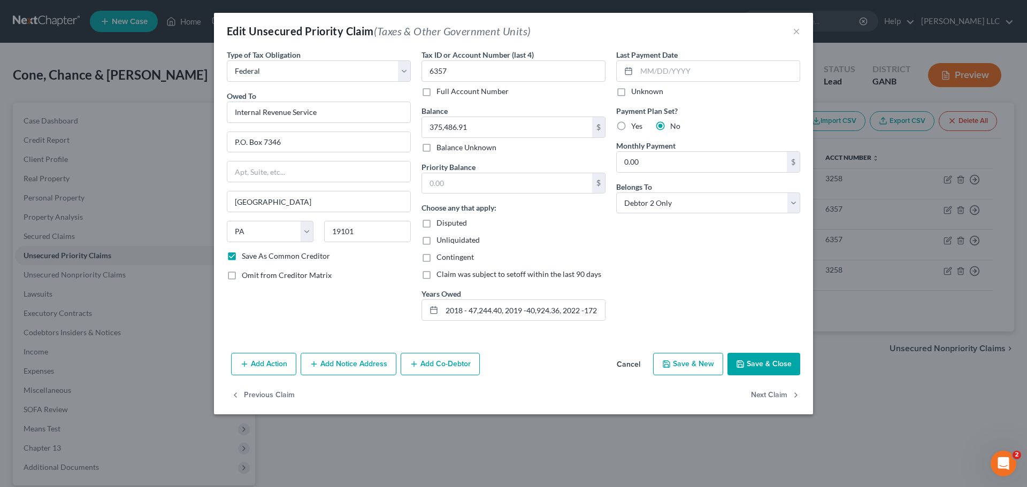
click at [783, 358] on button "Save & Close" at bounding box center [763, 364] width 73 height 22
checkbox input "false"
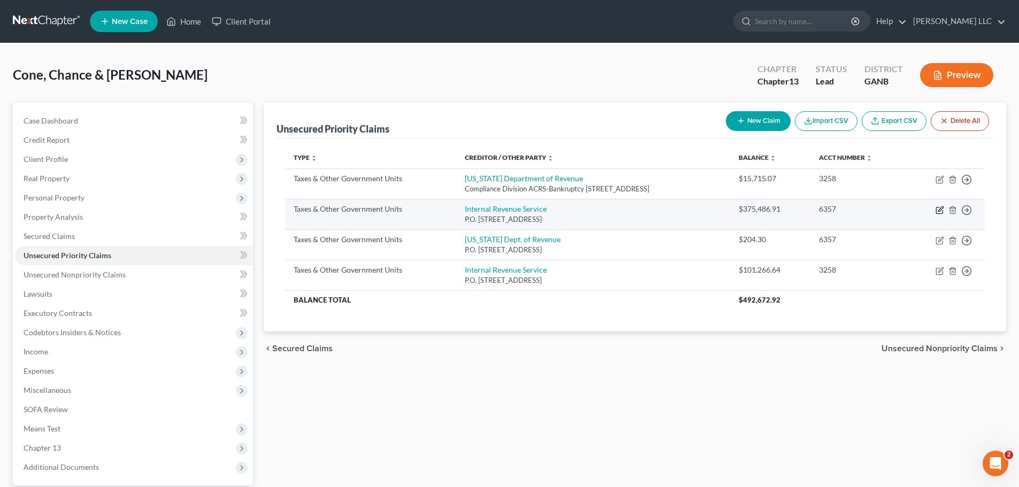
click at [941, 210] on icon "button" at bounding box center [939, 210] width 9 height 9
select select "0"
select select "39"
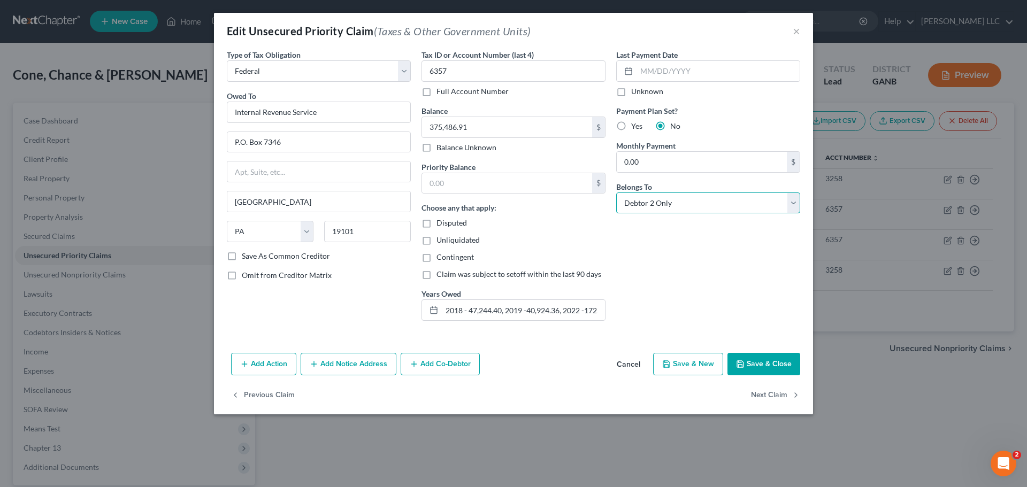
click at [791, 204] on select "Select Debtor 1 Only Debtor 2 Only Debtor 1 And Debtor 2 Only At Least One Of T…" at bounding box center [708, 203] width 184 height 21
select select "2"
click at [616, 193] on select "Select Debtor 1 Only Debtor 2 Only Debtor 1 And Debtor 2 Only At Least One Of T…" at bounding box center [708, 203] width 184 height 21
click at [242, 258] on label "Save As Common Creditor" at bounding box center [286, 256] width 88 height 11
click at [246, 258] on input "Save As Common Creditor" at bounding box center [249, 254] width 7 height 7
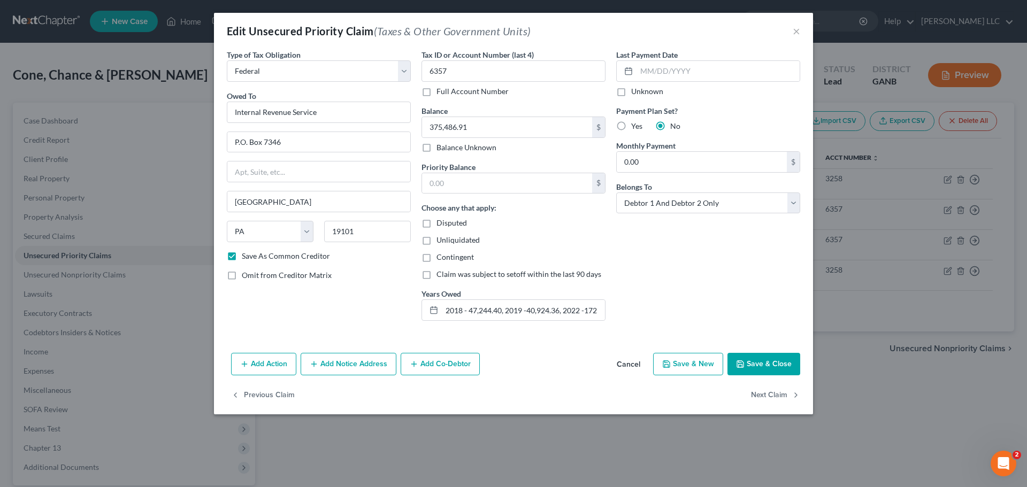
click at [755, 365] on button "Save & Close" at bounding box center [763, 364] width 73 height 22
checkbox input "false"
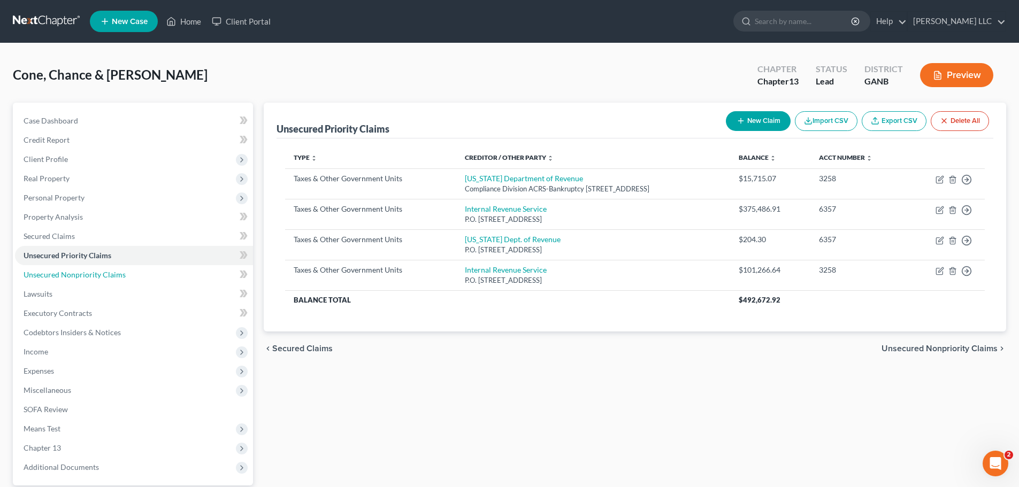
drag, startPoint x: 123, startPoint y: 275, endPoint x: 386, endPoint y: 309, distance: 265.3
click at [123, 275] on link "Unsecured Nonpriority Claims" at bounding box center [134, 274] width 238 height 19
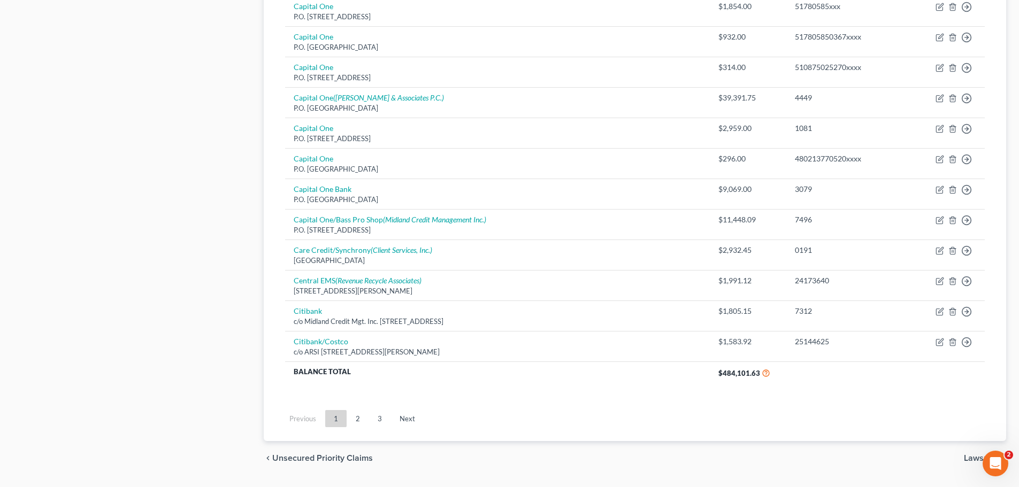
scroll to position [750, 0]
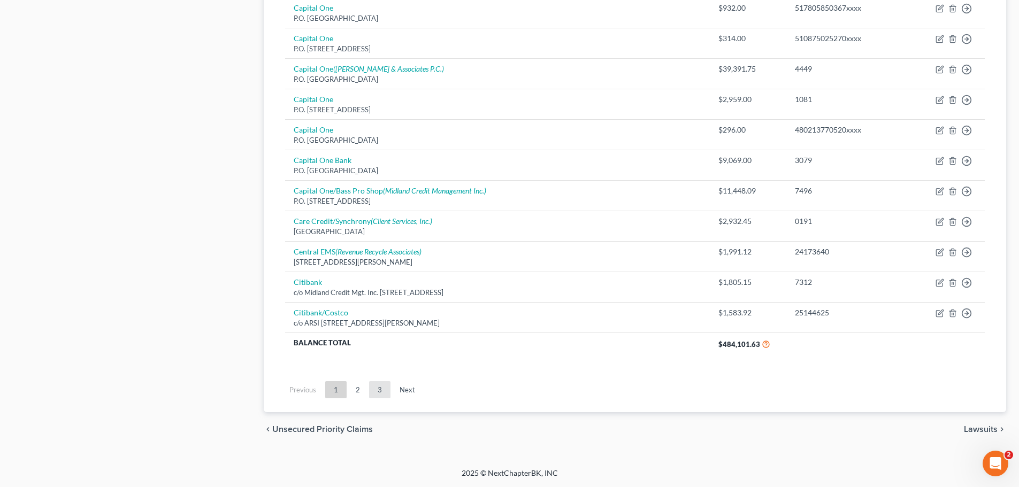
click at [385, 391] on link "3" at bounding box center [379, 389] width 21 height 17
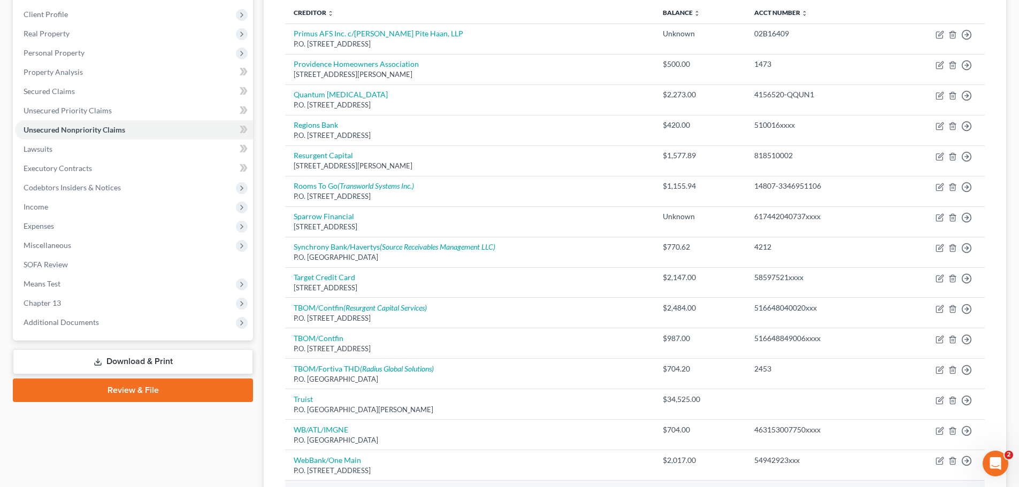
scroll to position [133, 0]
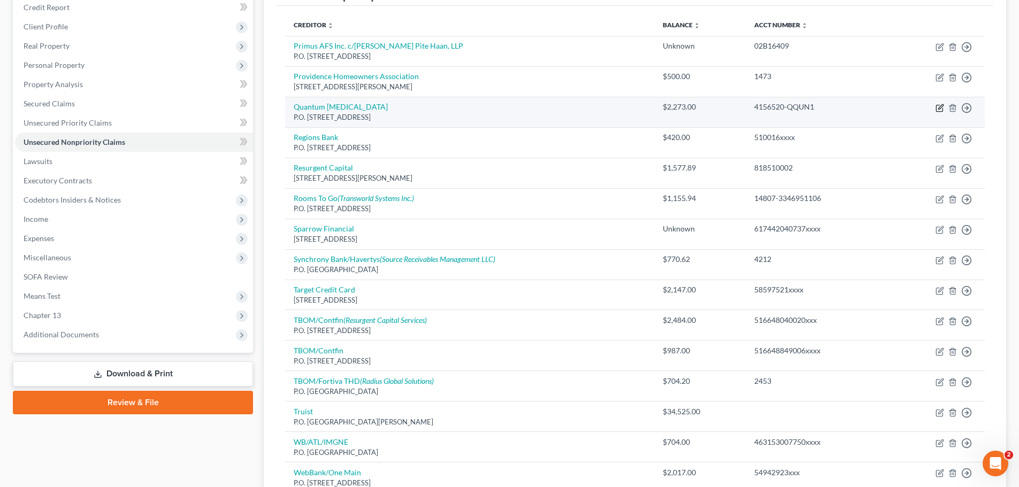
click at [940, 105] on icon "button" at bounding box center [939, 108] width 9 height 9
select select "15"
select select "9"
select select "1"
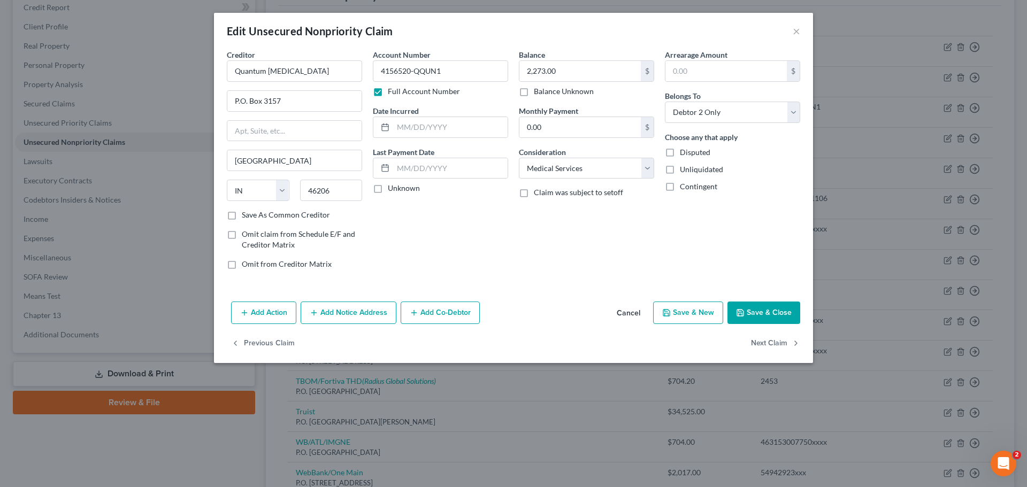
click at [242, 216] on label "Save As Common Creditor" at bounding box center [286, 215] width 88 height 11
click at [246, 216] on input "Save As Common Creditor" at bounding box center [249, 213] width 7 height 7
click at [779, 313] on button "Save & Close" at bounding box center [763, 313] width 73 height 22
checkbox input "false"
